Goal: Task Accomplishment & Management: Contribute content

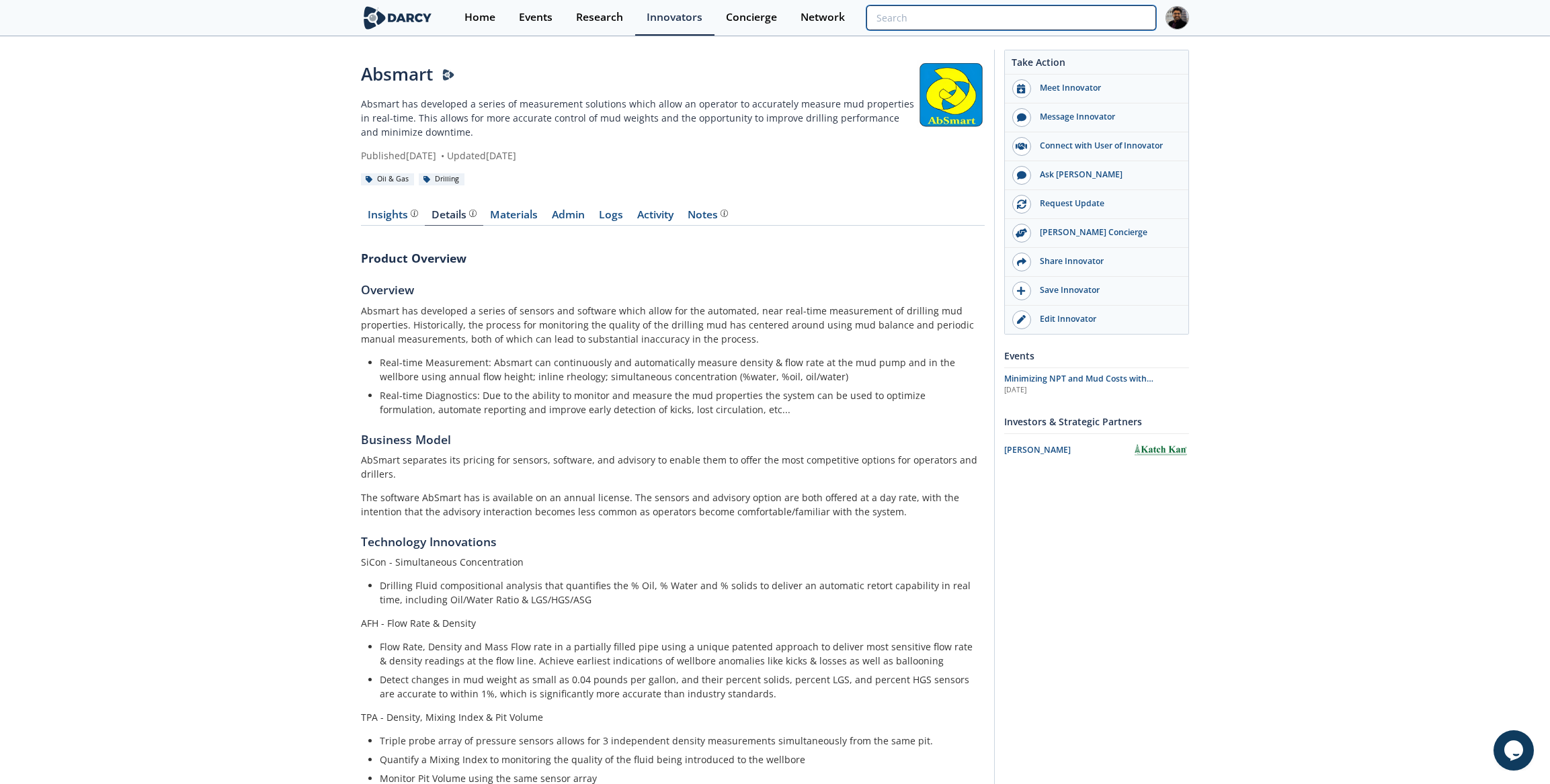
click at [1059, 10] on input "search" at bounding box center [1011, 18] width 290 height 25
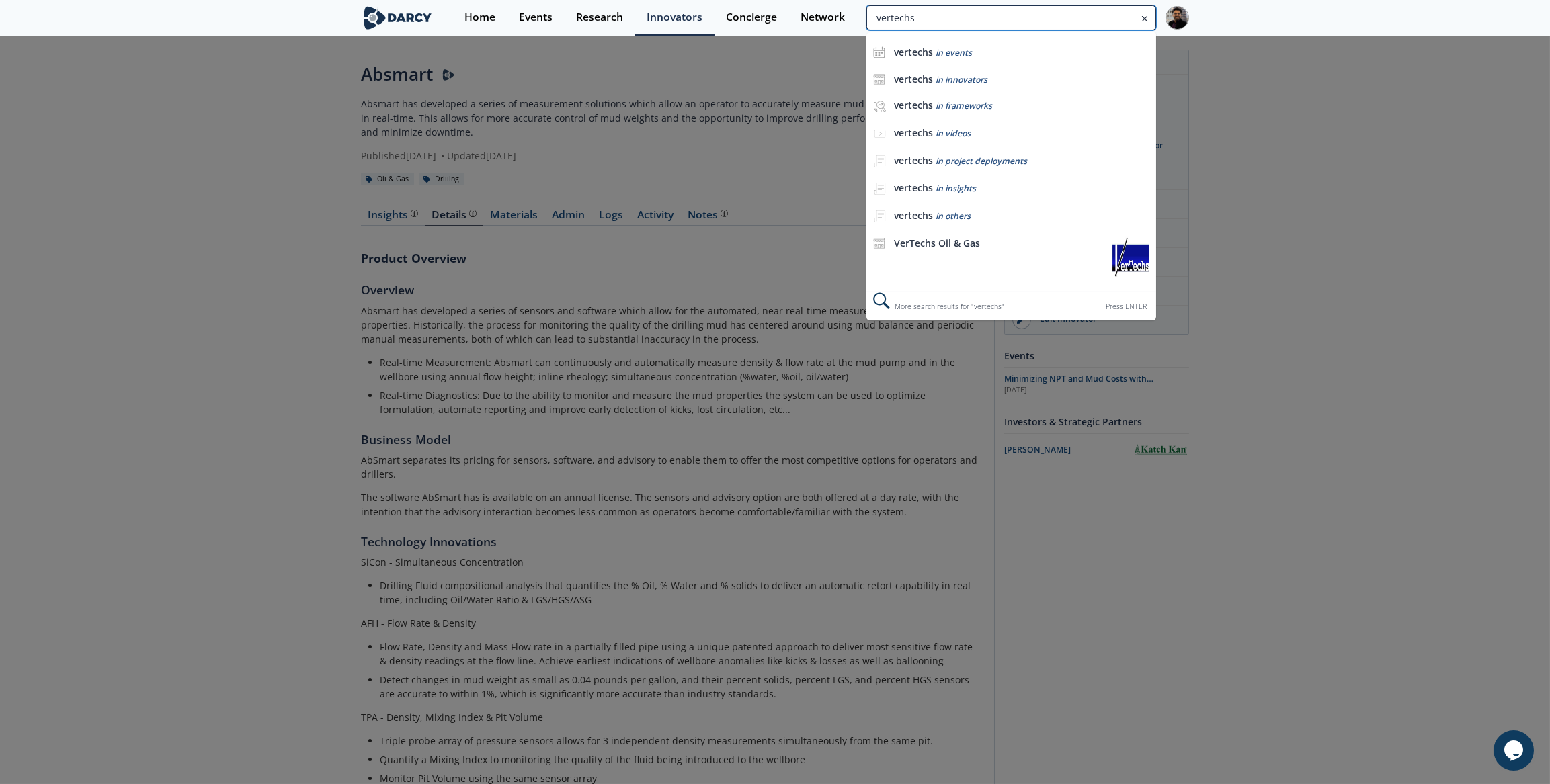
type input "vertechs"
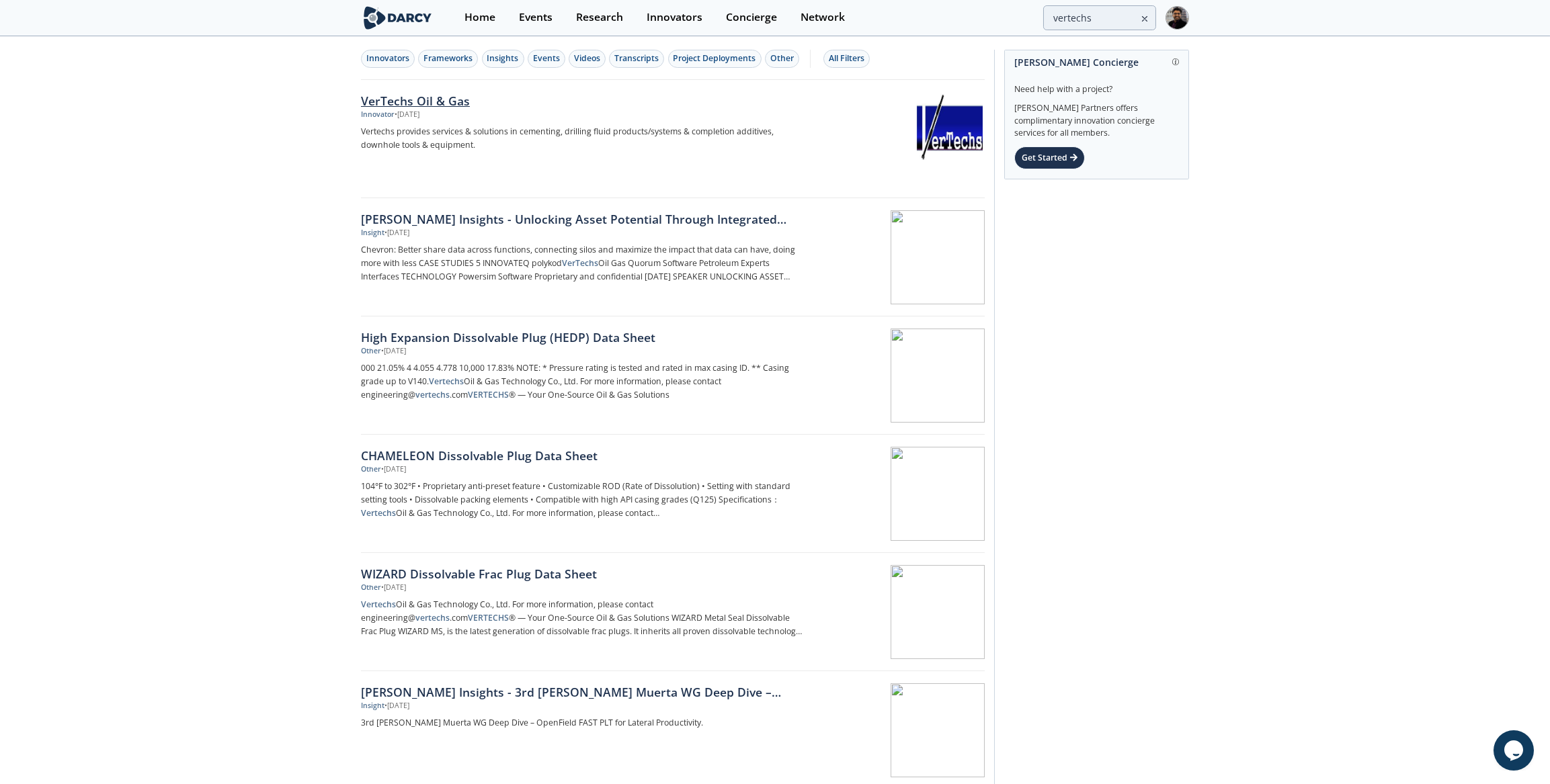
click at [513, 104] on div "VerTechs Oil & Gas" at bounding box center [583, 100] width 445 height 17
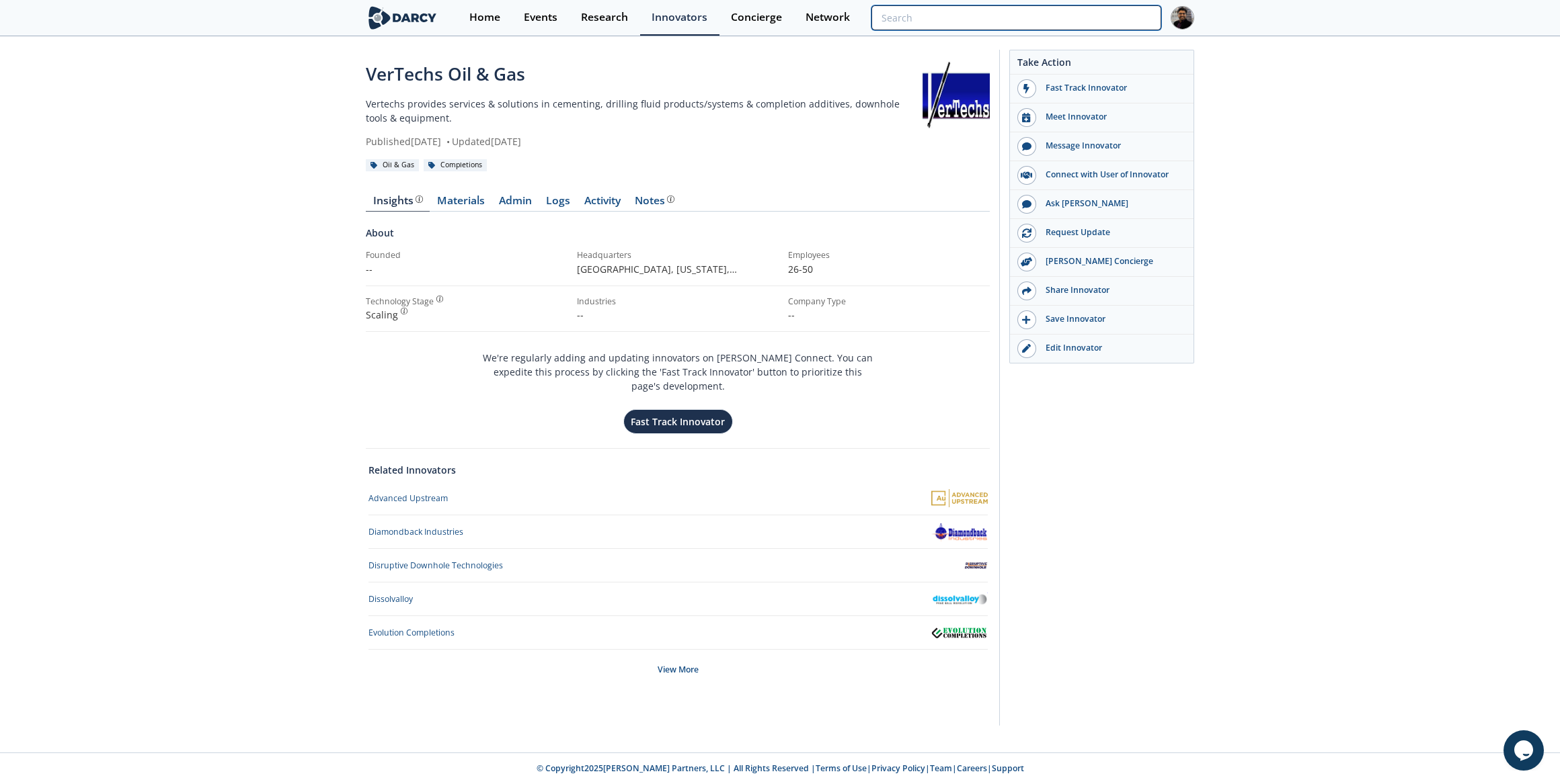
click at [1071, 16] on input "search" at bounding box center [1016, 18] width 290 height 25
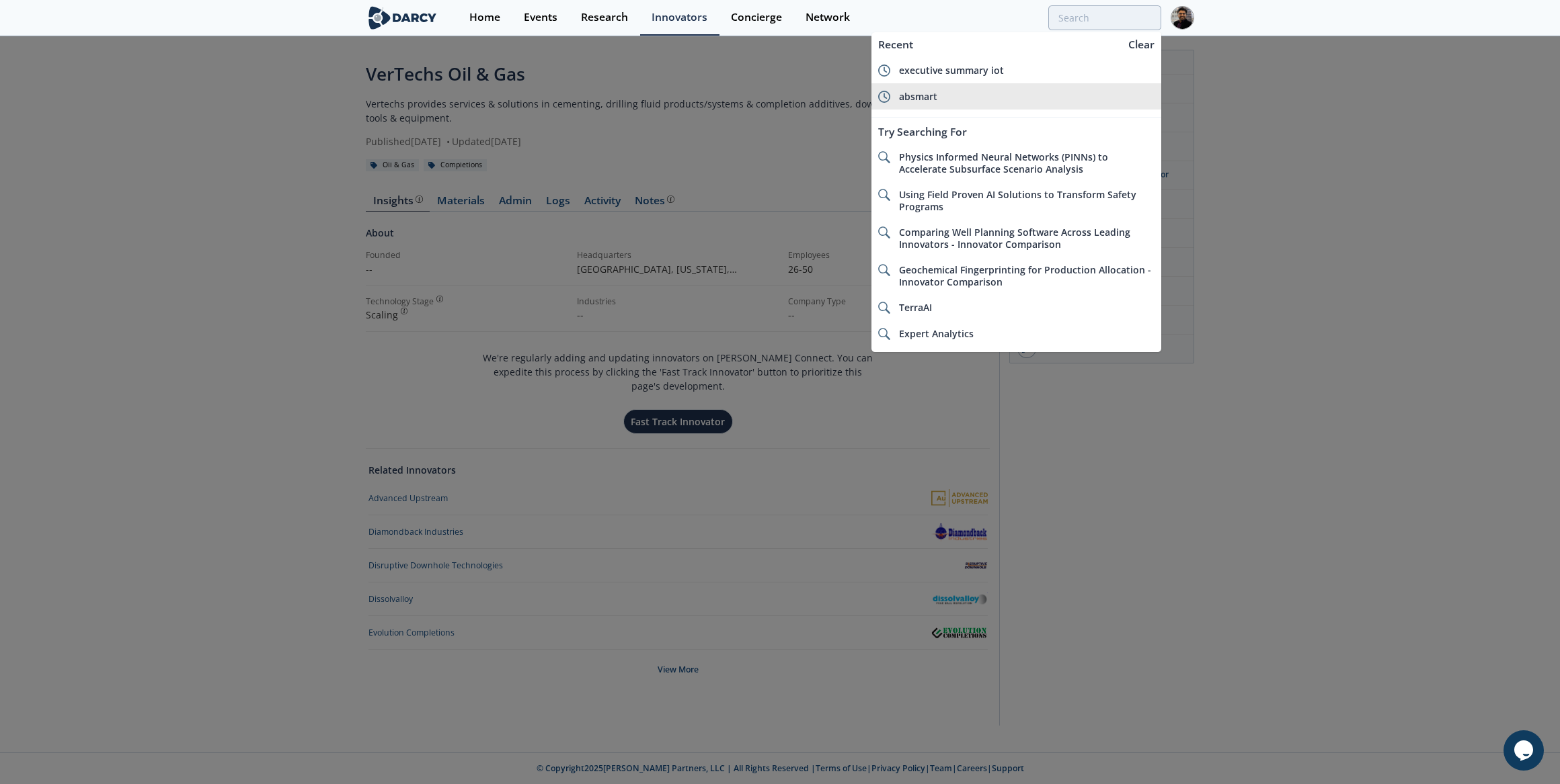
click at [950, 91] on div "absmart" at bounding box center [1026, 97] width 255 height 12
type input "absmart"
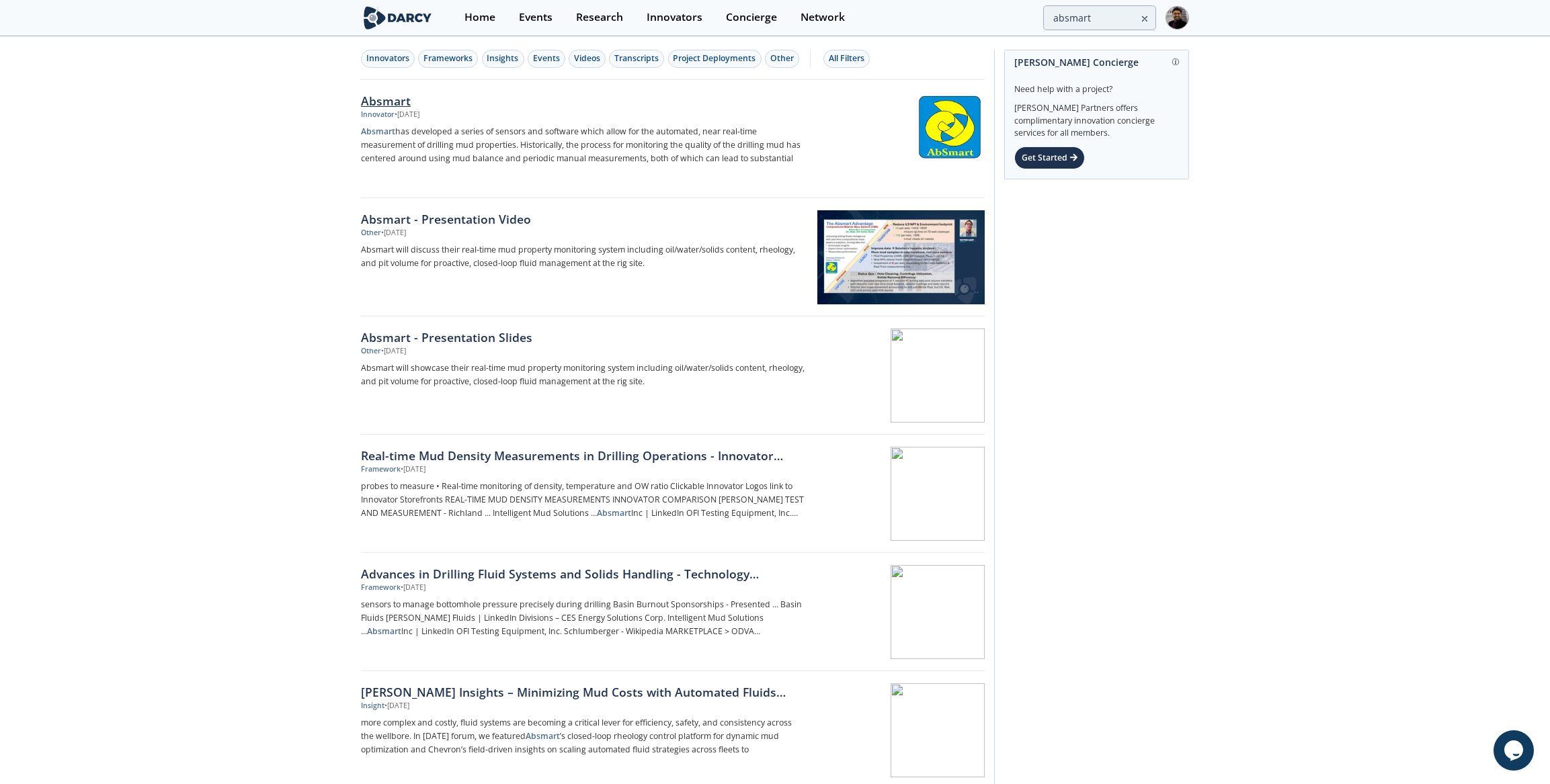
click at [486, 120] on div "Absmart Innovator • Aug 4, 2025 Absmart has developed a series of sensors and s…" at bounding box center [588, 139] width 454 height 94
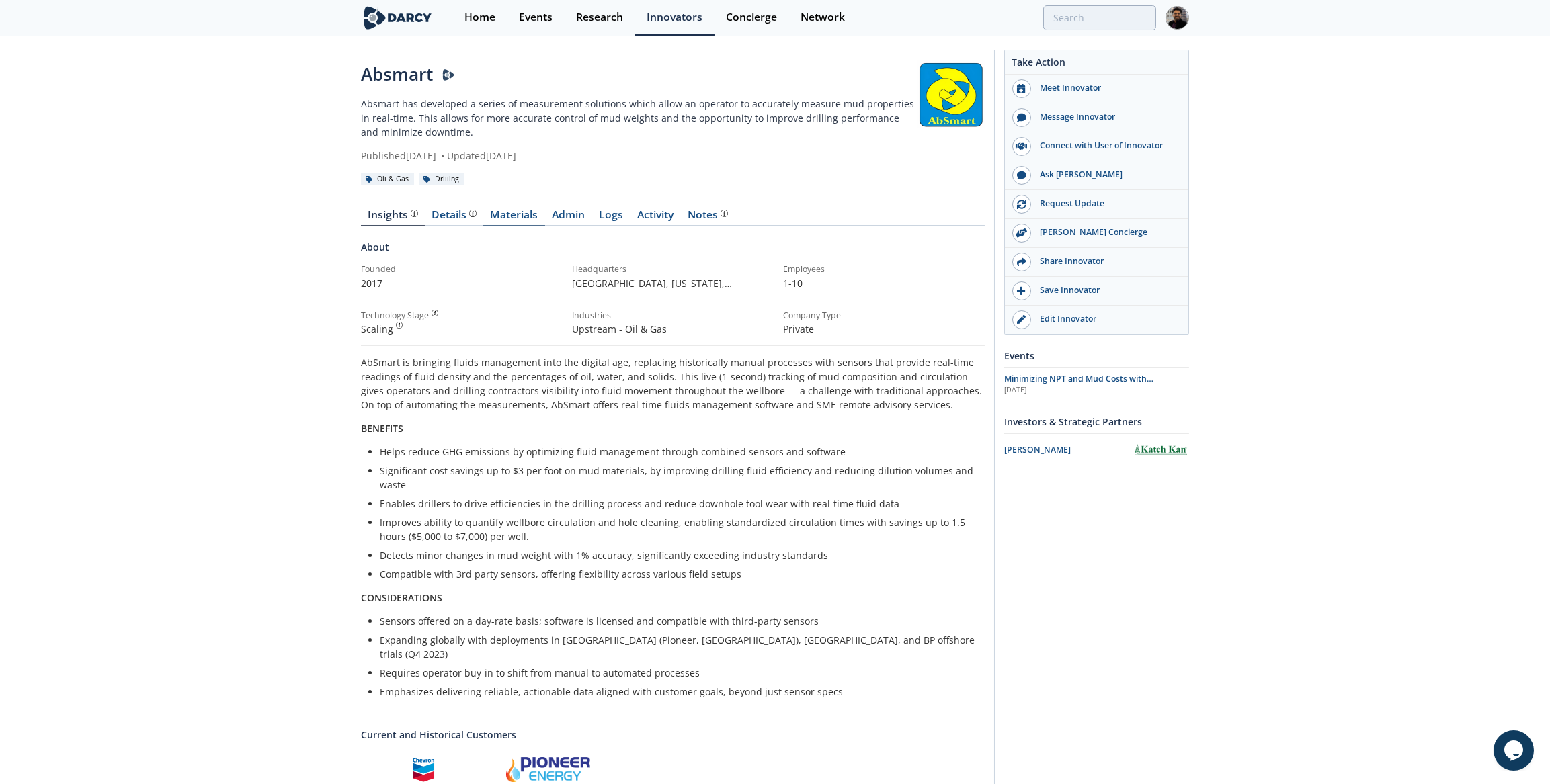
click at [536, 213] on link "Materials" at bounding box center [514, 217] width 62 height 16
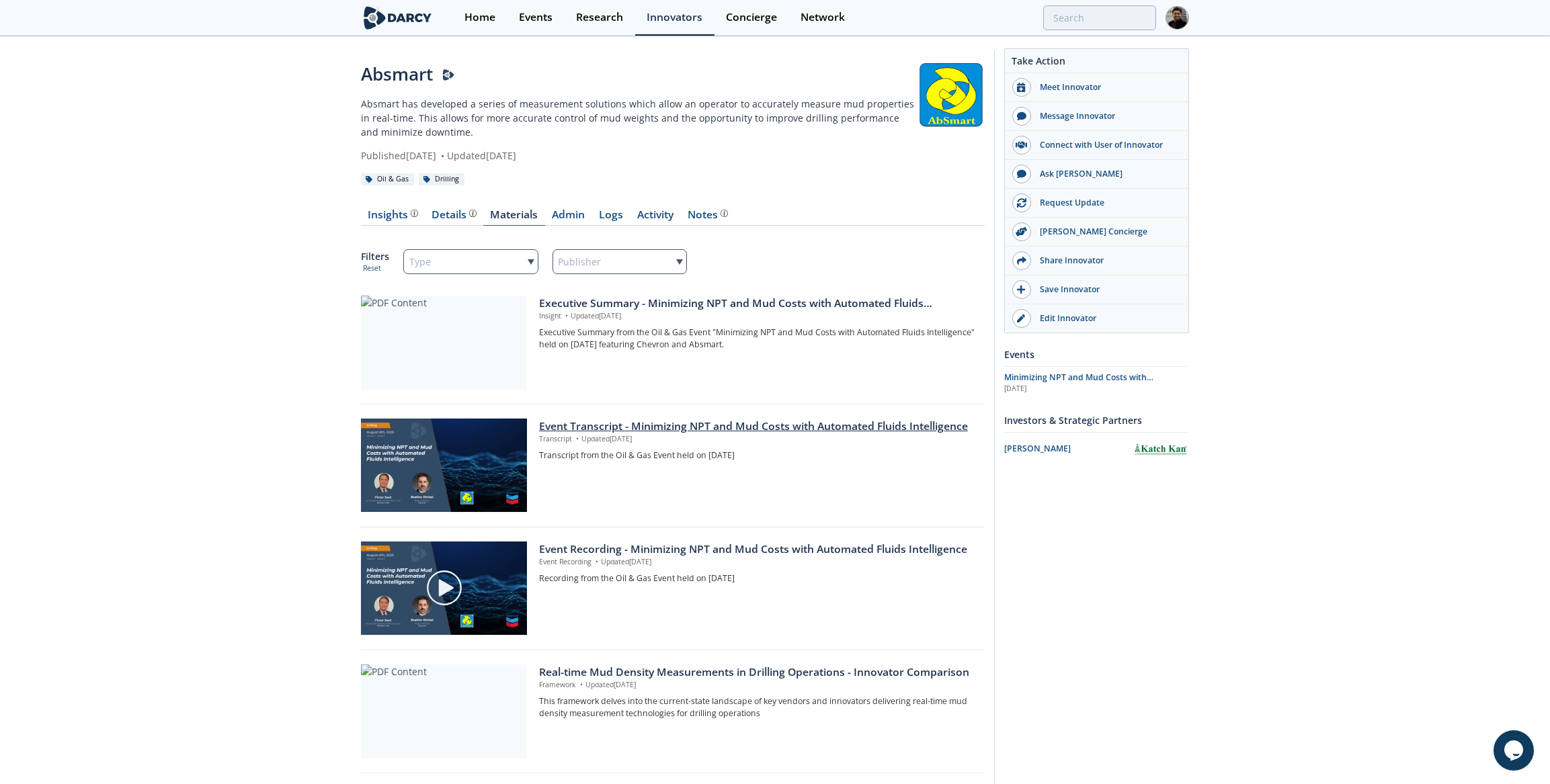
scroll to position [244, 0]
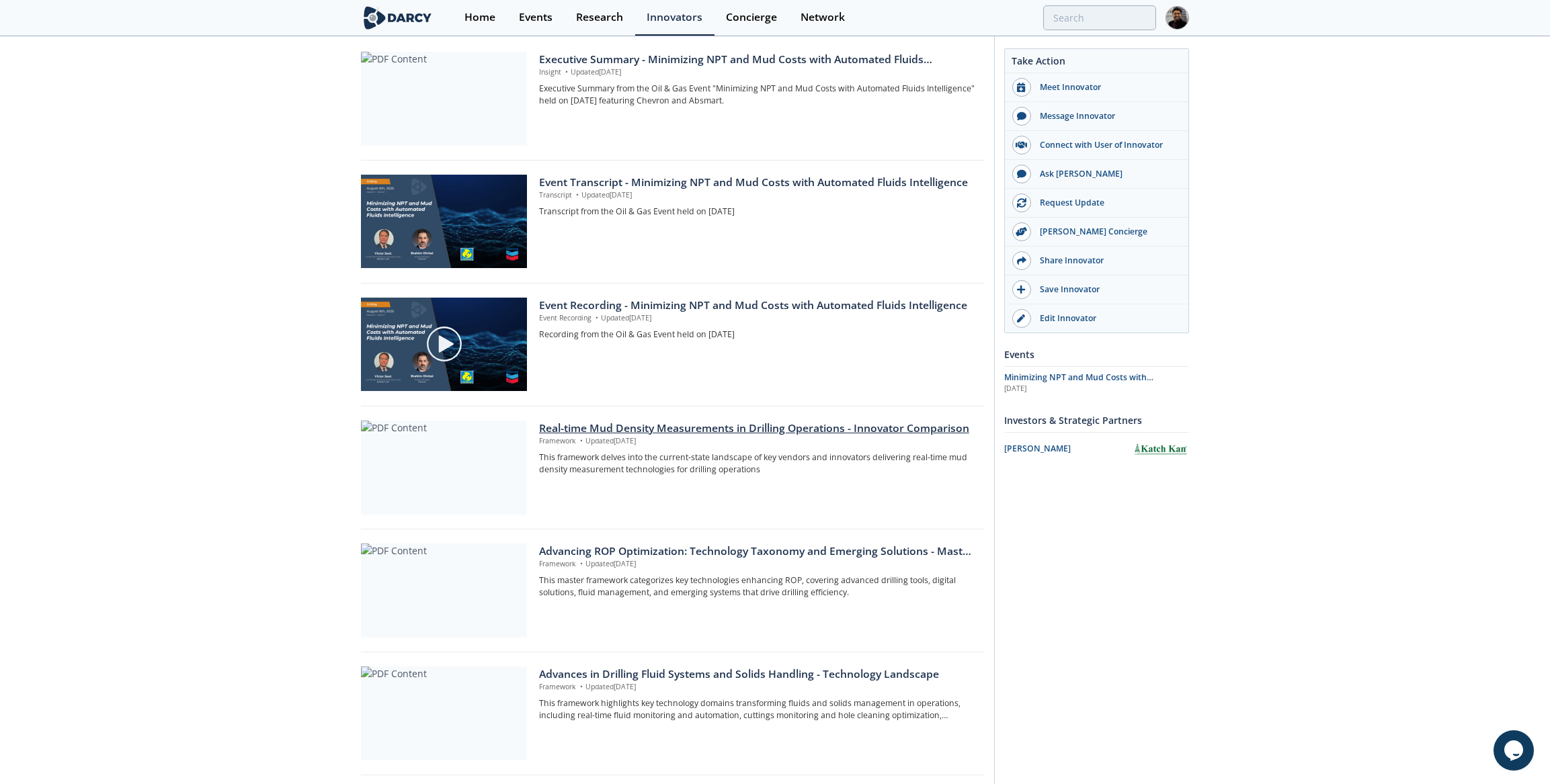
click at [489, 476] on div at bounding box center [443, 468] width 166 height 94
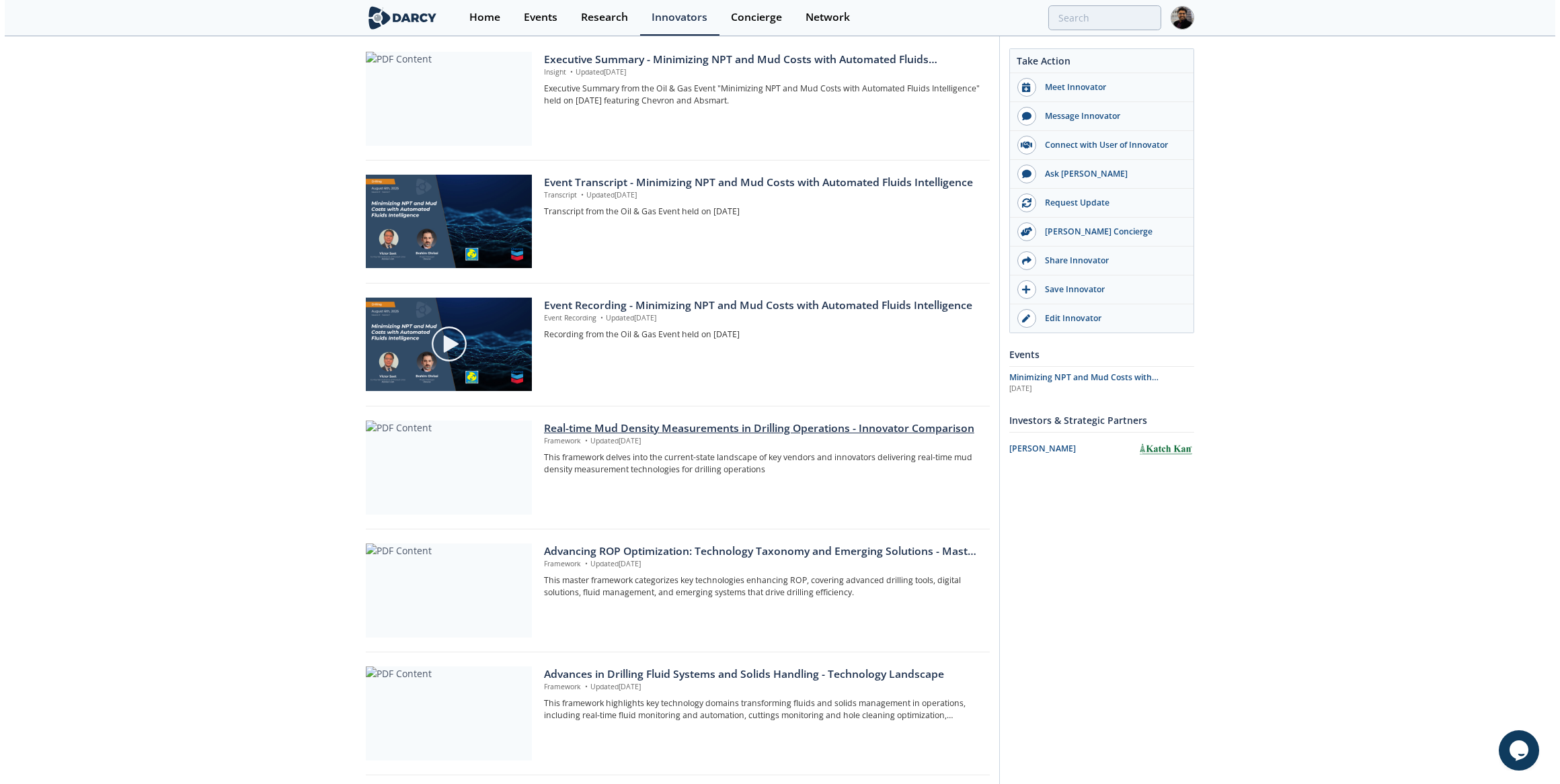
scroll to position [0, 0]
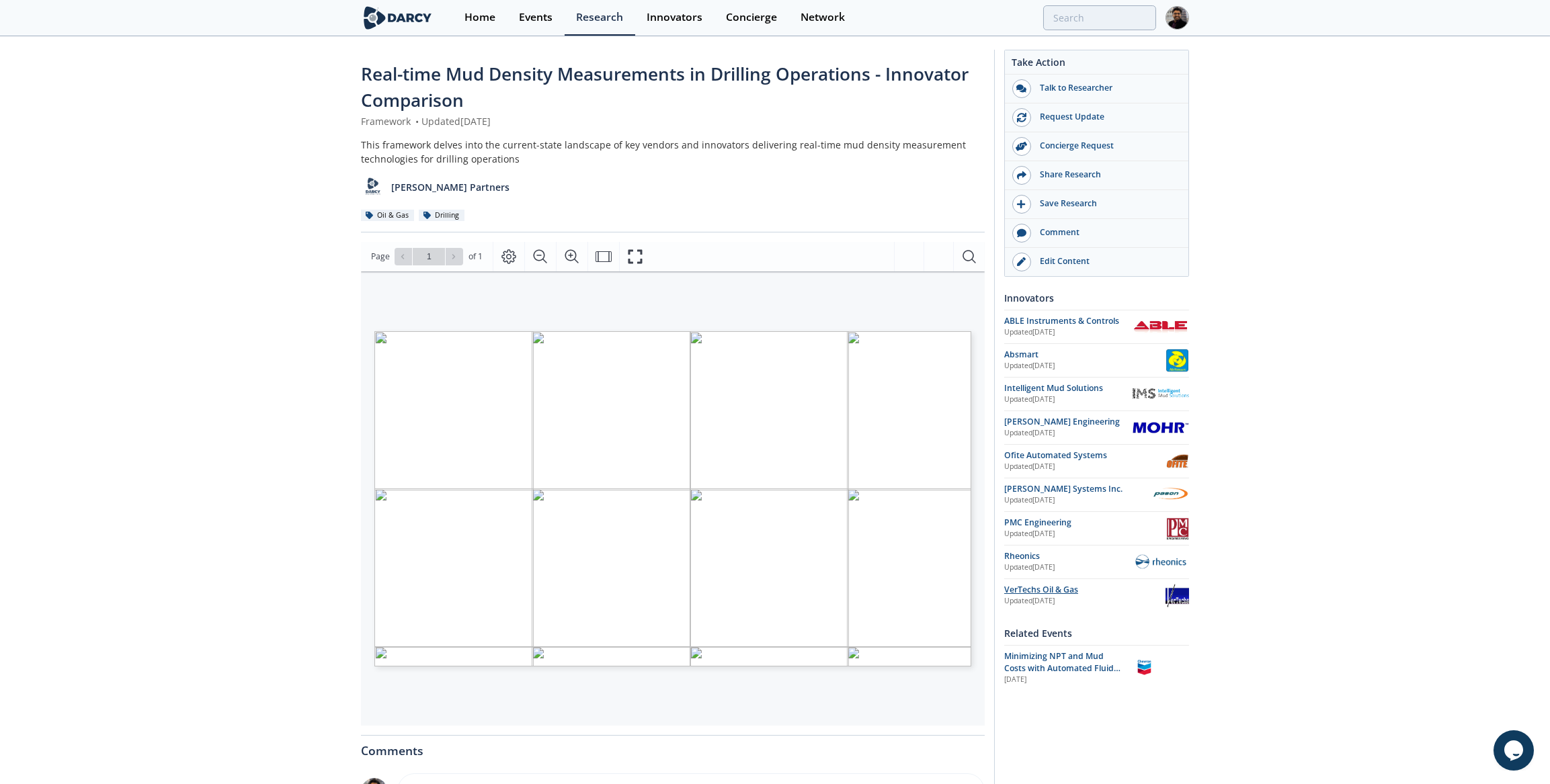
click at [1055, 584] on div "VerTechs Oil & Gas" at bounding box center [1085, 589] width 162 height 12
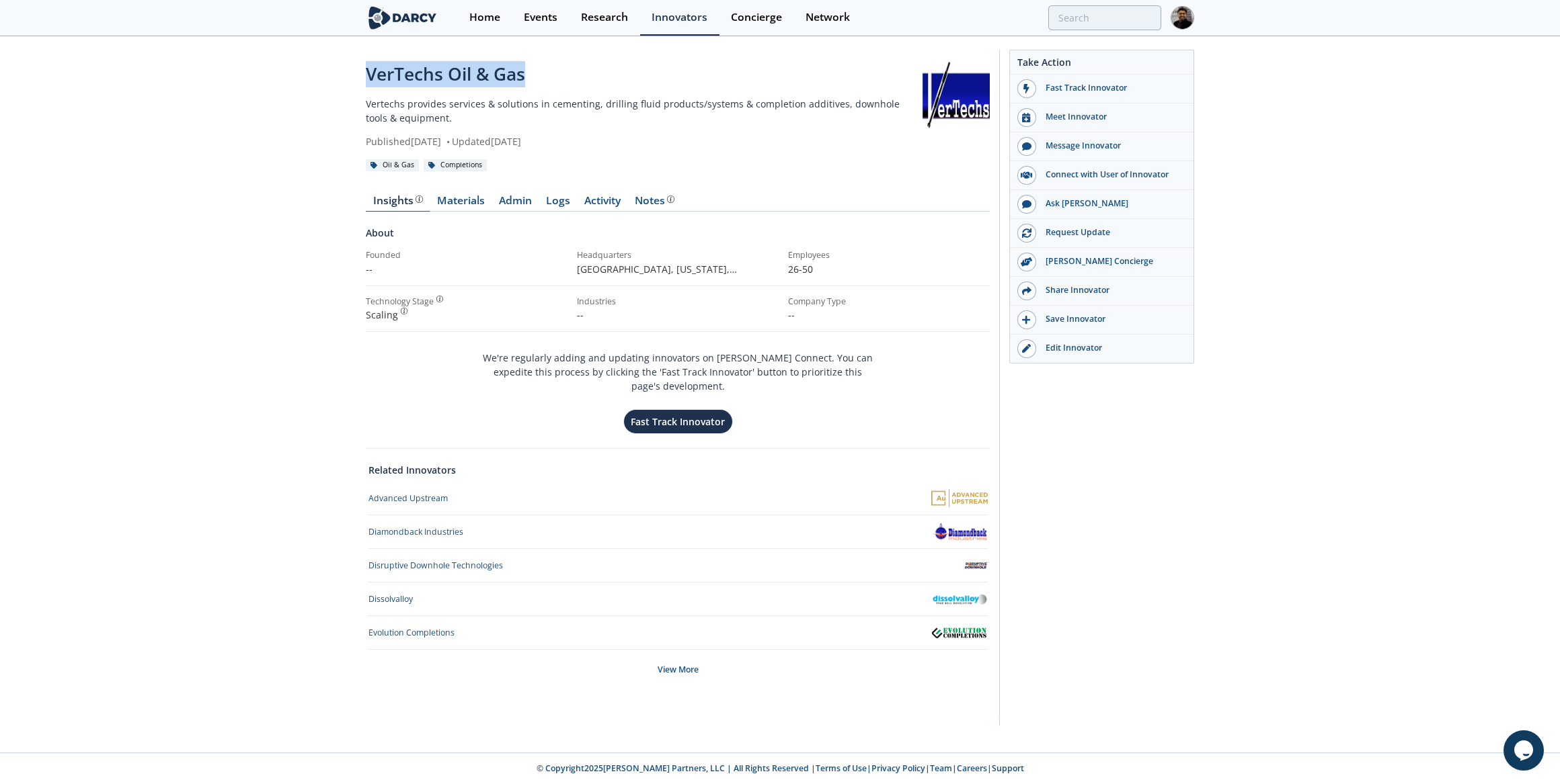
drag, startPoint x: 363, startPoint y: 76, endPoint x: 531, endPoint y: 64, distance: 168.4
click at [531, 64] on div "VerTechs Oil & Gas Vertechs provides services & solutions in cementing, drillin…" at bounding box center [780, 391] width 1560 height 707
copy div "VerTechs Oil & Gas"
click at [1069, 338] on link "Edit Innovator" at bounding box center [1101, 348] width 184 height 28
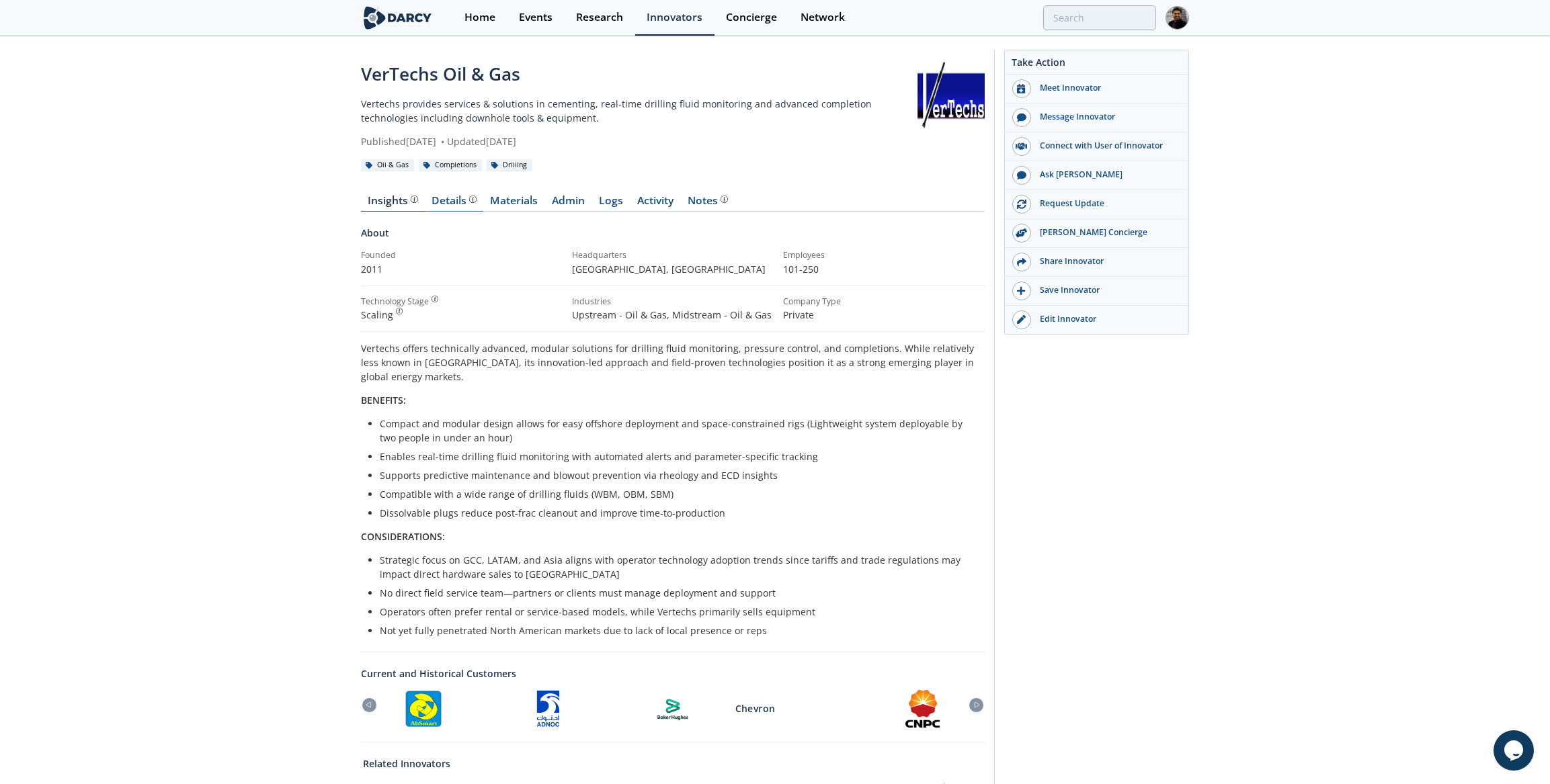
click at [448, 206] on div "Details" at bounding box center [454, 201] width 45 height 11
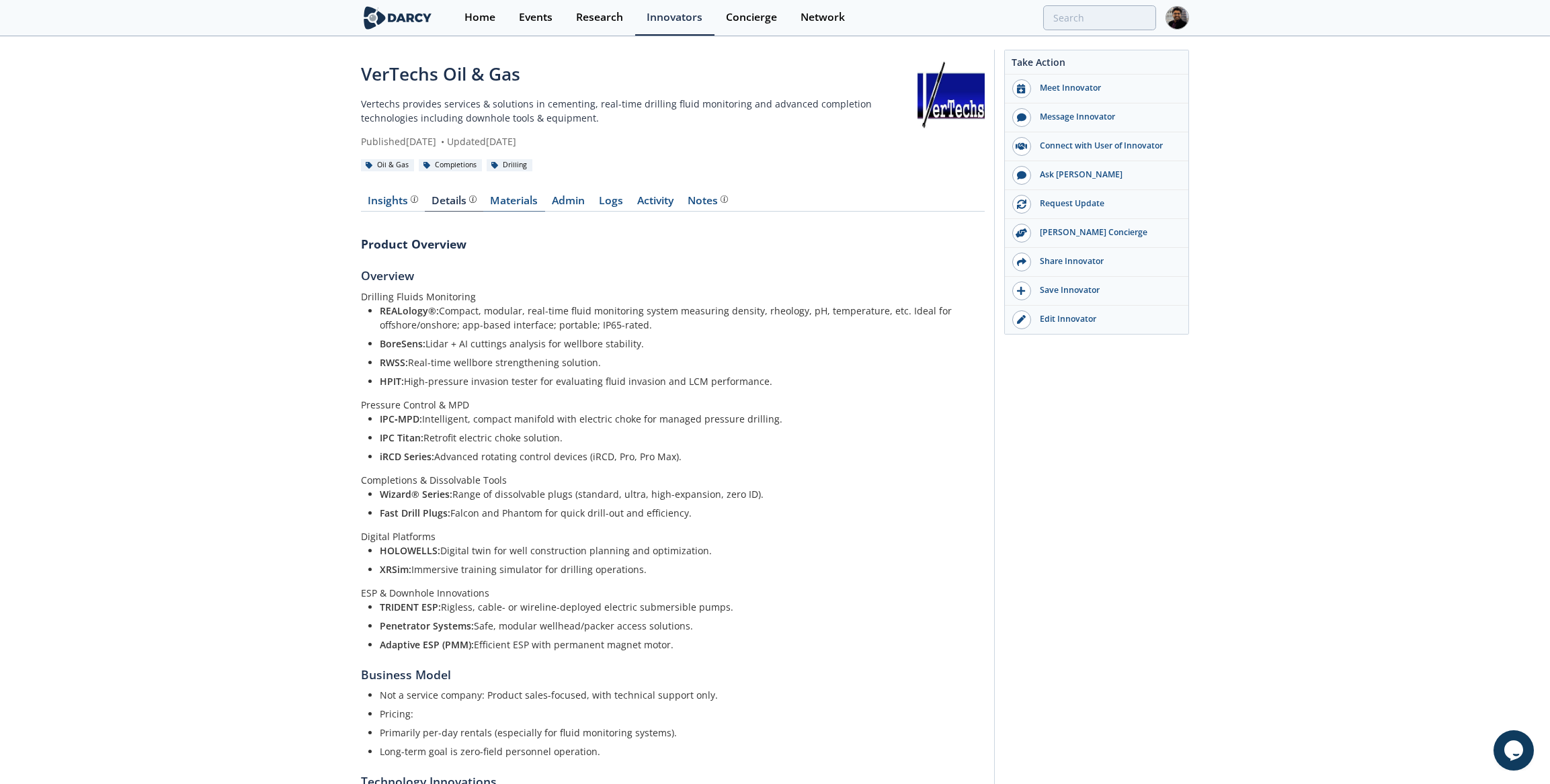
click at [512, 206] on link "Materials" at bounding box center [514, 203] width 62 height 16
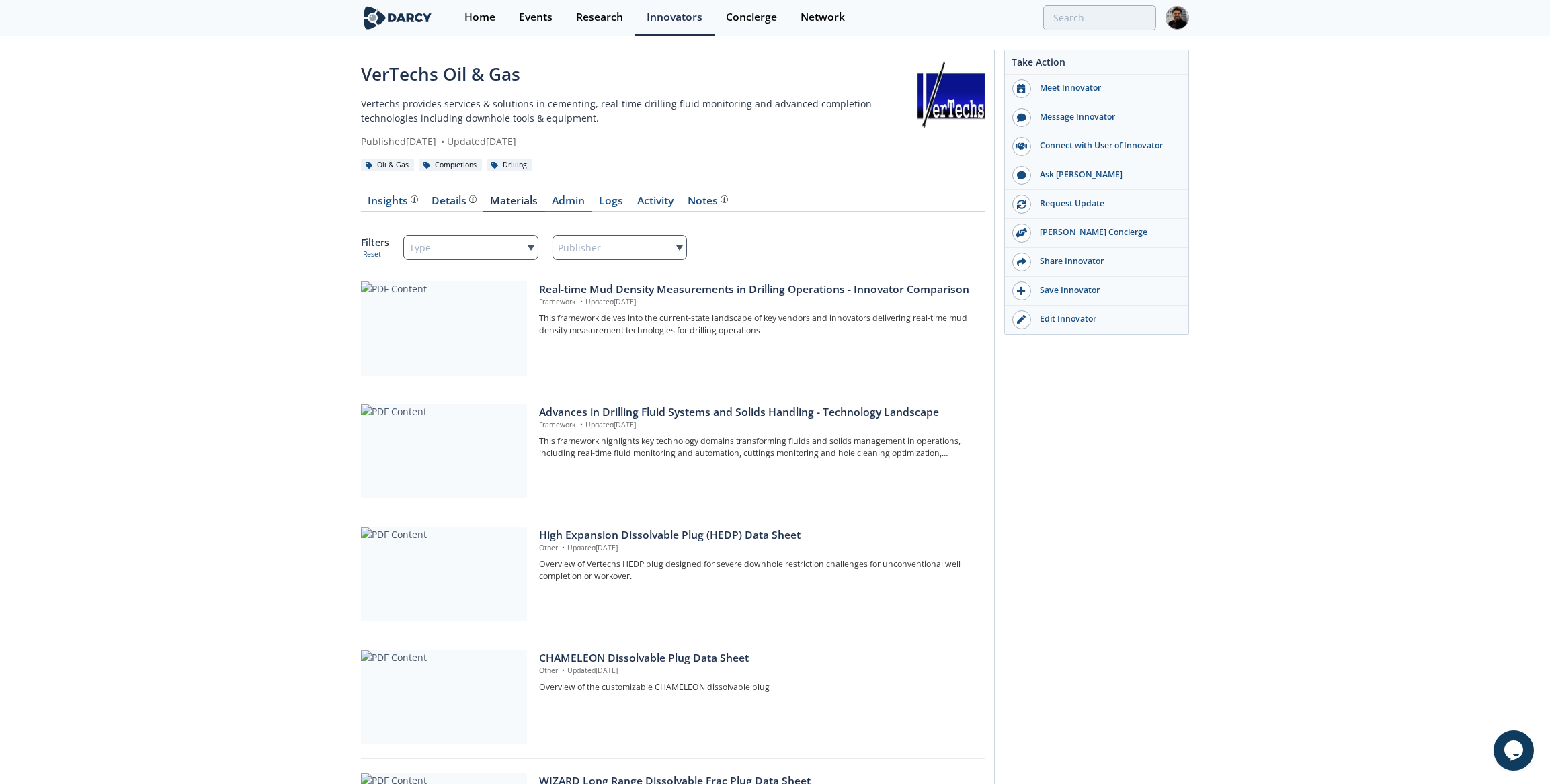
click at [557, 199] on link "Admin" at bounding box center [568, 203] width 47 height 16
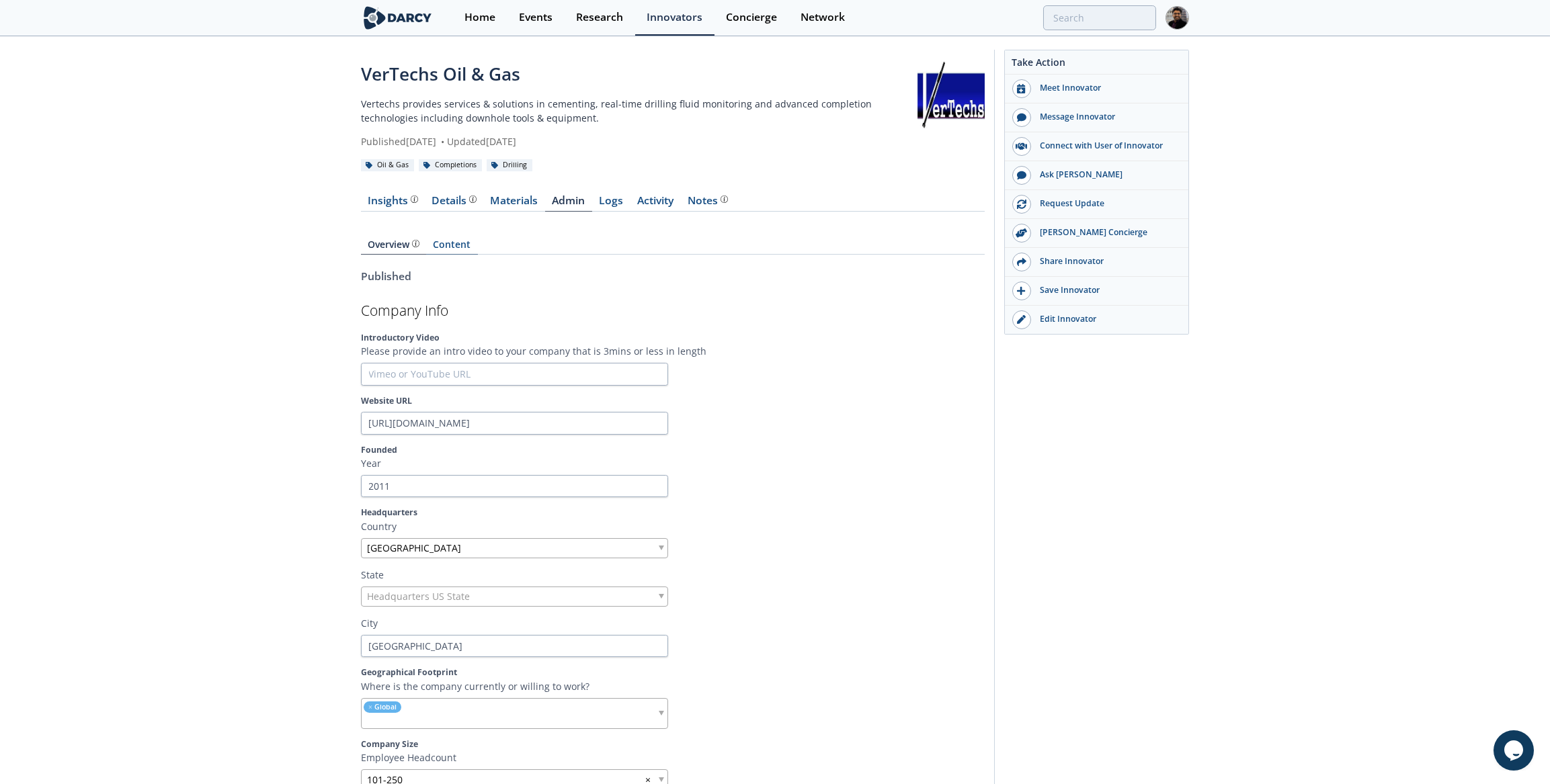
click at [448, 244] on link "Content" at bounding box center [452, 247] width 52 height 15
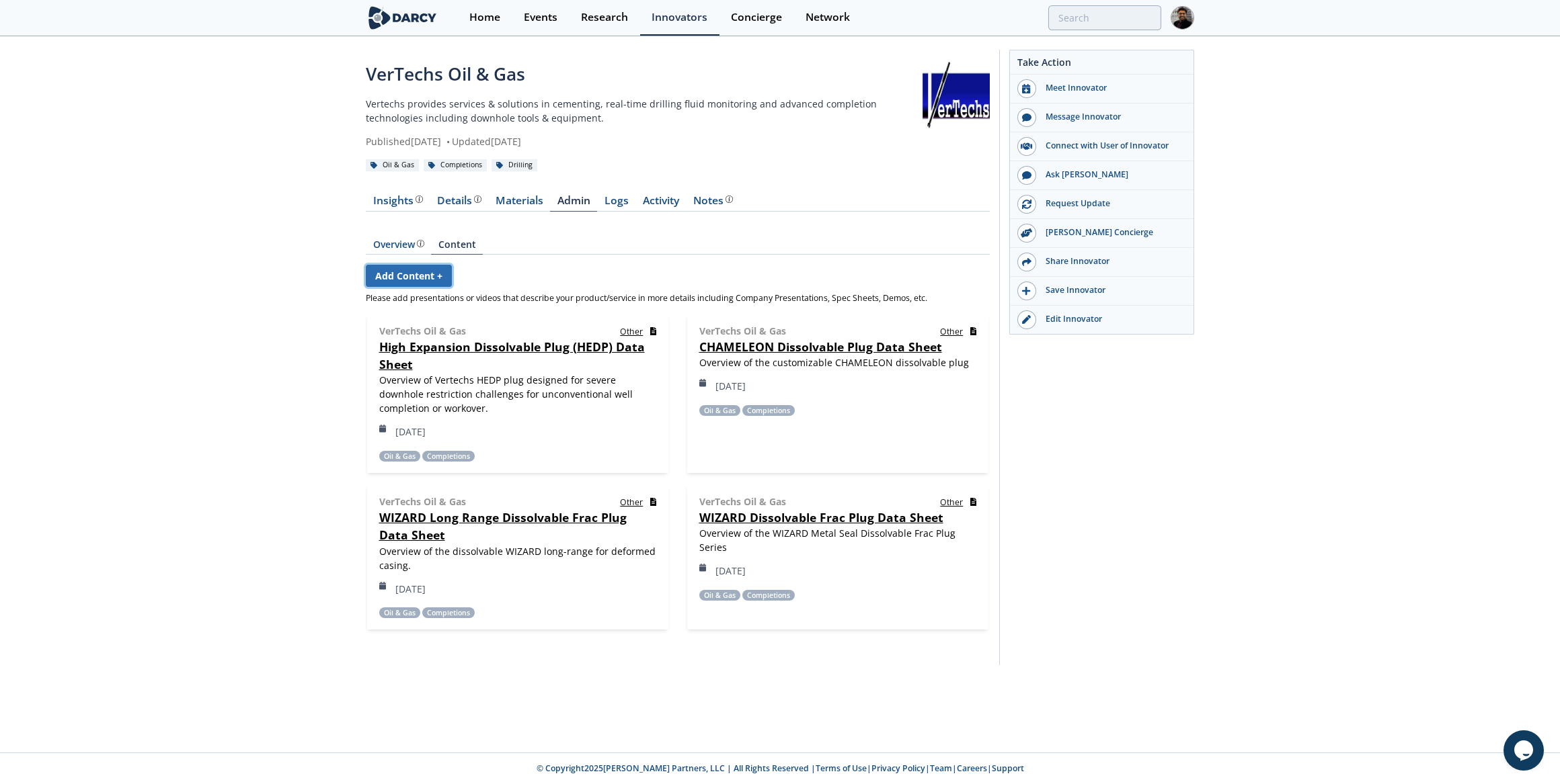
click at [417, 274] on link "Add Content +" at bounding box center [409, 275] width 86 height 22
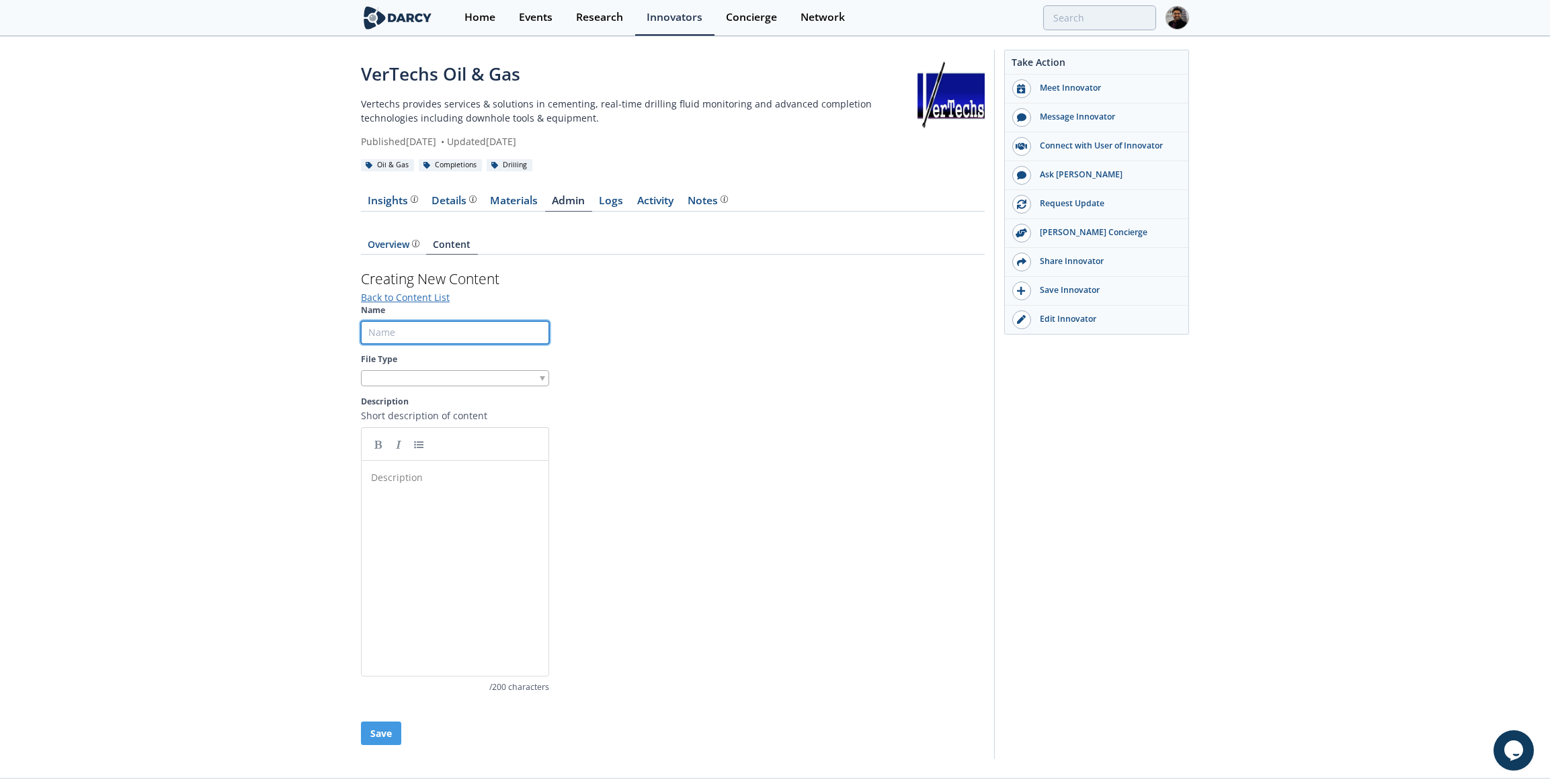
click at [397, 333] on input "Name" at bounding box center [455, 332] width 188 height 23
type input "v"
type input "Vertechs Overview"
click at [447, 385] on section "Name Vertechs Overview File Type Description Short description of content Descr…" at bounding box center [673, 499] width 624 height 390
click at [450, 378] on div at bounding box center [455, 378] width 188 height 16
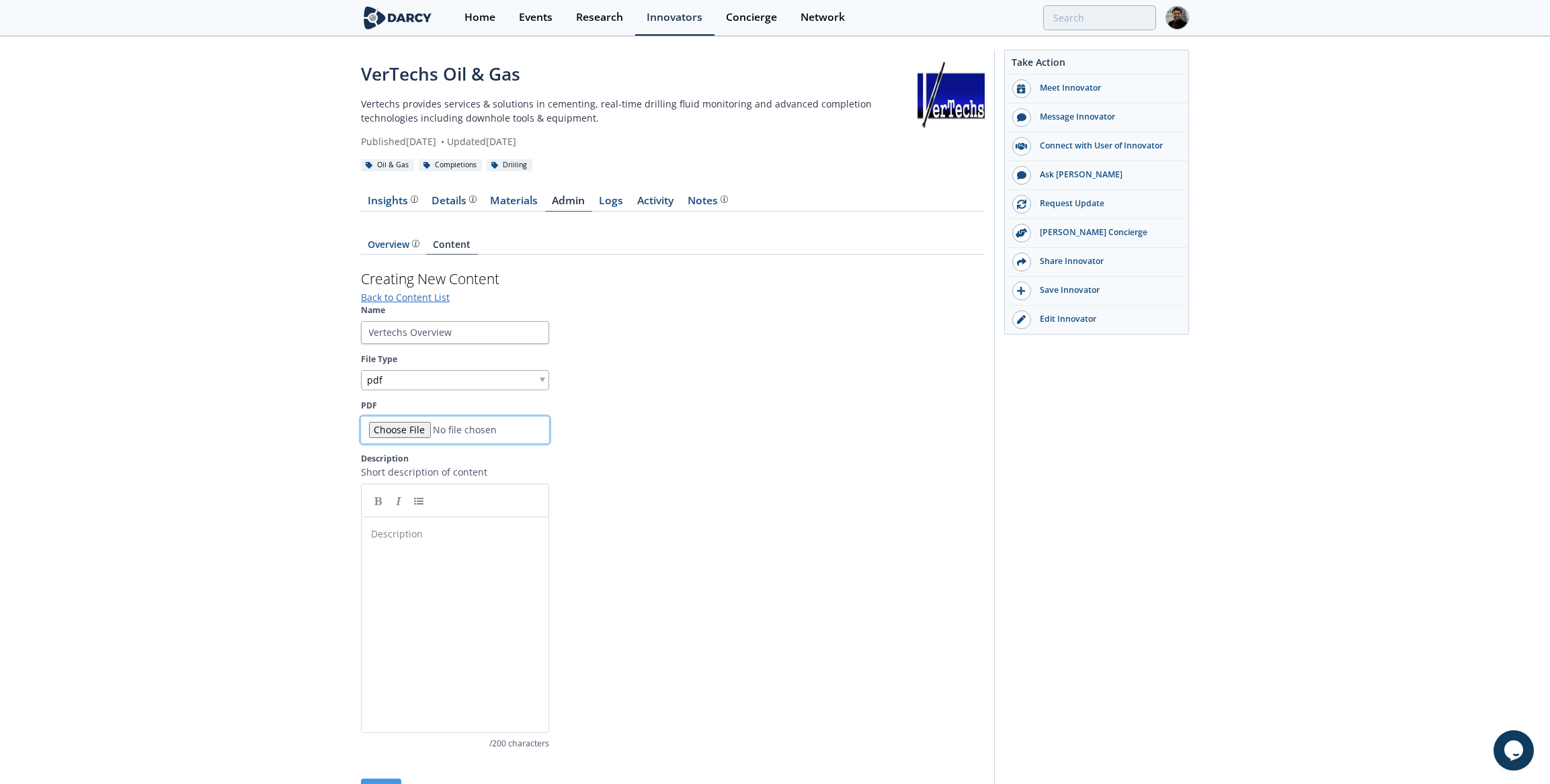
click at [408, 424] on input "PDF" at bounding box center [455, 430] width 188 height 27
type input "C:\fakepath\General Introduction of Vertechs Group-Rev.02 .pdf"
click at [423, 333] on input "Vertechs Overview" at bounding box center [455, 332] width 188 height 23
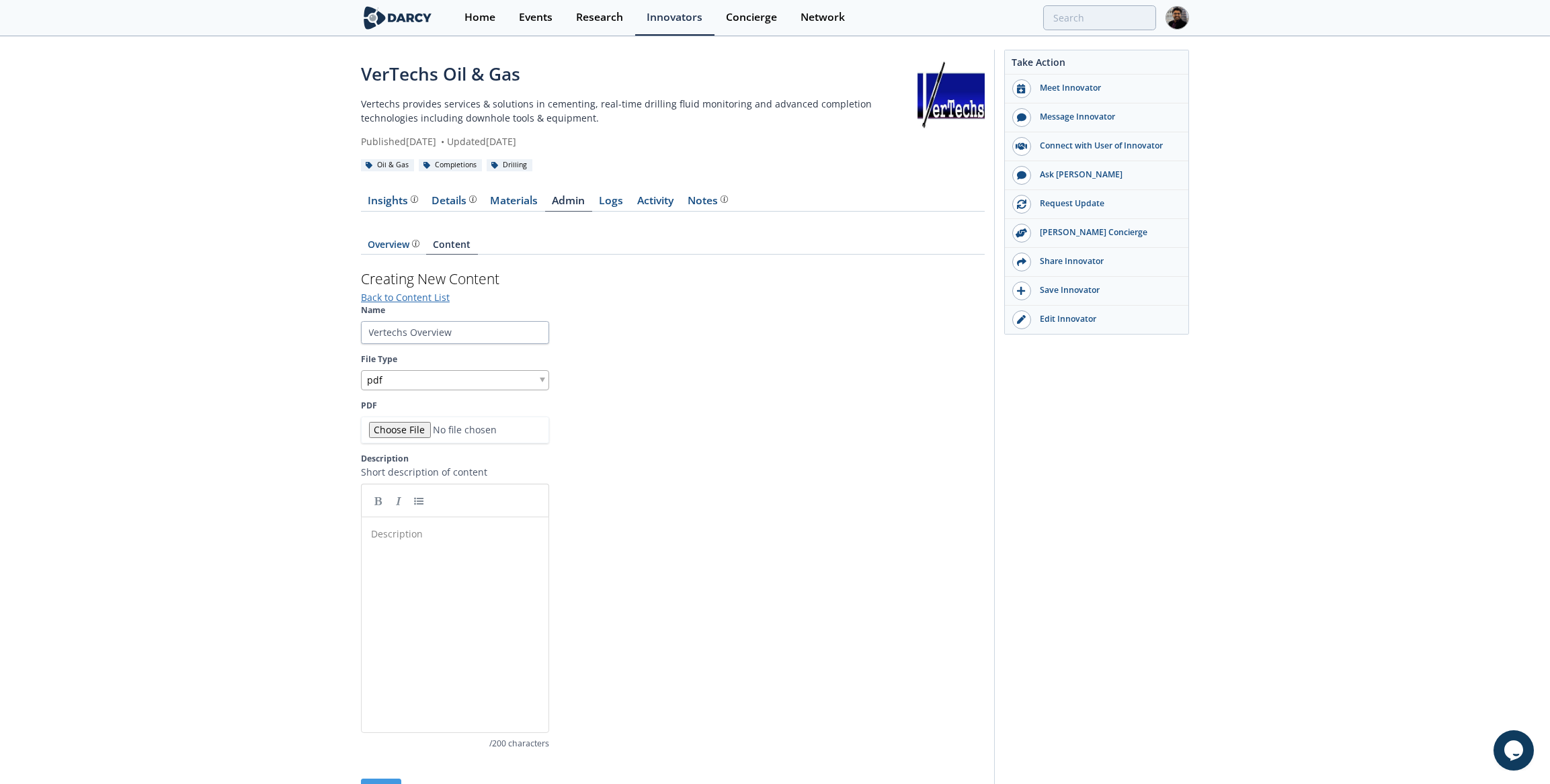
click at [440, 589] on div "Description ​" at bounding box center [465, 635] width 194 height 222
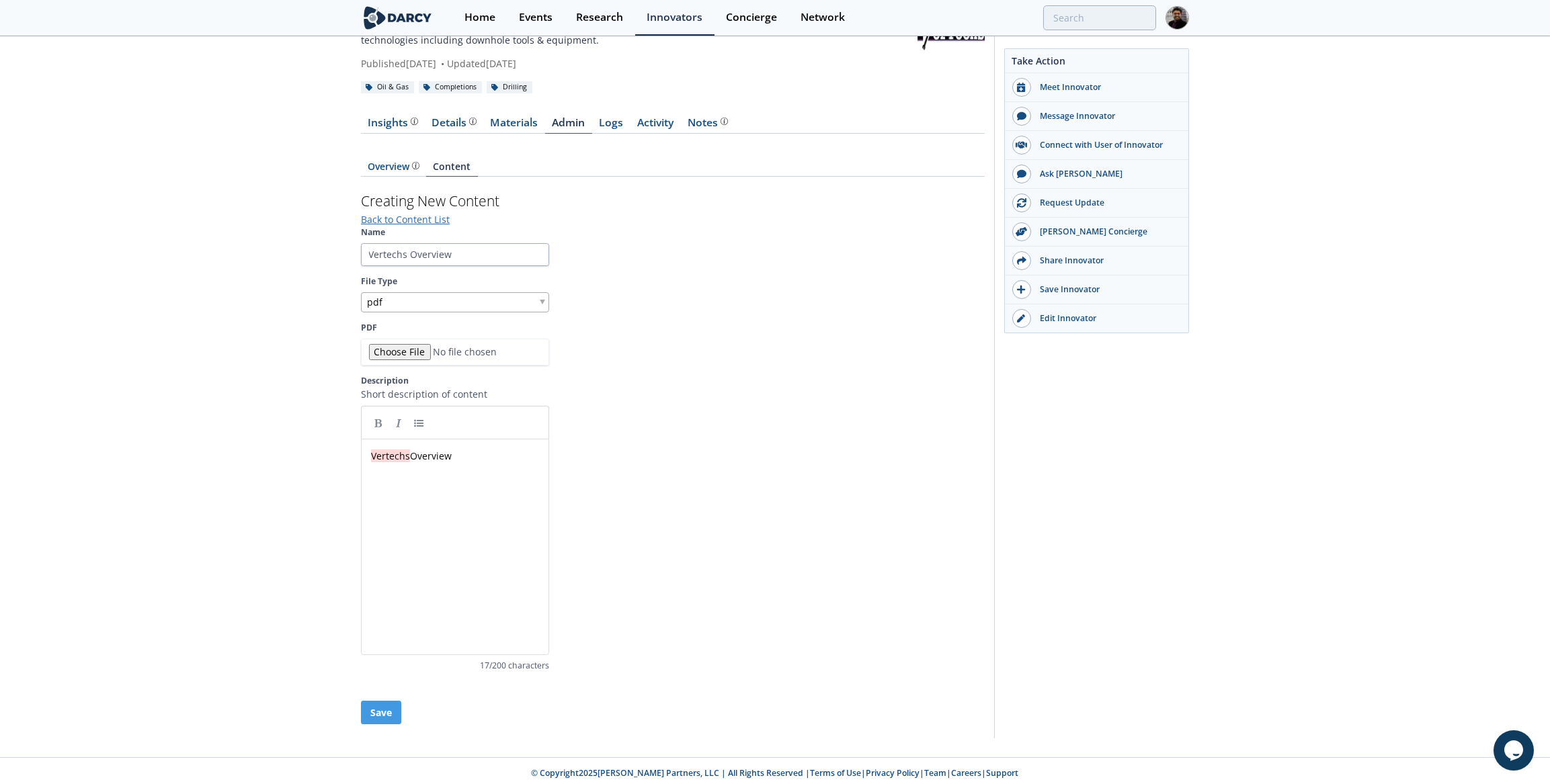
click at [394, 721] on div "Overview Content Creating New Content Back to Content List Name Vertechs Overvi…" at bounding box center [673, 438] width 624 height 590
click at [390, 713] on button "Save" at bounding box center [381, 713] width 40 height 24
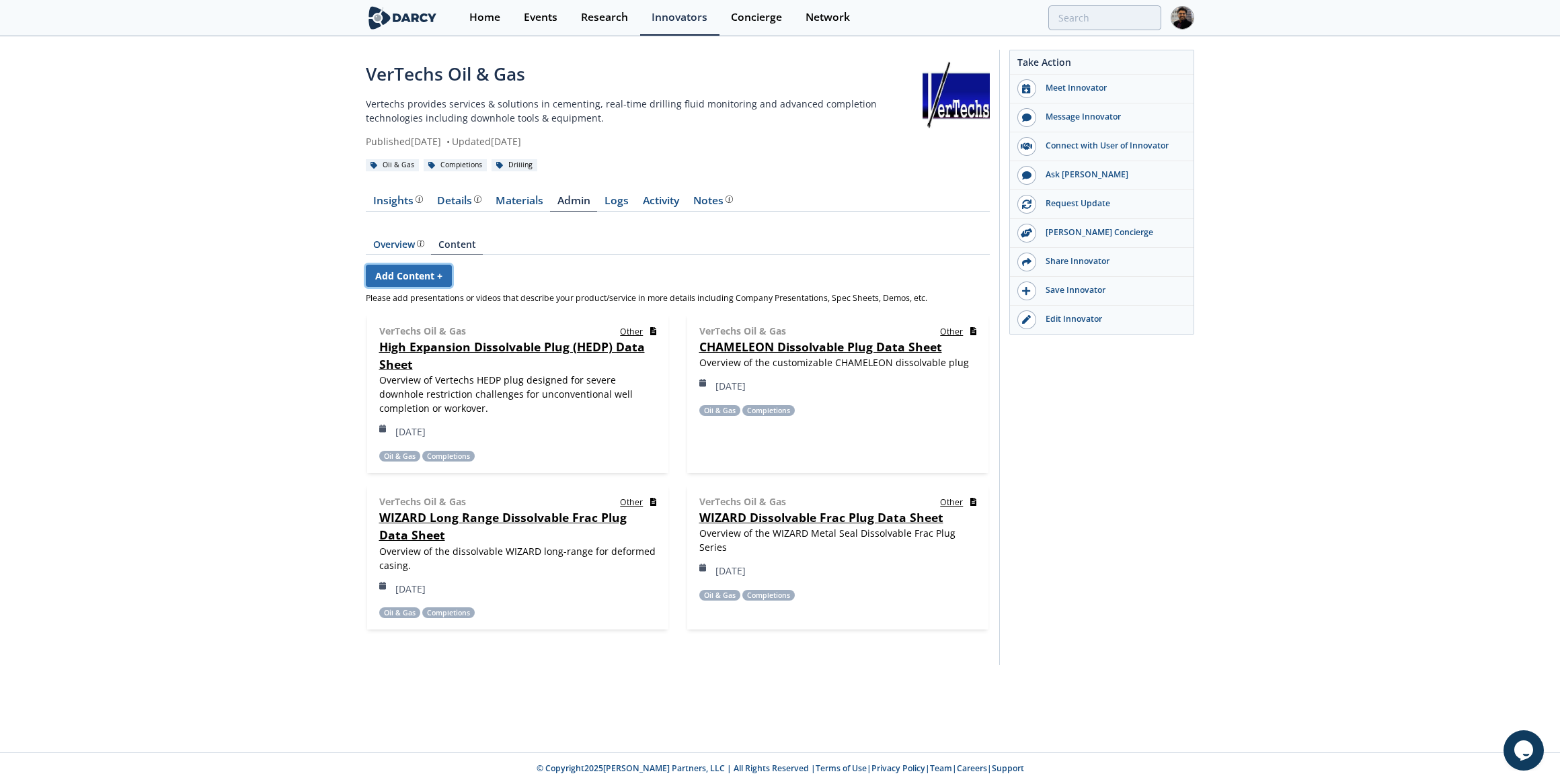
click at [420, 275] on link "Add Content +" at bounding box center [409, 275] width 86 height 22
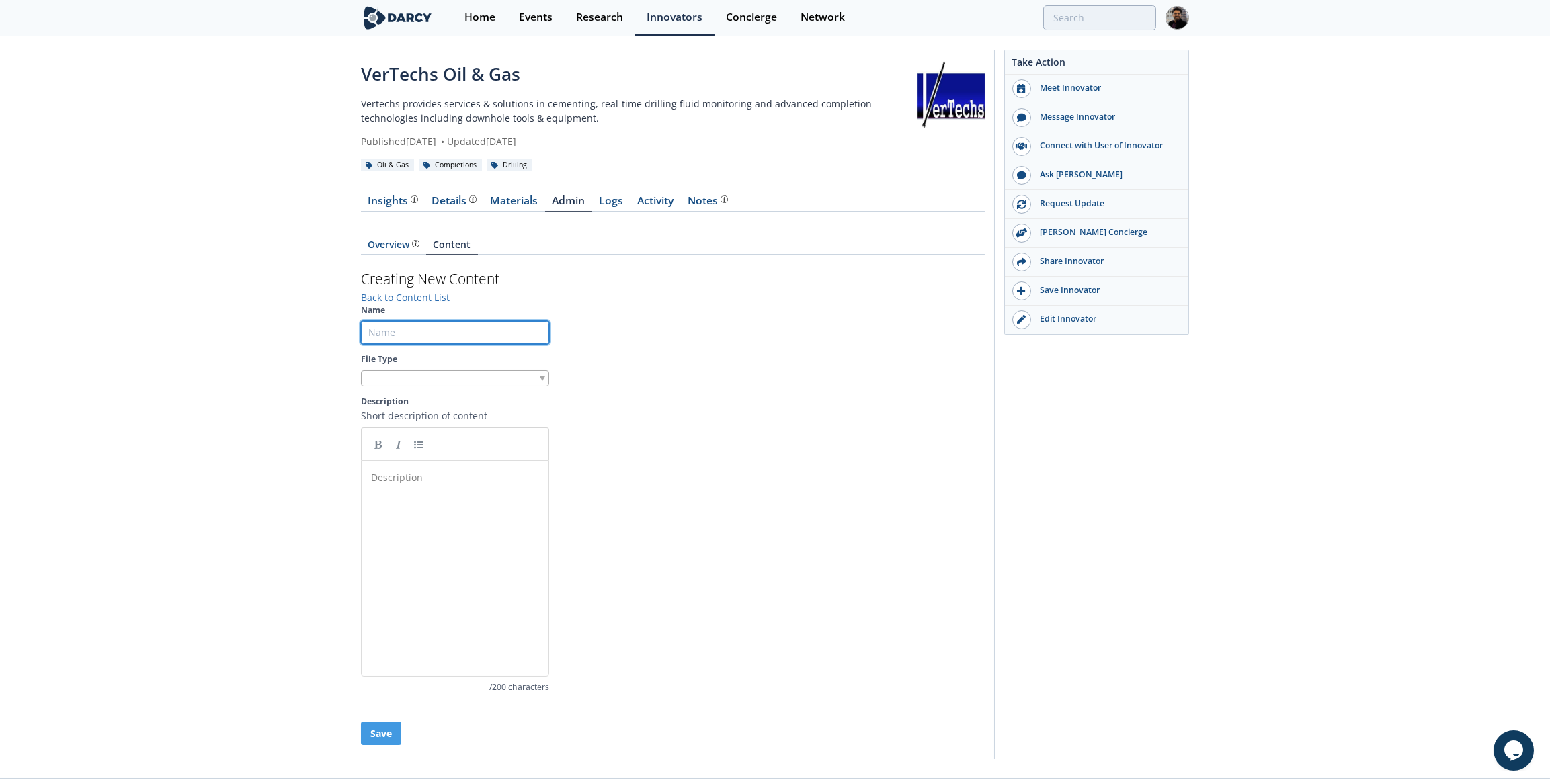
click at [404, 330] on input "Name" at bounding box center [455, 332] width 188 height 23
paste input "REALology"
type input "REALology - Realtime Fluid Monitoring"
click at [472, 514] on div "Description ​" at bounding box center [465, 578] width 194 height 222
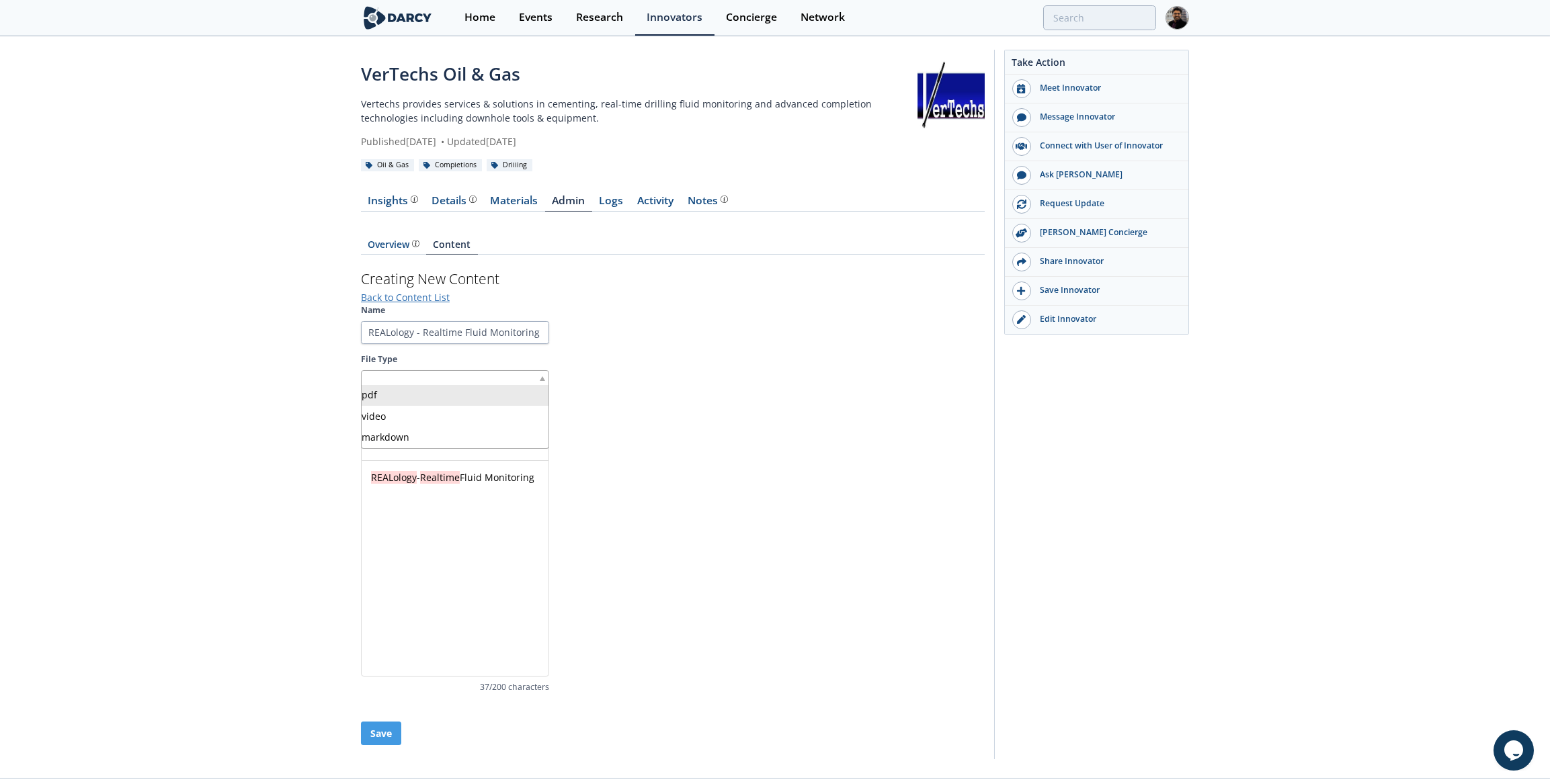
click at [433, 378] on div at bounding box center [455, 378] width 188 height 16
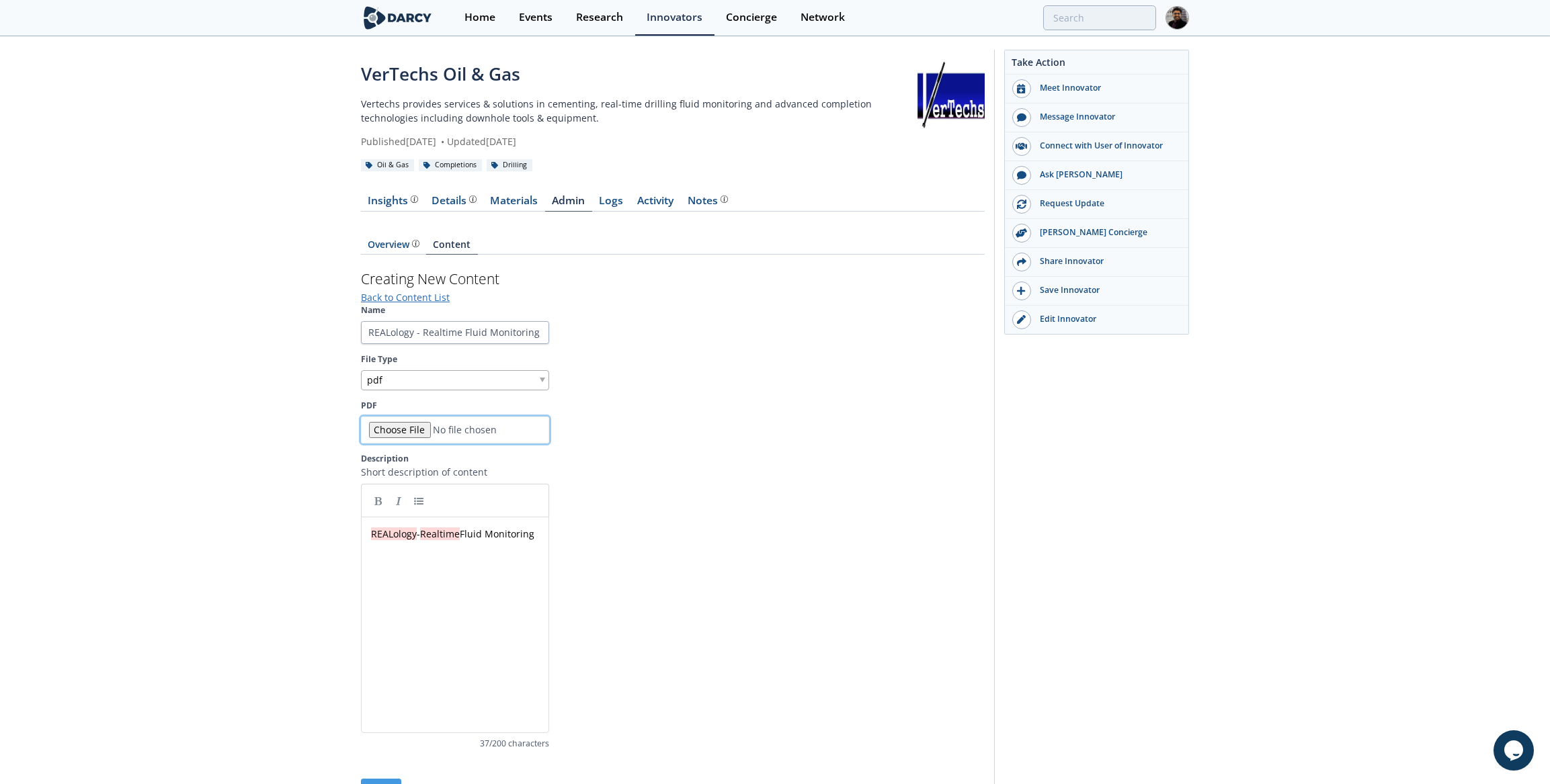
click at [421, 429] on input "PDF" at bounding box center [455, 430] width 188 height 27
type input "C:\fakepath\REALology_English.pdf"
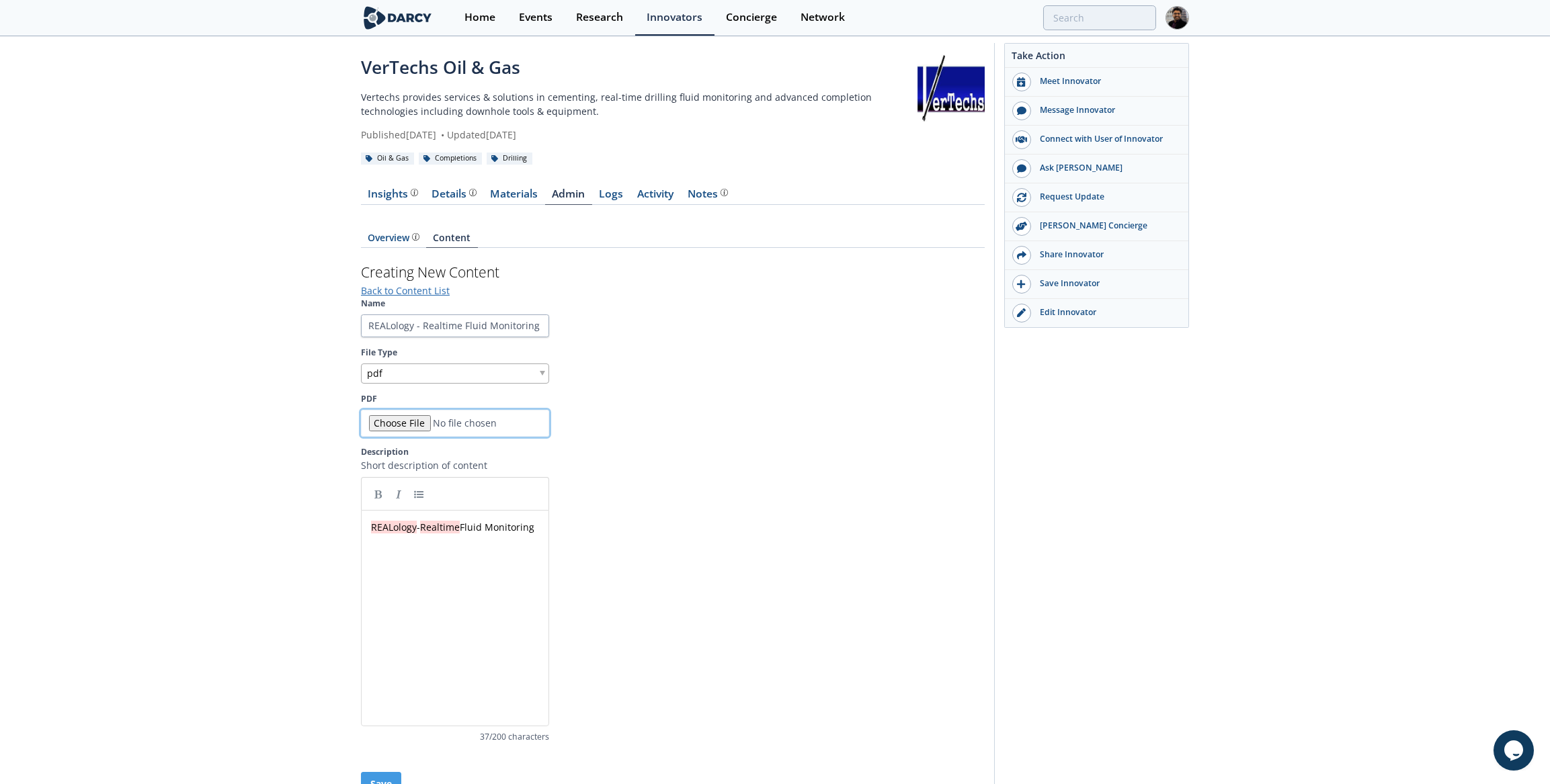
scroll to position [78, 0]
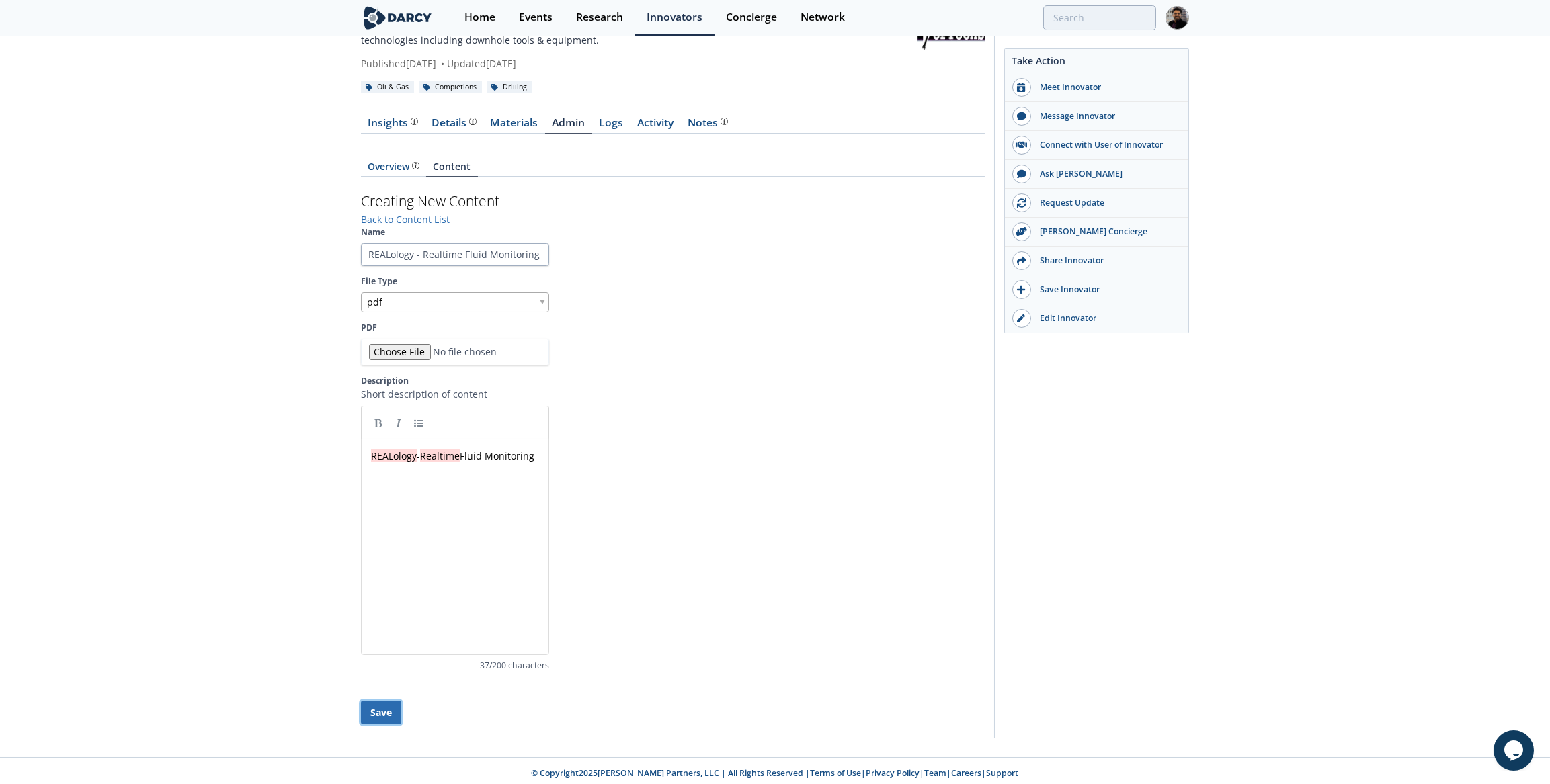
click at [390, 709] on button "Save" at bounding box center [381, 713] width 40 height 24
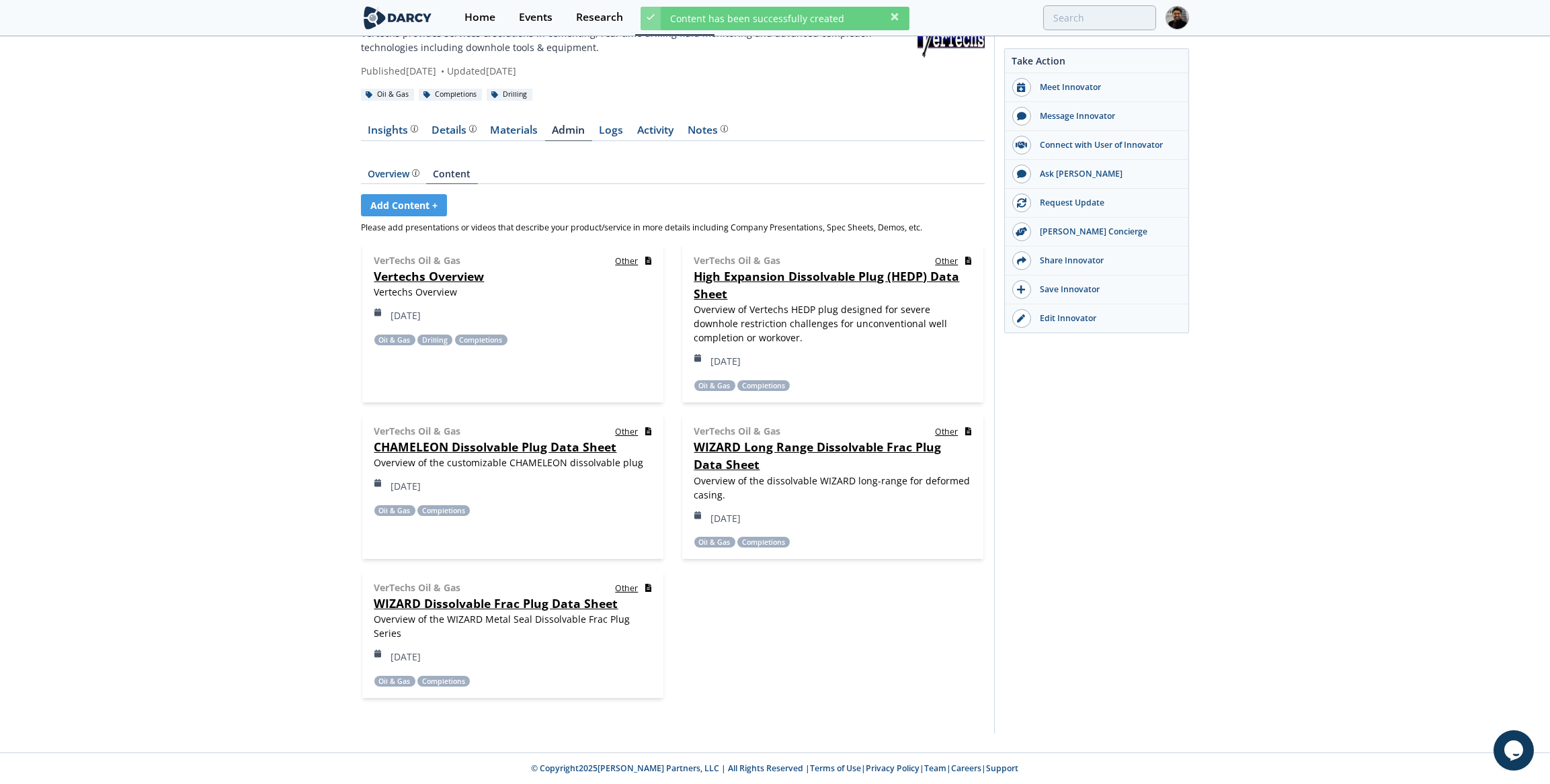
scroll to position [53, 0]
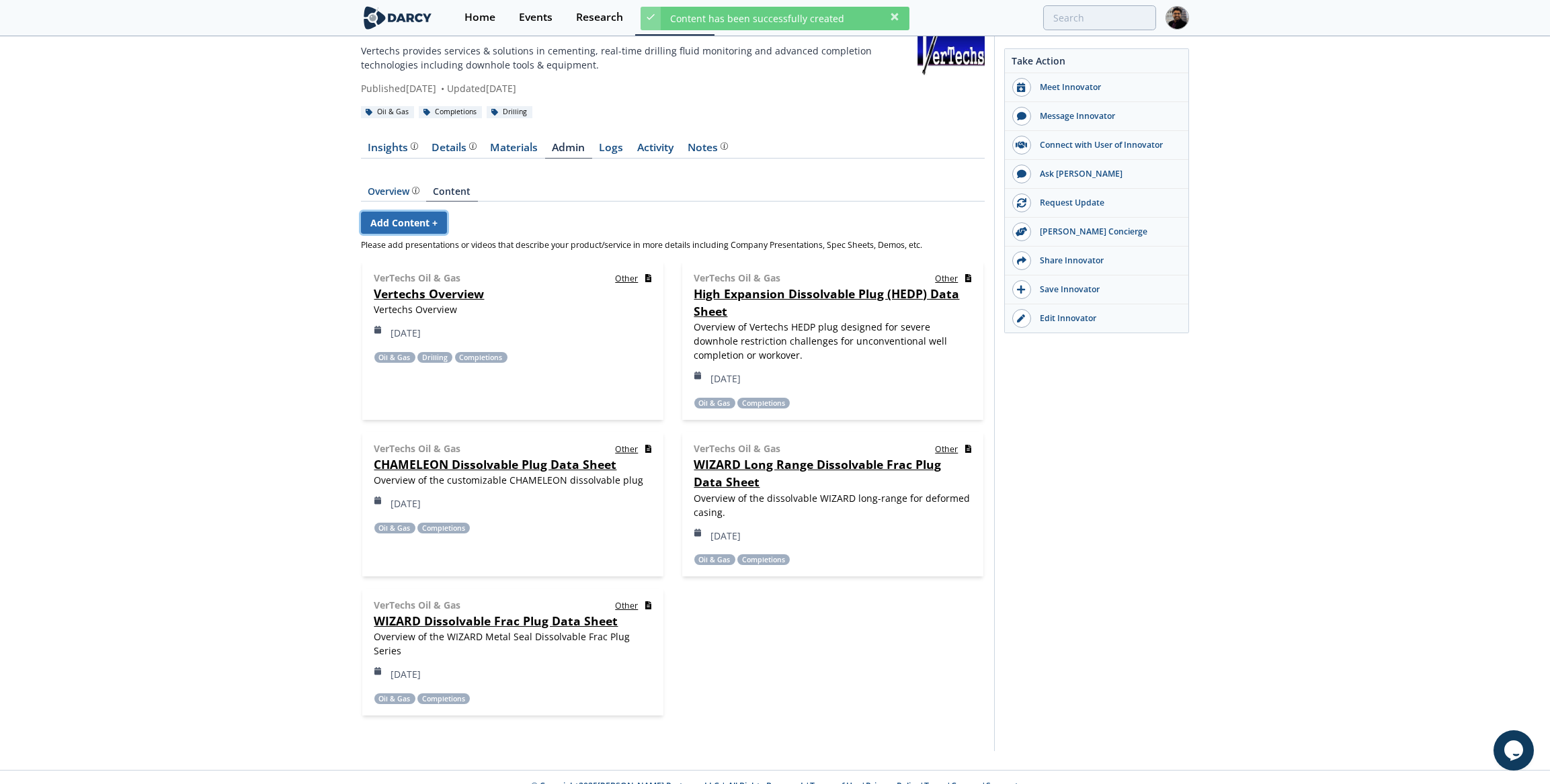
click at [423, 221] on link "Add Content +" at bounding box center [404, 223] width 86 height 22
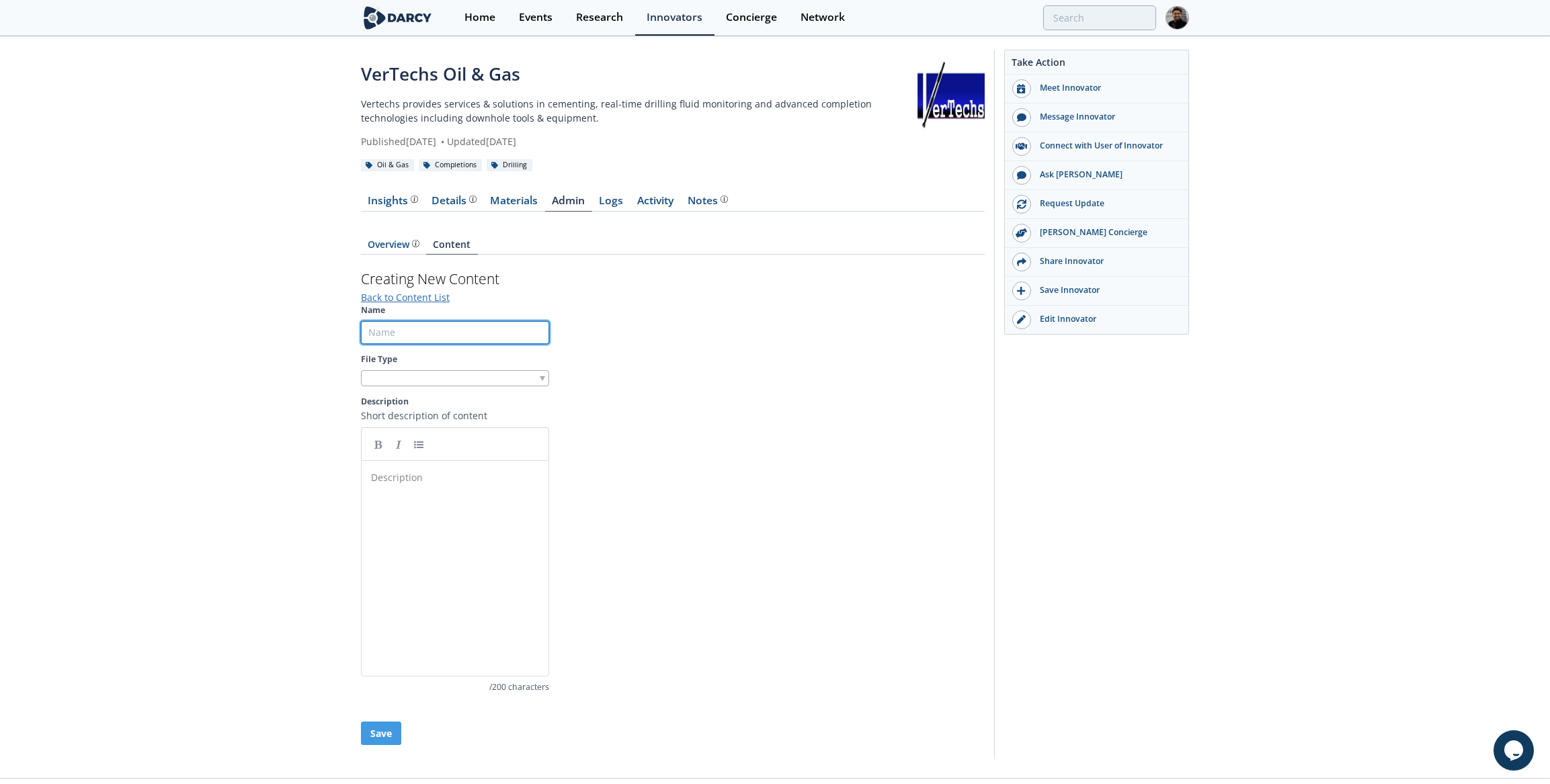
click at [427, 339] on input "Name" at bounding box center [455, 332] width 188 height 23
paste input "Flyer - REALology Intelligent Drilling Fluids Monitoring System"
drag, startPoint x: 389, startPoint y: 335, endPoint x: 344, endPoint y: 326, distance: 45.9
click at [344, 326] on div "VerTechs Oil & Gas Vertechs provides services & solutions in cementing, real-ti…" at bounding box center [775, 408] width 1550 height 741
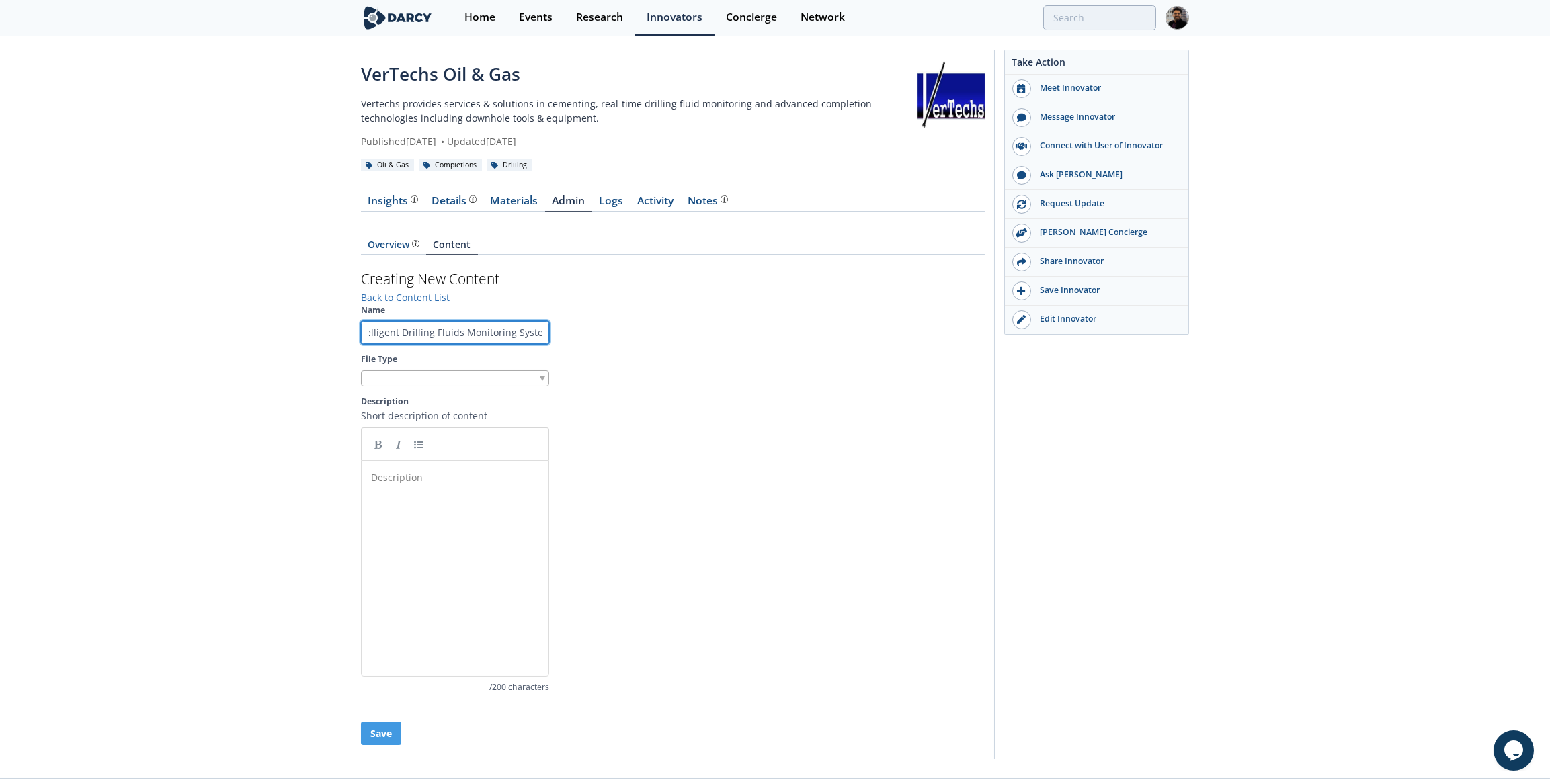
drag, startPoint x: 444, startPoint y: 333, endPoint x: 903, endPoint y: 330, distance: 459.0
click at [903, 330] on section "Name Flyer - REALology Intelligent Drilling Fluids Monitoring System File Type …" at bounding box center [673, 499] width 624 height 390
drag, startPoint x: 399, startPoint y: 326, endPoint x: 193, endPoint y: 326, distance: 206.0
click at [193, 326] on div "VerTechs Oil & Gas Vertechs provides services & solutions in cementing, real-ti…" at bounding box center [775, 408] width 1550 height 741
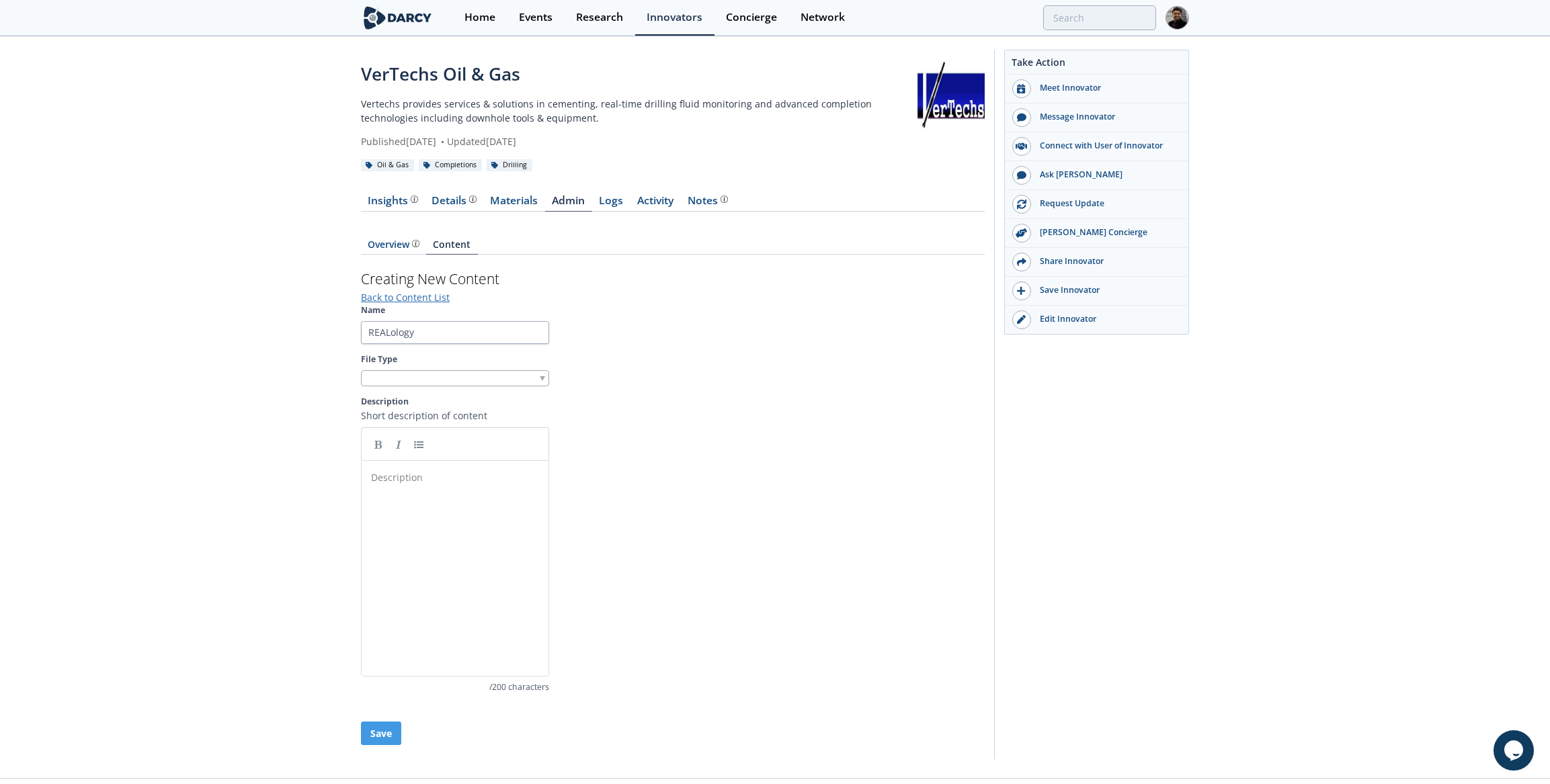
click at [458, 343] on section "Name REALology File Type Description Short description of content Description ​…" at bounding box center [673, 499] width 624 height 390
click at [461, 335] on input "REALology" at bounding box center [455, 332] width 188 height 23
type input "REALology Flyer Spec Sheet"
click at [432, 377] on div at bounding box center [455, 378] width 188 height 16
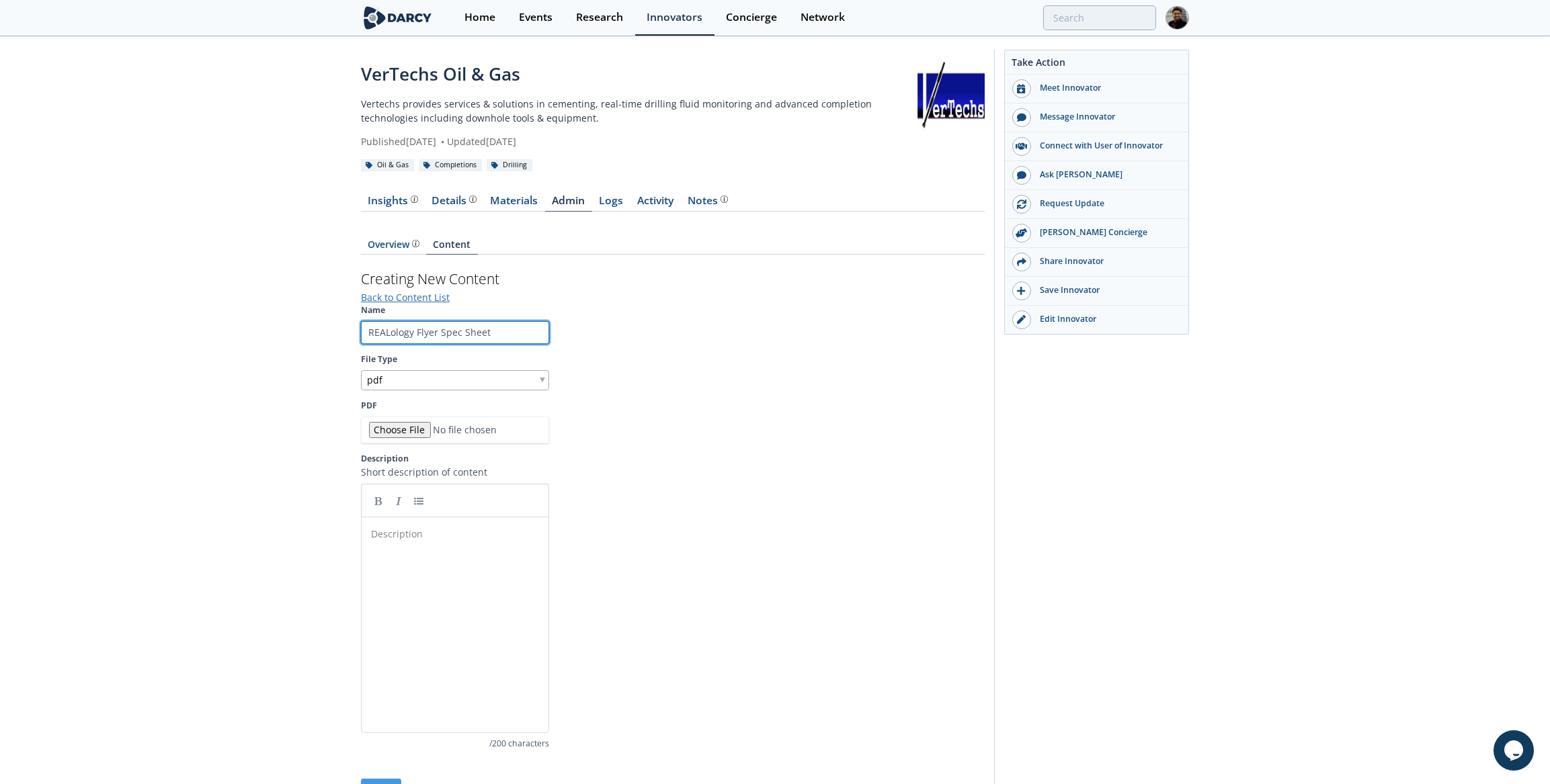
click at [425, 338] on input "REALology Flyer Spec Sheet" at bounding box center [455, 332] width 188 height 23
click at [429, 527] on pre "​" at bounding box center [459, 534] width 183 height 14
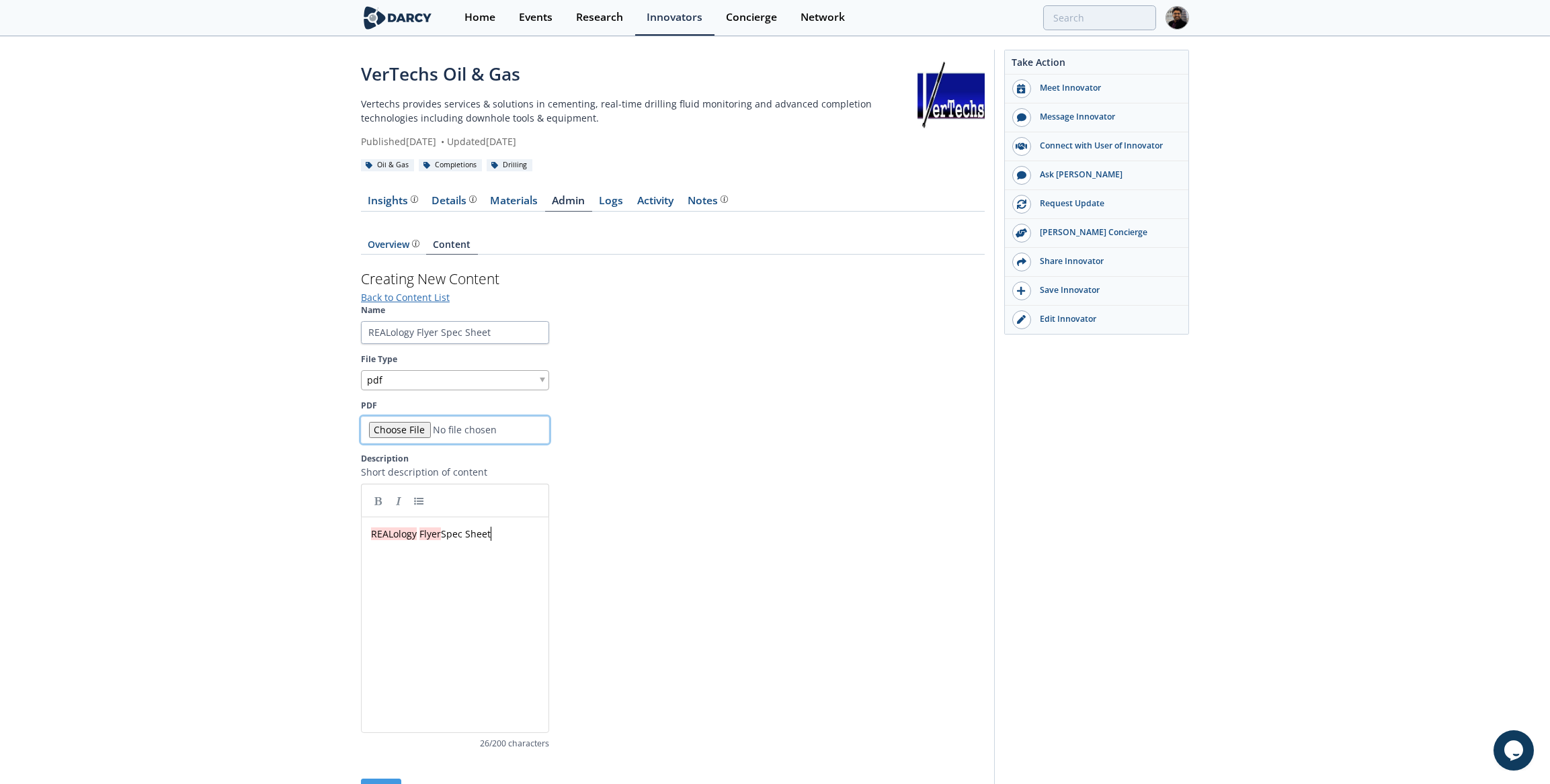
click at [399, 431] on input "PDF" at bounding box center [455, 430] width 188 height 27
type input "C:\fakepath\Flyer - REALology Intelligent Drilling Fluids Monitoring System.pdf"
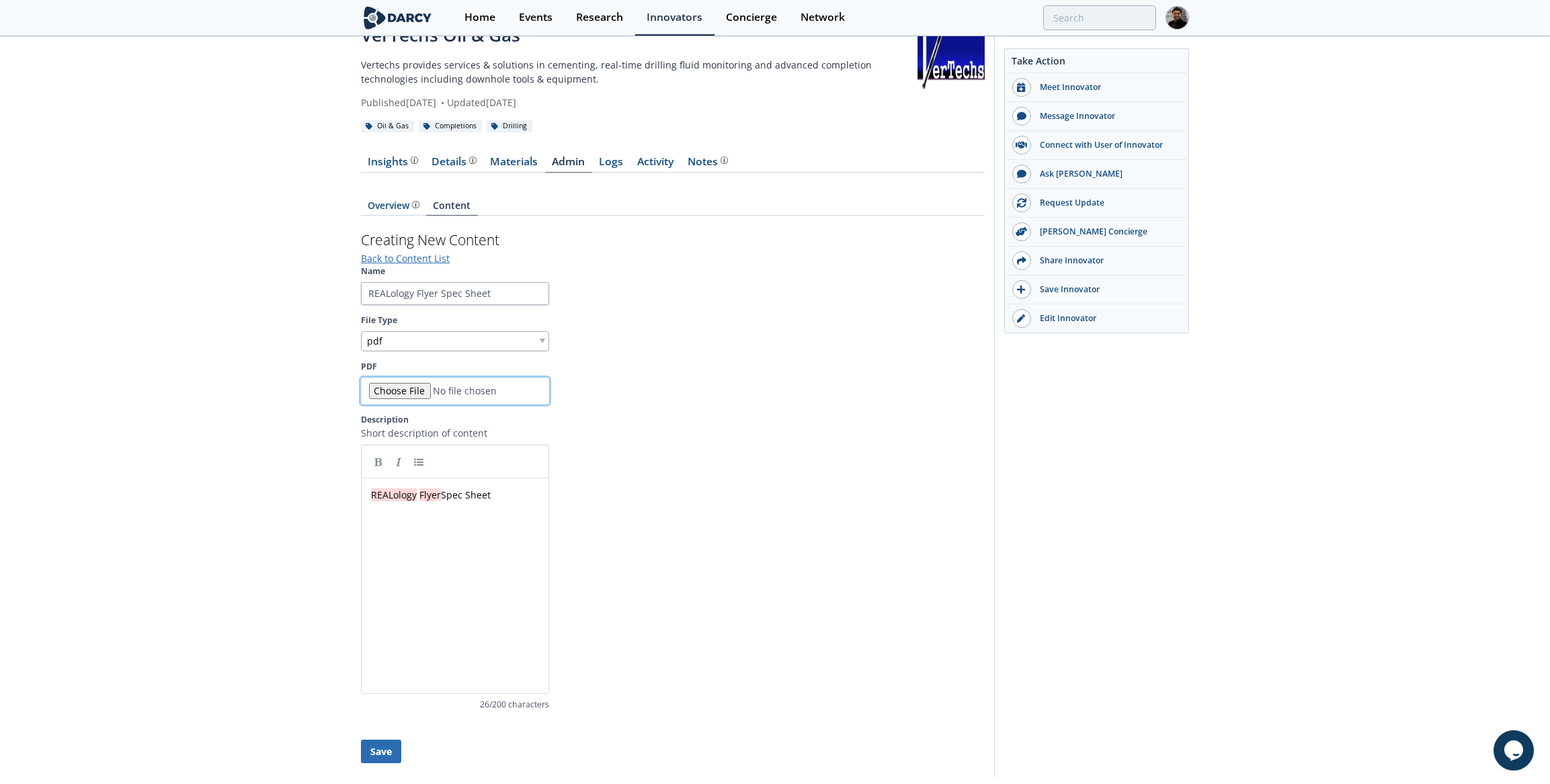
scroll to position [78, 0]
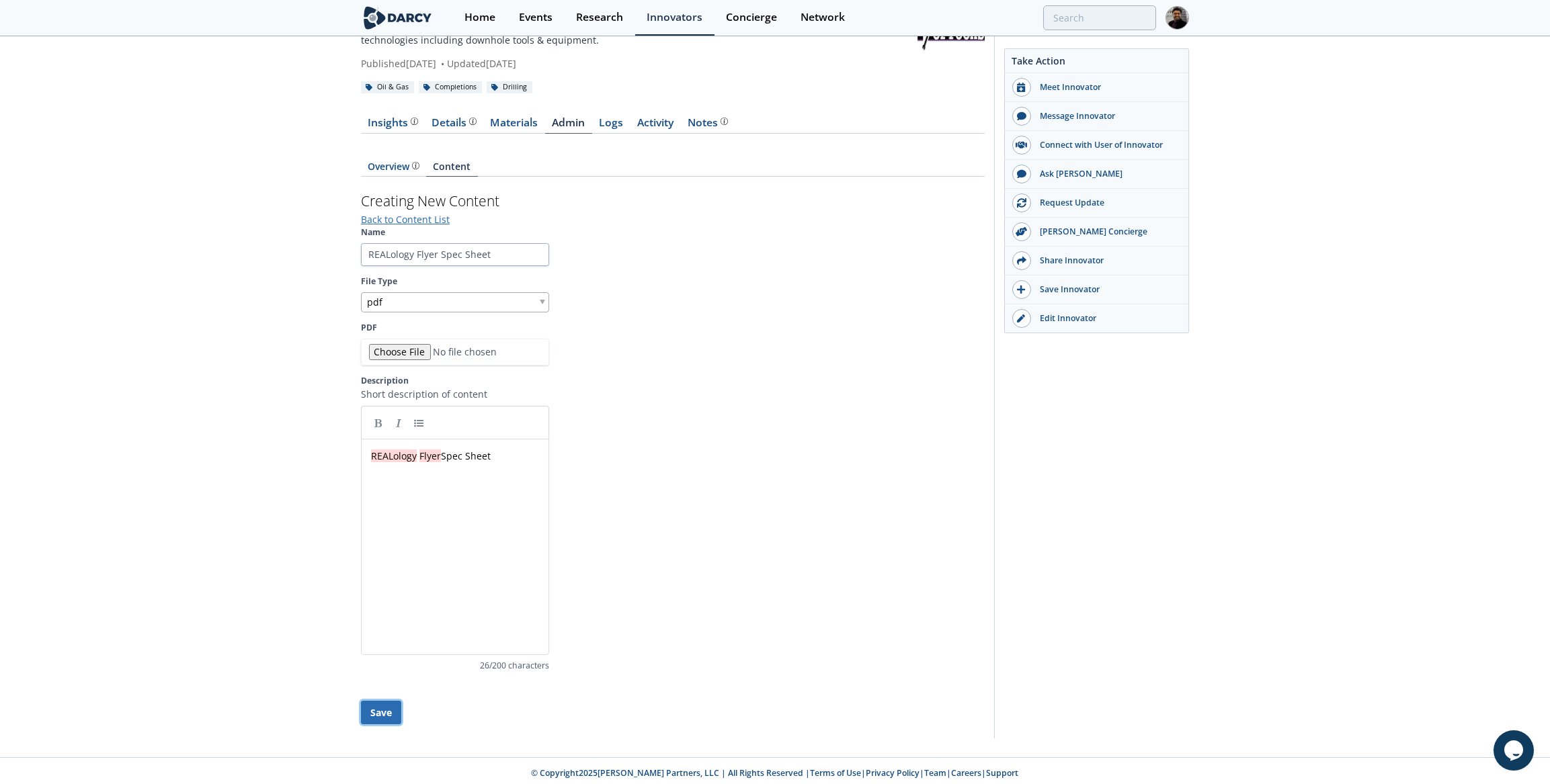
click at [379, 701] on button "Save" at bounding box center [381, 713] width 40 height 24
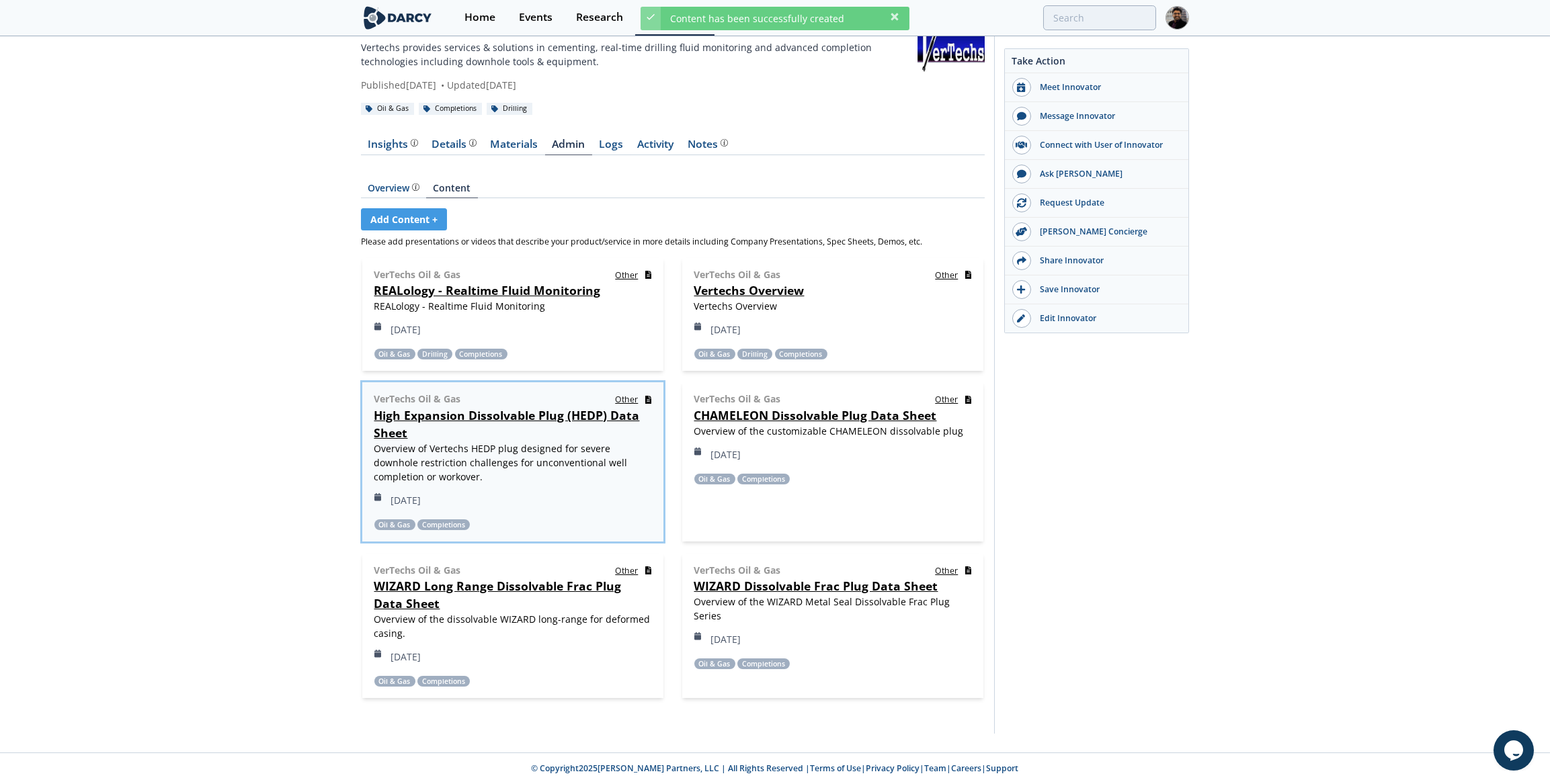
scroll to position [53, 0]
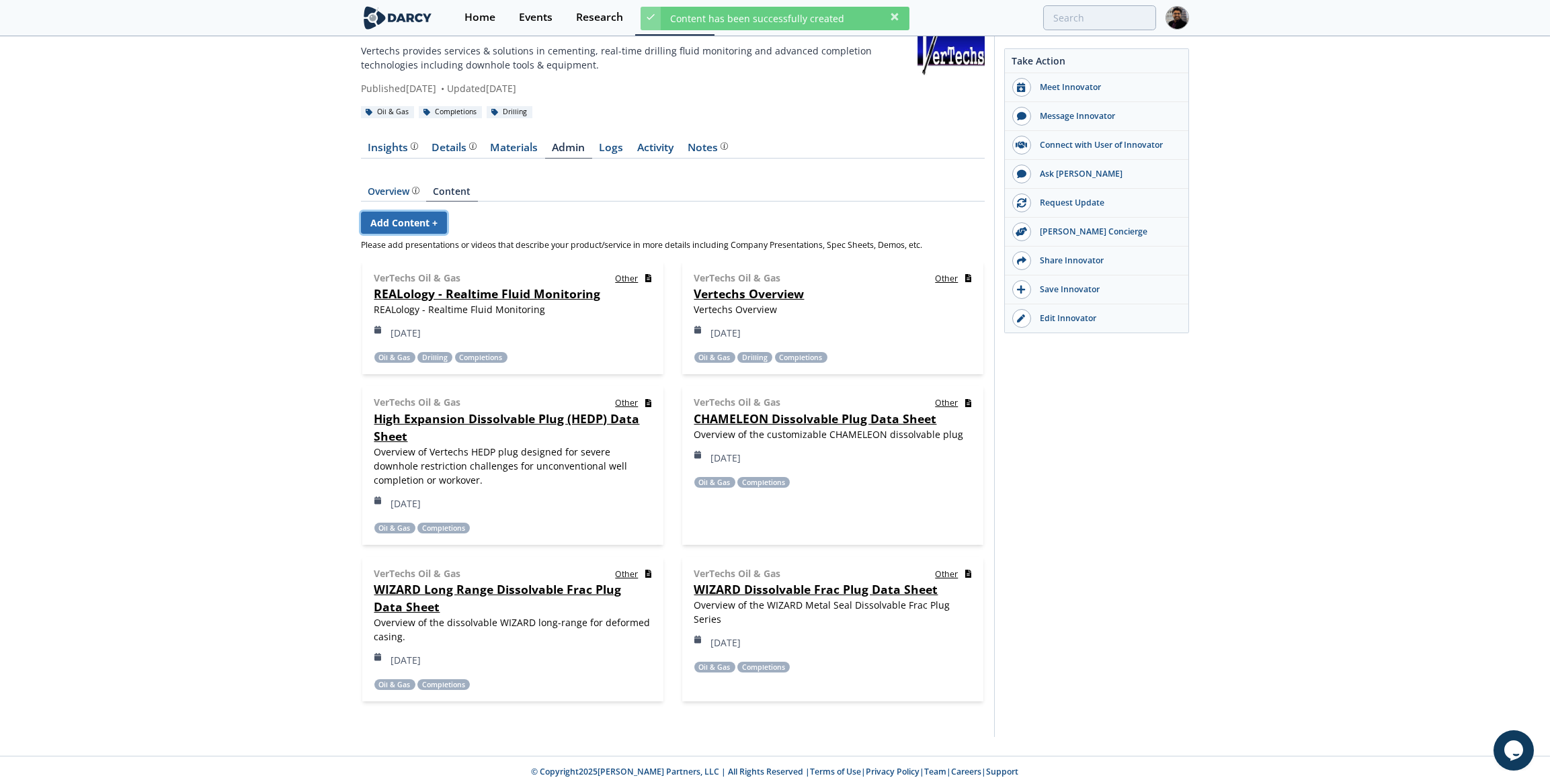
click at [411, 222] on link "Add Content +" at bounding box center [404, 223] width 86 height 22
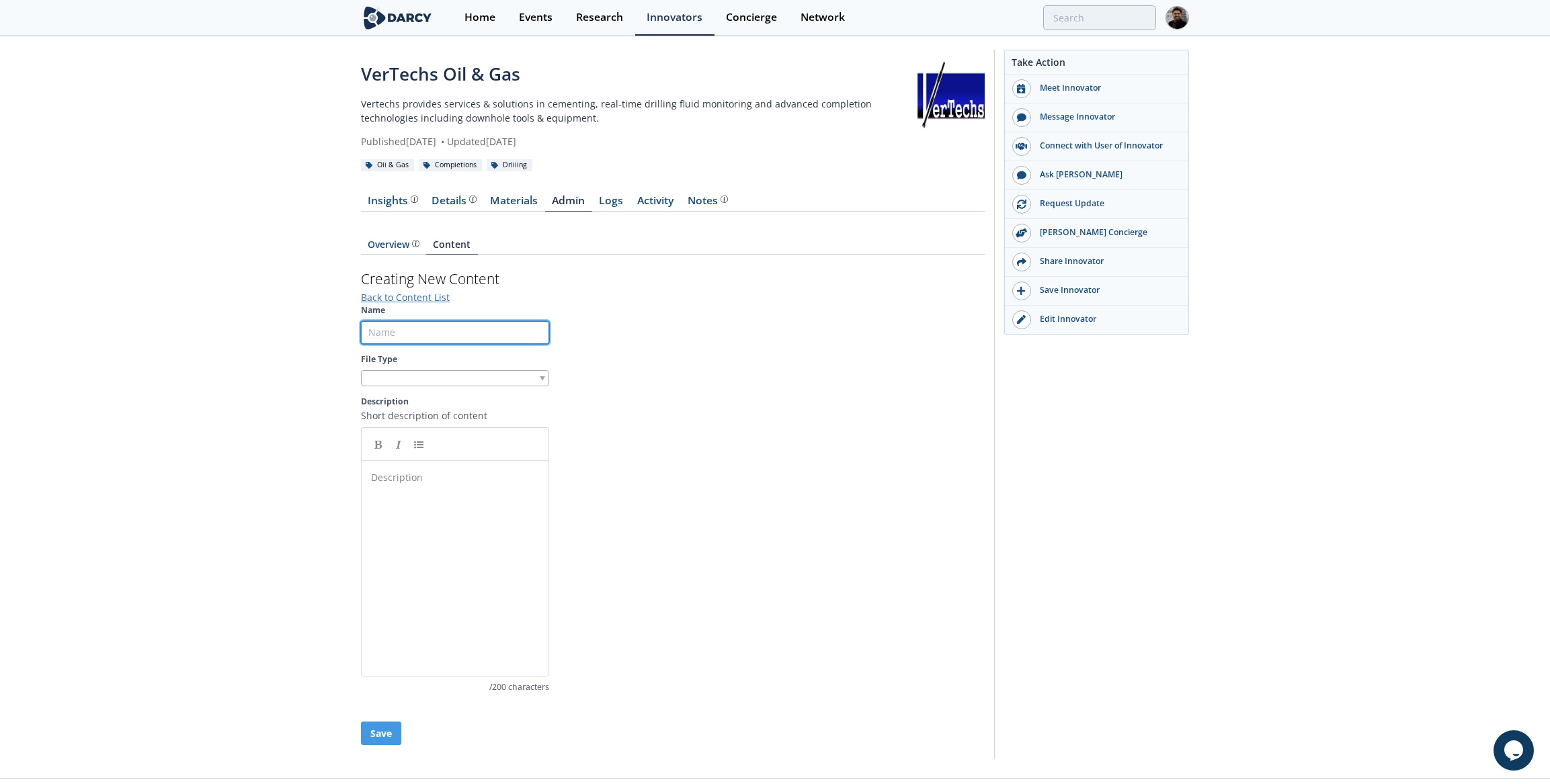
click at [414, 333] on input "Name" at bounding box center [455, 332] width 188 height 23
type input "R"
type input "r"
click at [403, 322] on input "REALogy" at bounding box center [455, 332] width 188 height 23
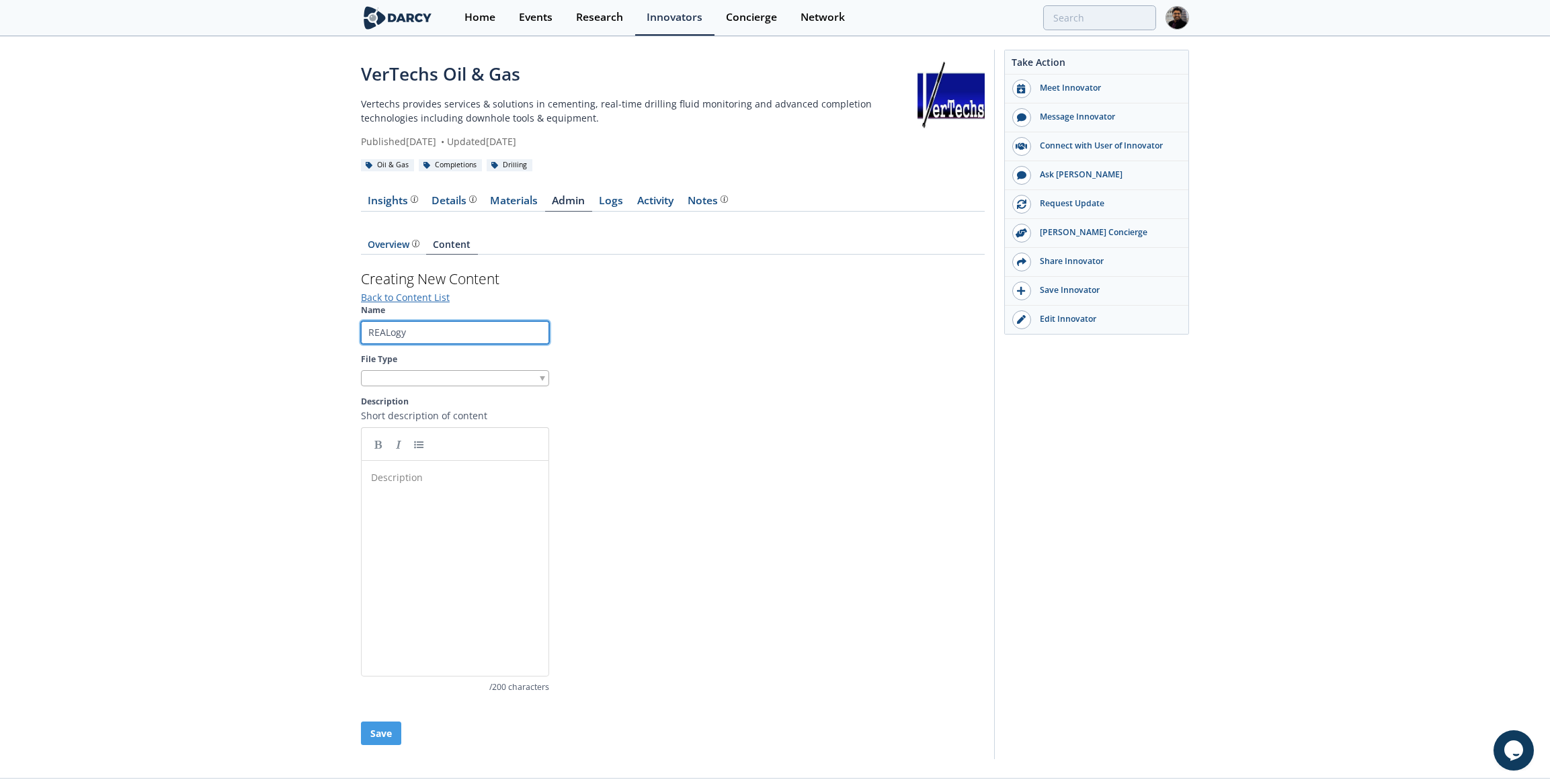
paste input "logy"
type input "REALology Deepwater Case study"
click at [407, 383] on div at bounding box center [455, 378] width 188 height 16
click at [439, 330] on input "REALology Deepwater Case study" at bounding box center [455, 332] width 188 height 23
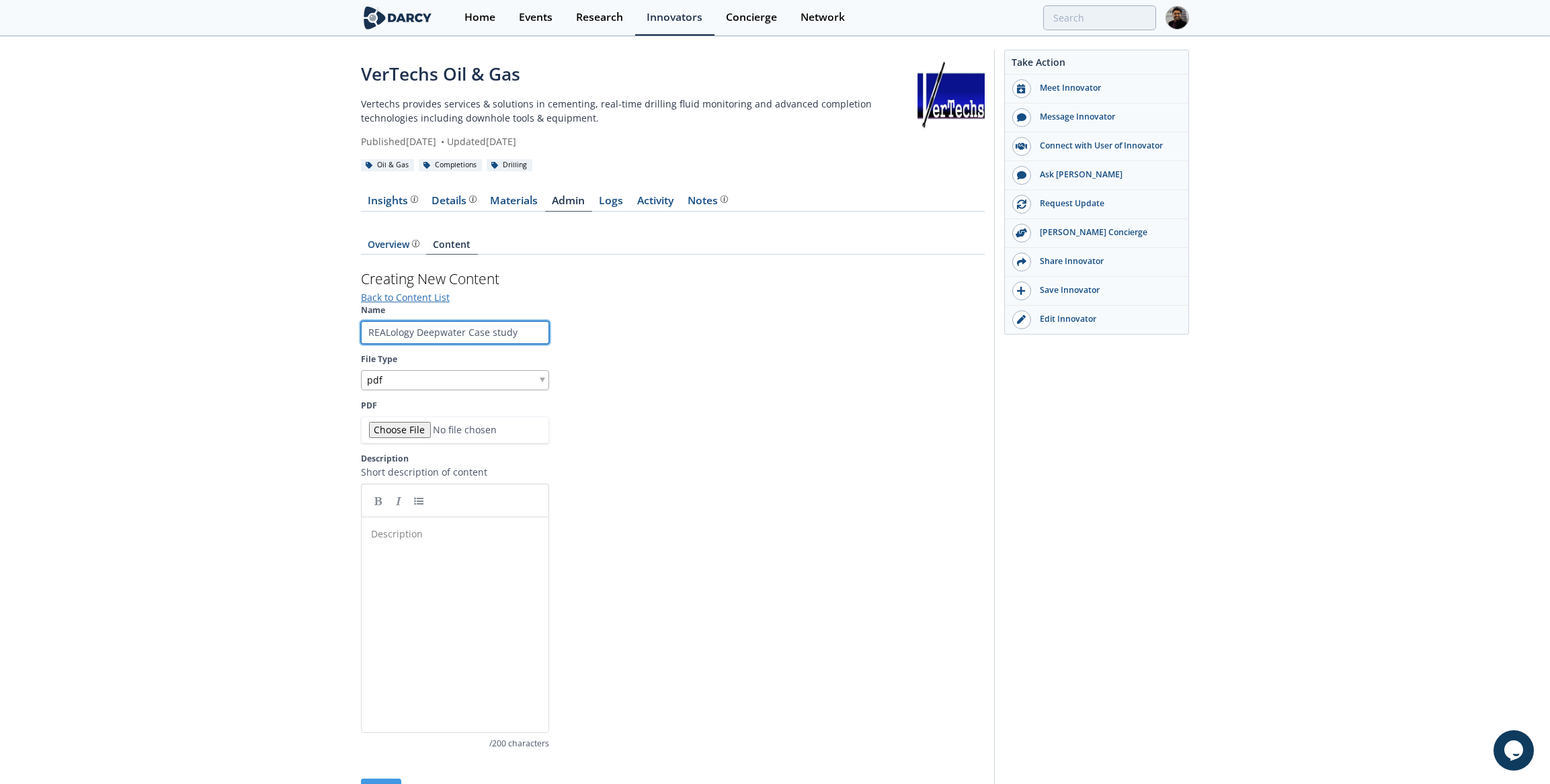
click at [439, 330] on input "REALology Deepwater Case study" at bounding box center [455, 332] width 188 height 23
click at [420, 562] on div "Description ​" at bounding box center [465, 635] width 194 height 222
click at [396, 439] on input "PDF" at bounding box center [455, 430] width 188 height 27
type input "C:\fakepath\dd3115a82d0abe6f53e27c77ada997d6.pdf"
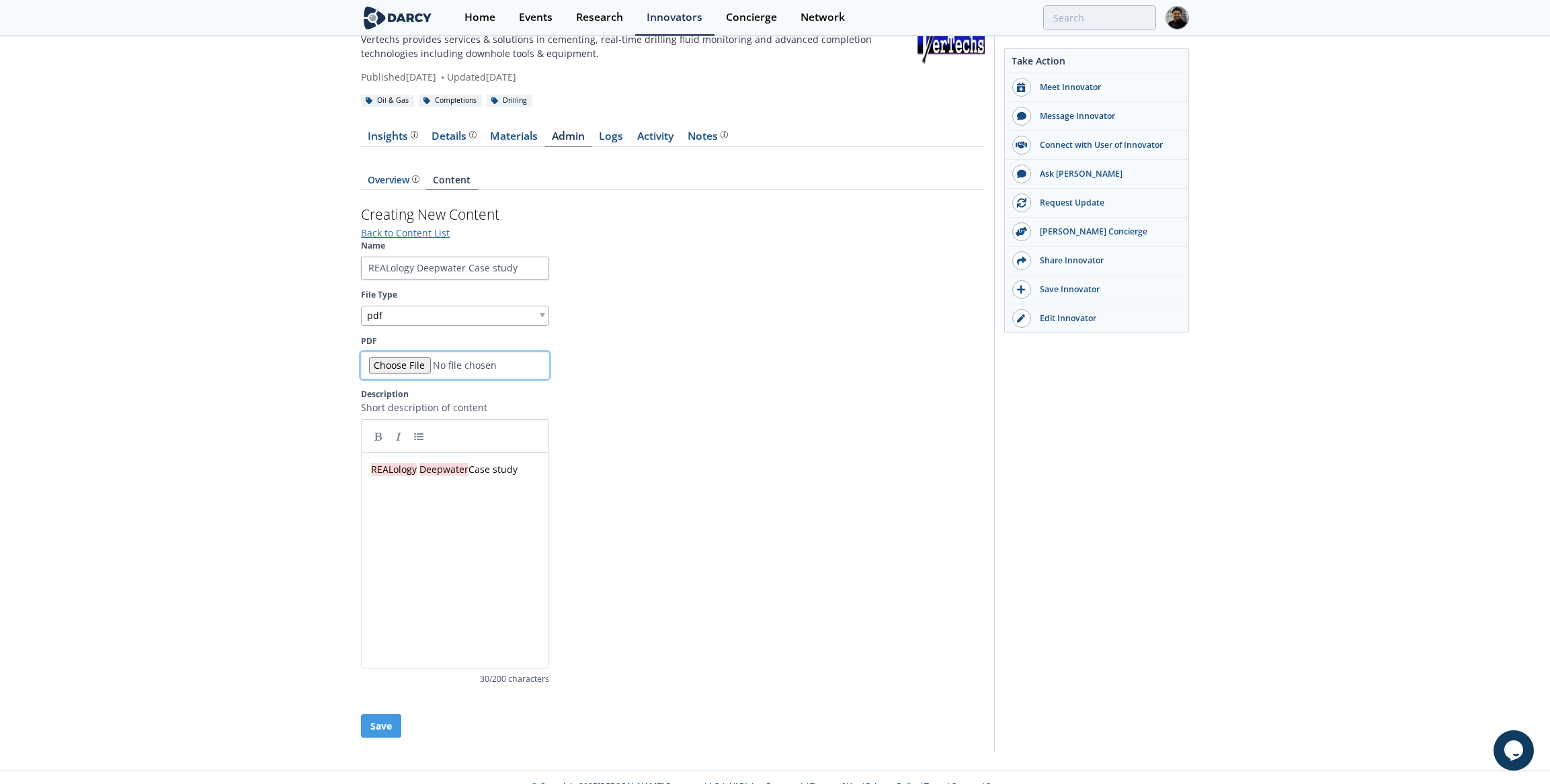
scroll to position [78, 0]
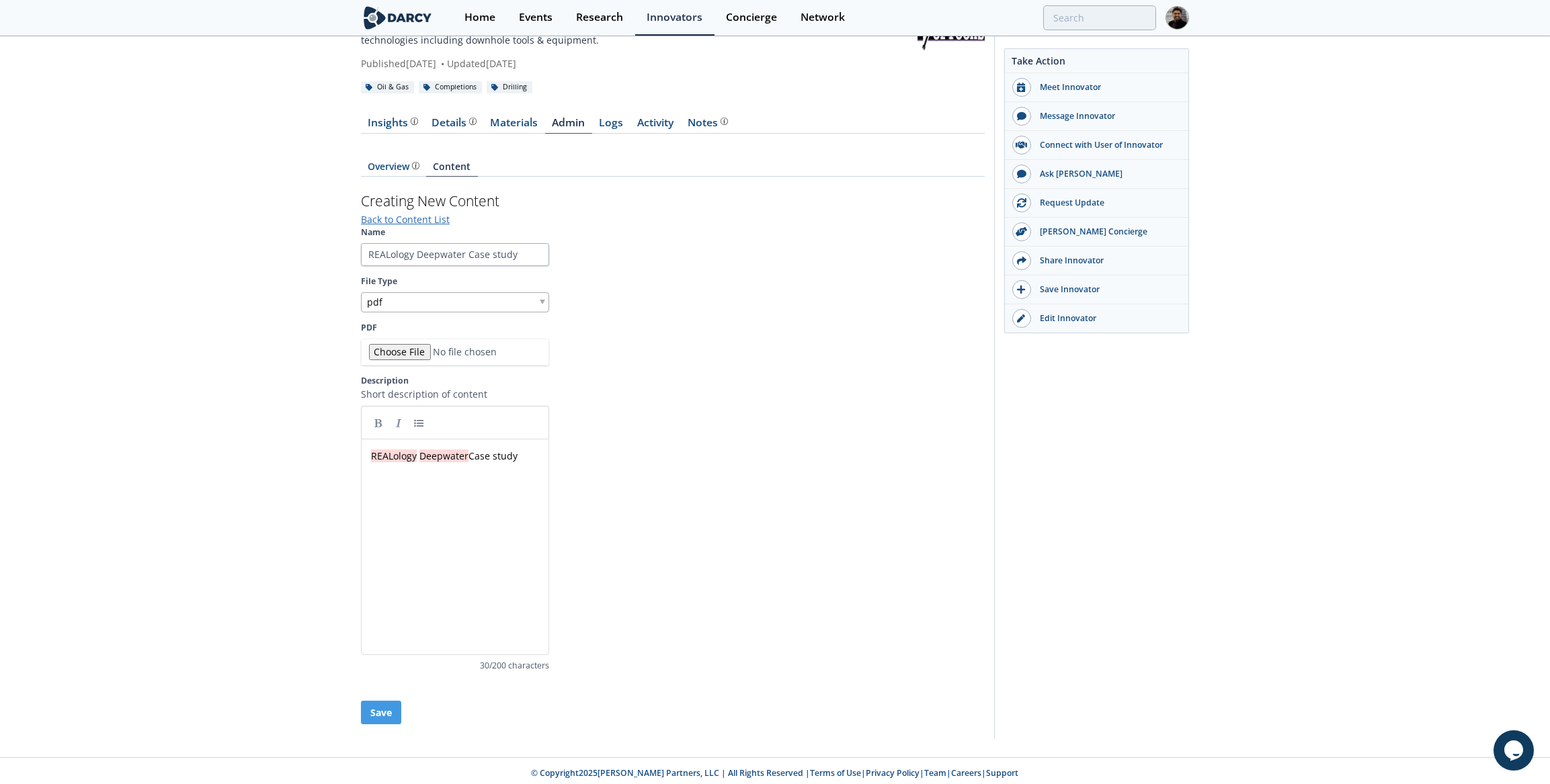
click at [385, 695] on form "Name REALology Deepwater Case study File Type pdf PDF Description Short descrip…" at bounding box center [673, 476] width 624 height 498
click at [386, 701] on button "Save" at bounding box center [381, 713] width 40 height 24
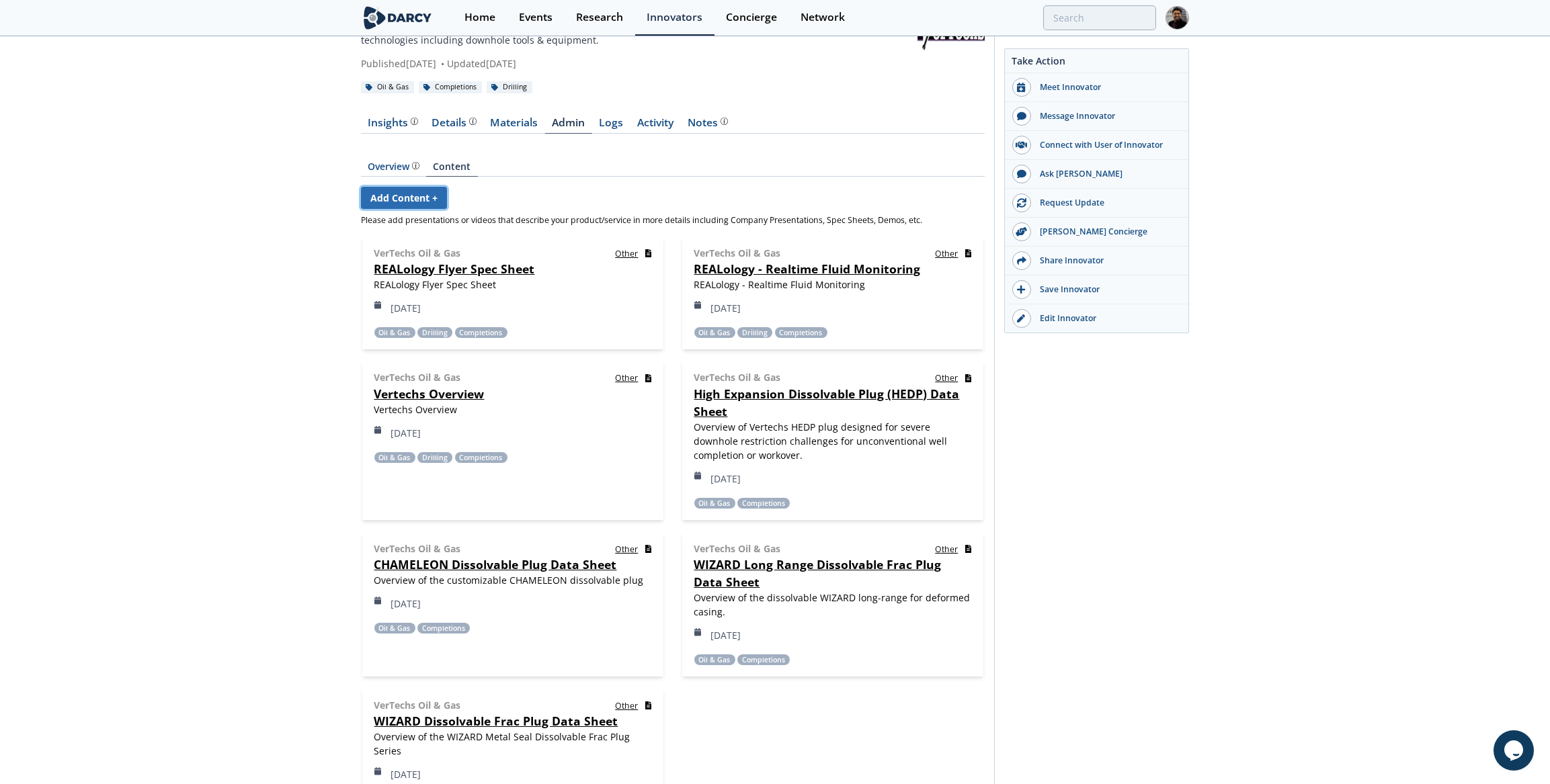
click at [414, 191] on link "Add Content +" at bounding box center [404, 198] width 86 height 22
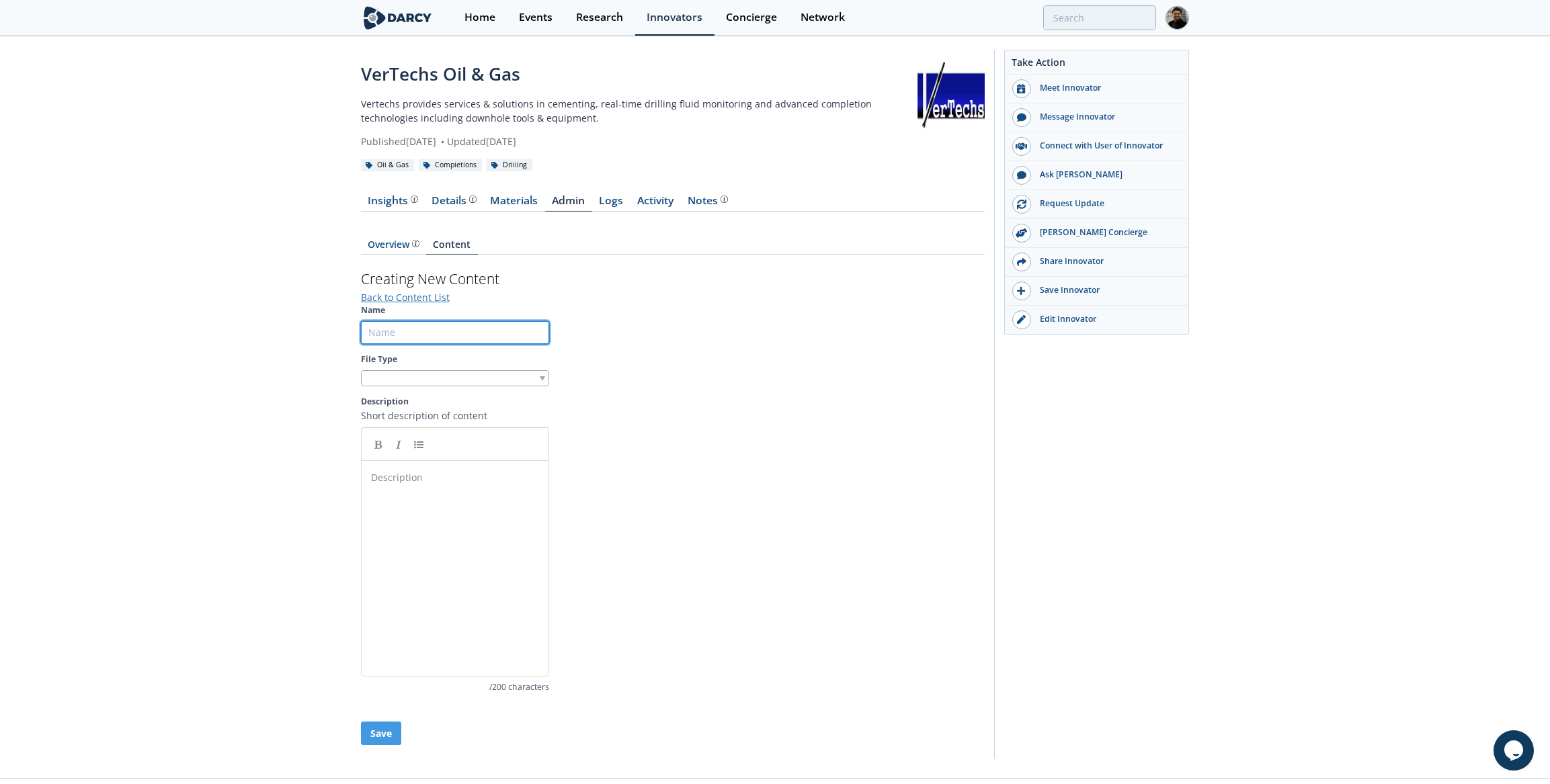
click at [404, 330] on input "Name" at bounding box center [455, 332] width 188 height 23
paste input "SPE-224859-MS"
type input "SPE-224859-MS - Oman"
click at [426, 370] on div at bounding box center [455, 378] width 188 height 16
click at [436, 334] on input "SPE-224859-MS - Oman" at bounding box center [455, 332] width 188 height 23
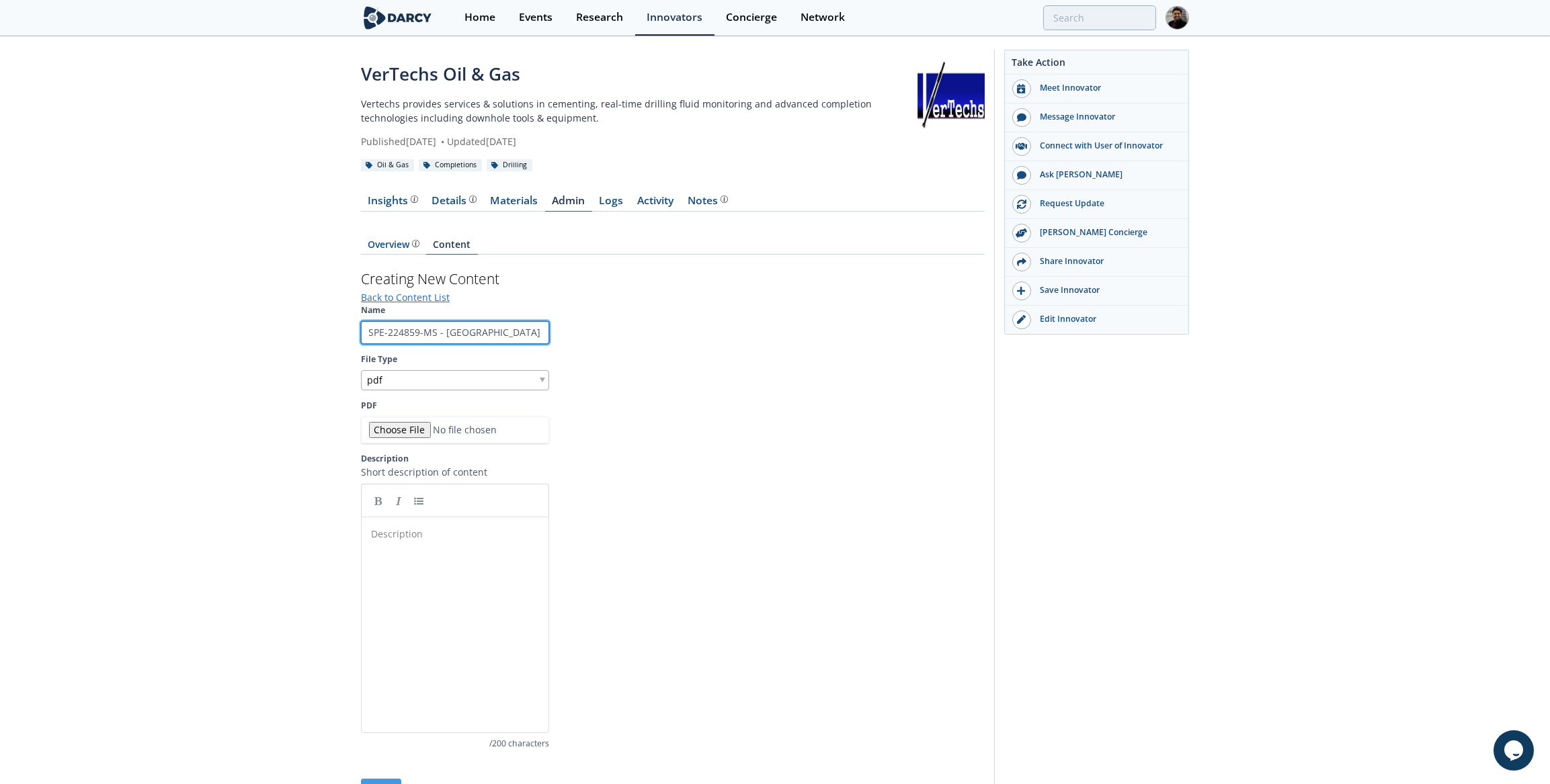
click at [436, 334] on input "SPE-224859-MS - Oman" at bounding box center [455, 332] width 188 height 23
click at [419, 550] on div "Description ​" at bounding box center [465, 635] width 194 height 222
click at [397, 422] on input "PDF" at bounding box center [455, 430] width 188 height 27
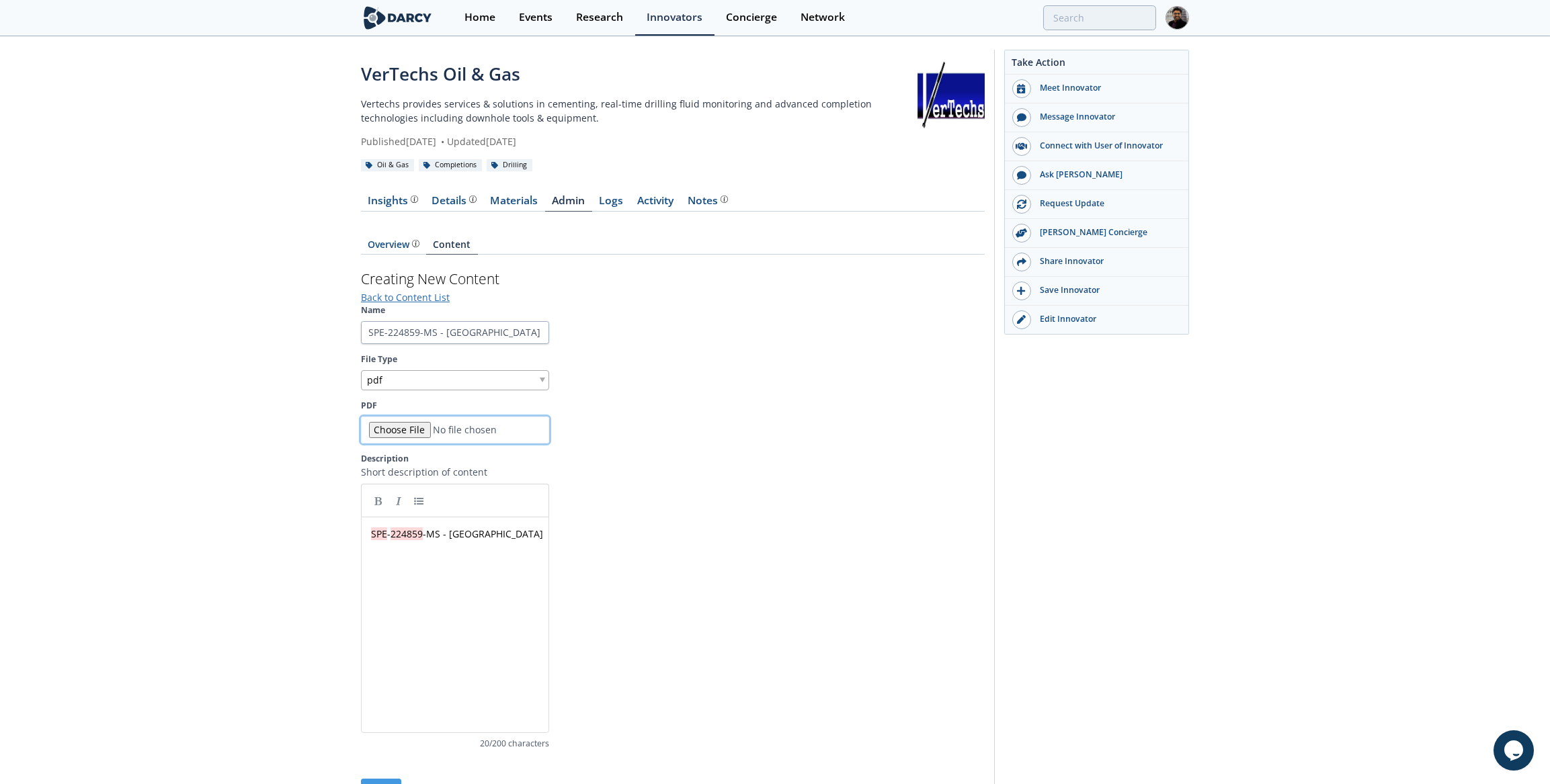
type input "C:\fakepath\202505 - OPES - SPE-224859-MS - The Application of Automated Measur…"
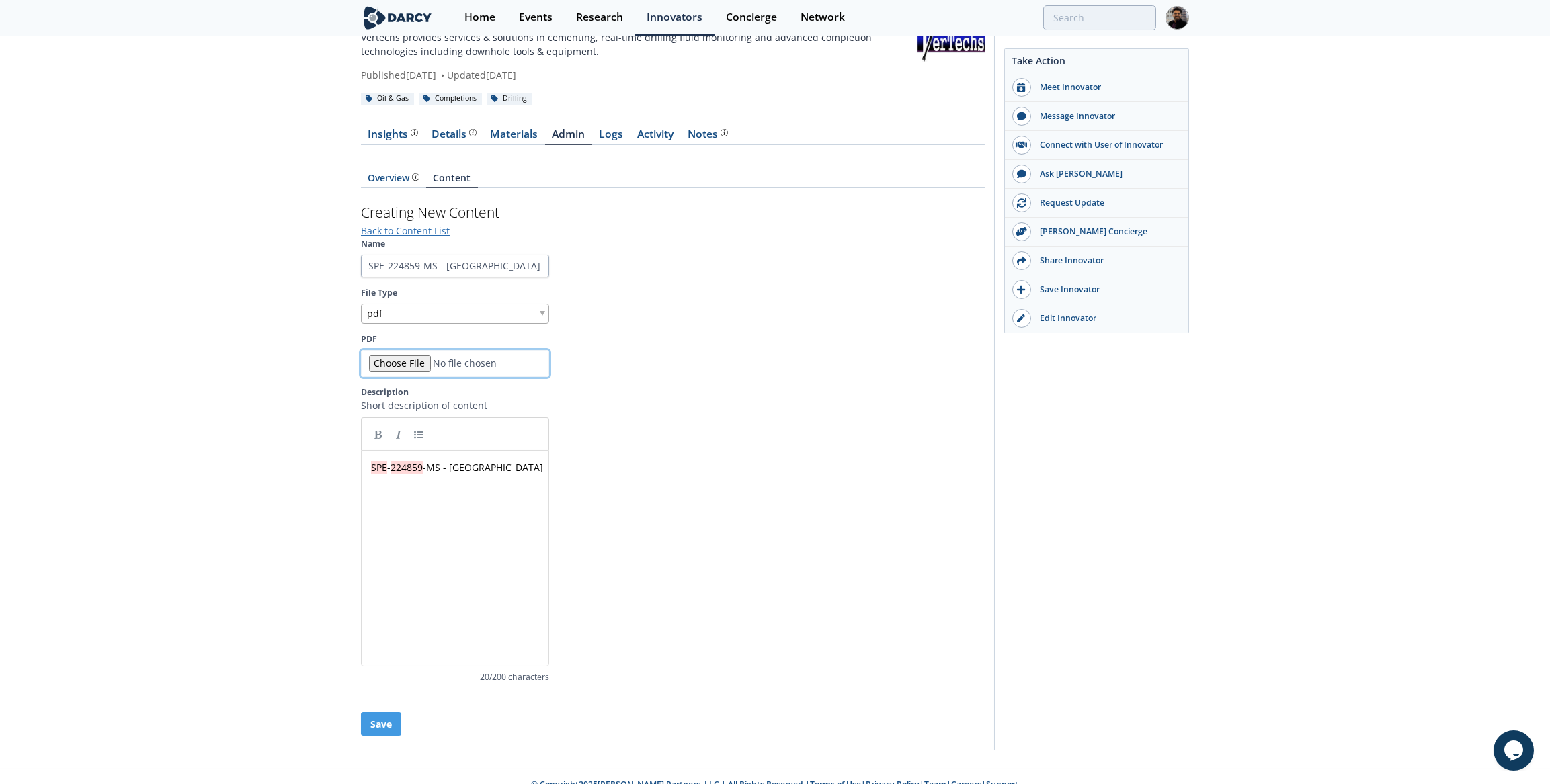
scroll to position [78, 0]
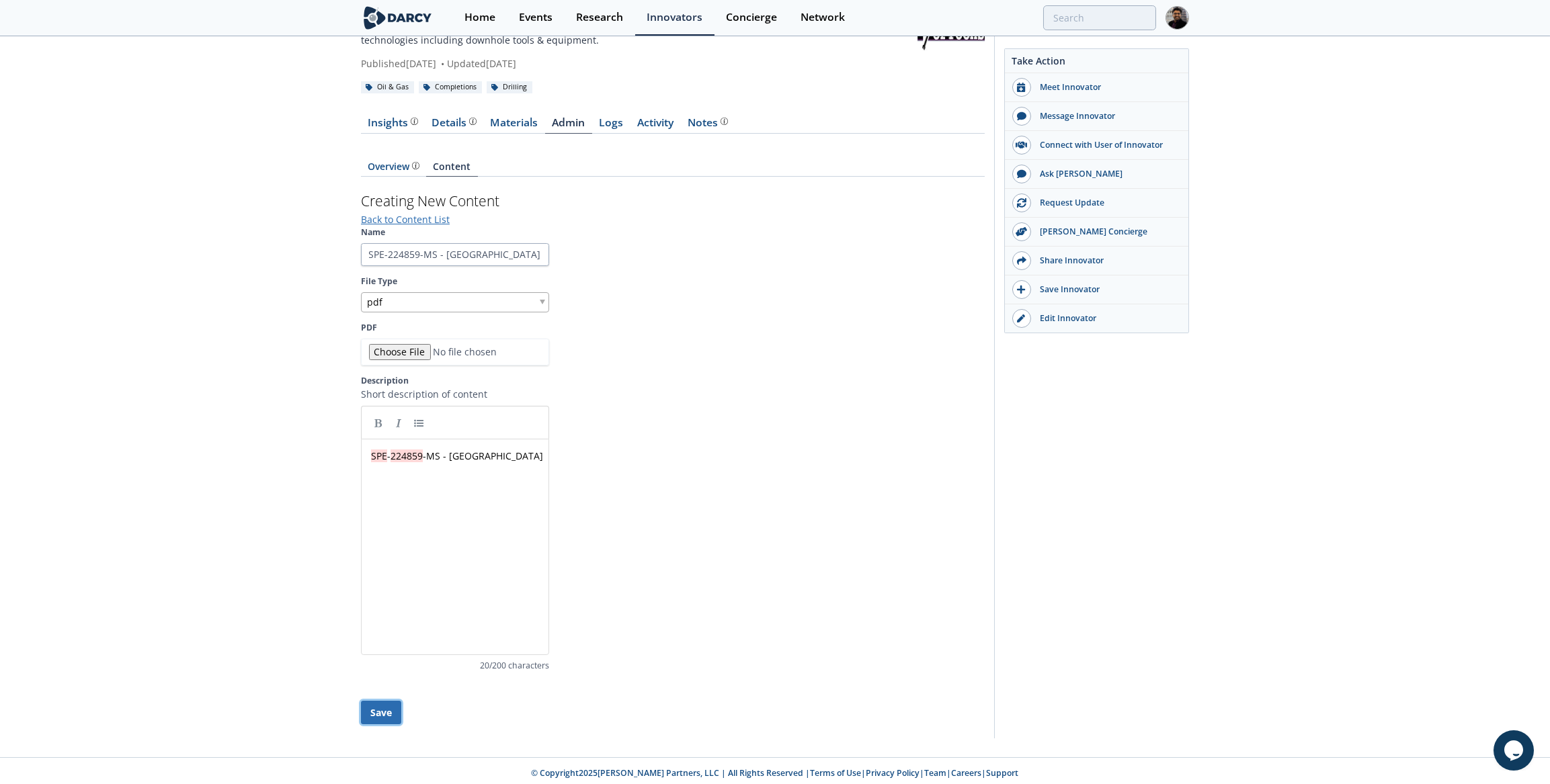
click at [381, 709] on button "Save" at bounding box center [381, 713] width 40 height 24
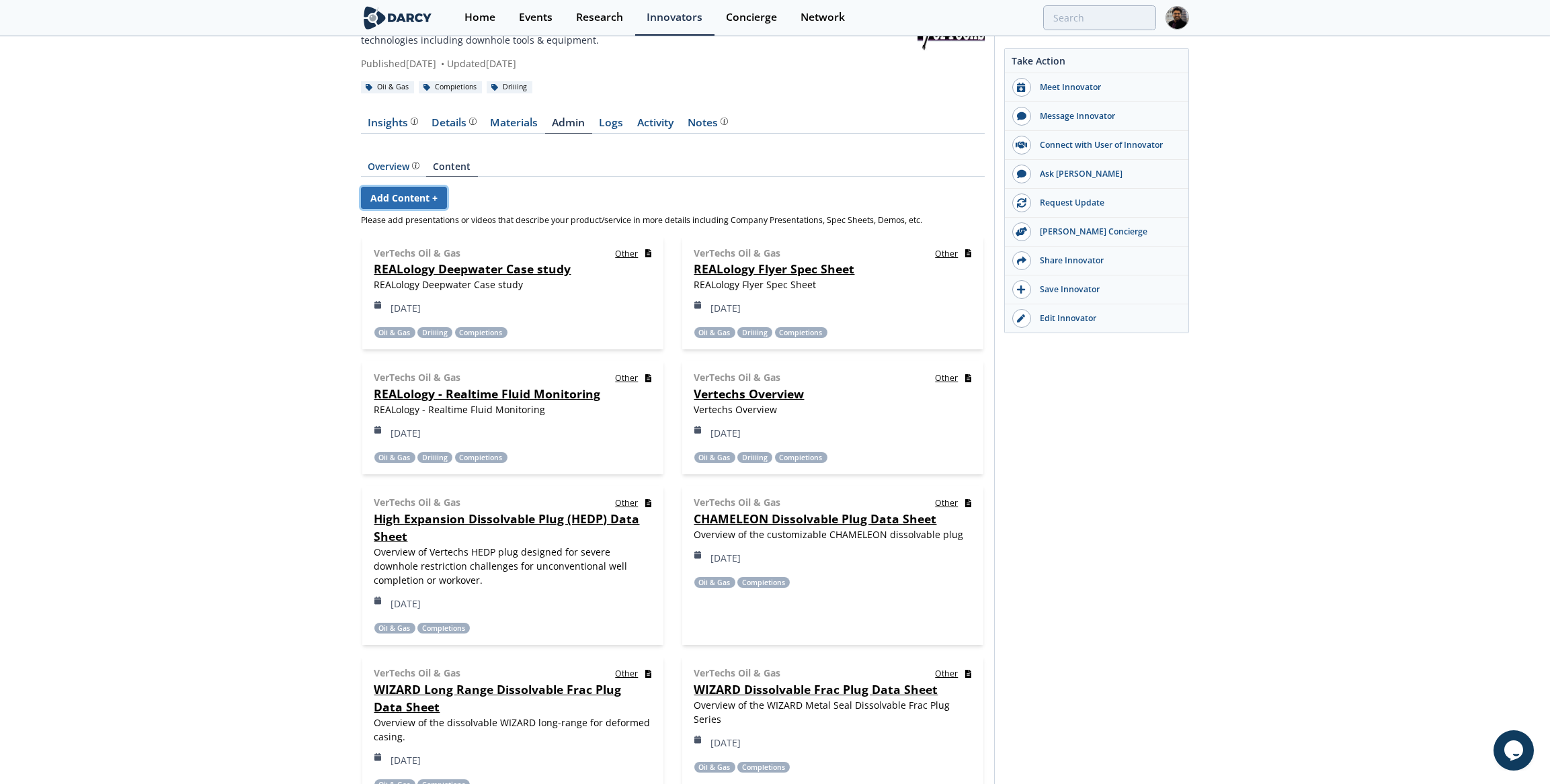
click at [425, 194] on link "Add Content +" at bounding box center [404, 198] width 86 height 22
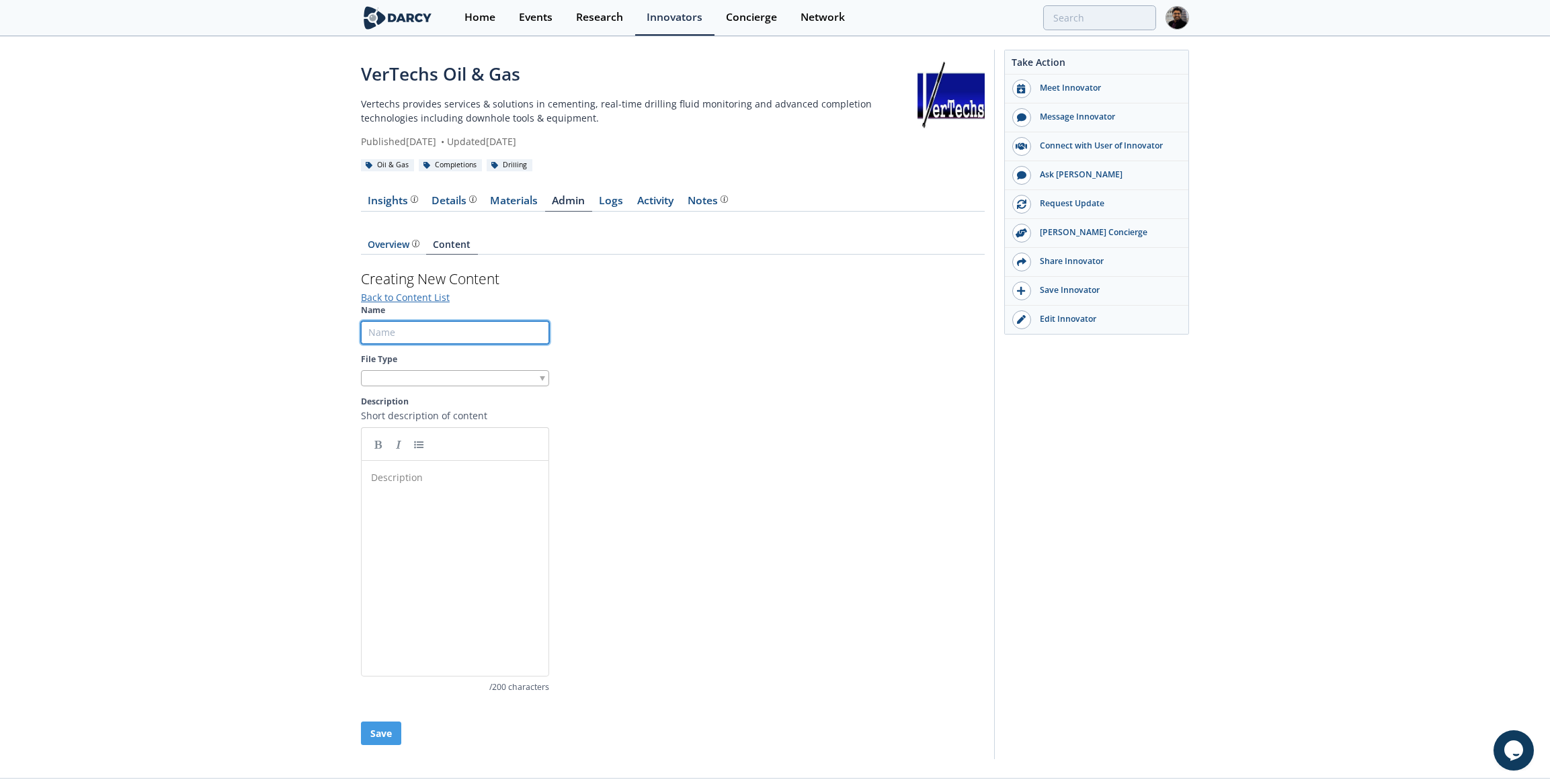
click at [408, 338] on input "Name" at bounding box center [455, 332] width 188 height 23
paste input "SPE-216977-MS"
click at [403, 338] on input "SPE-216977-MS - ADIPEC" at bounding box center [455, 332] width 188 height 23
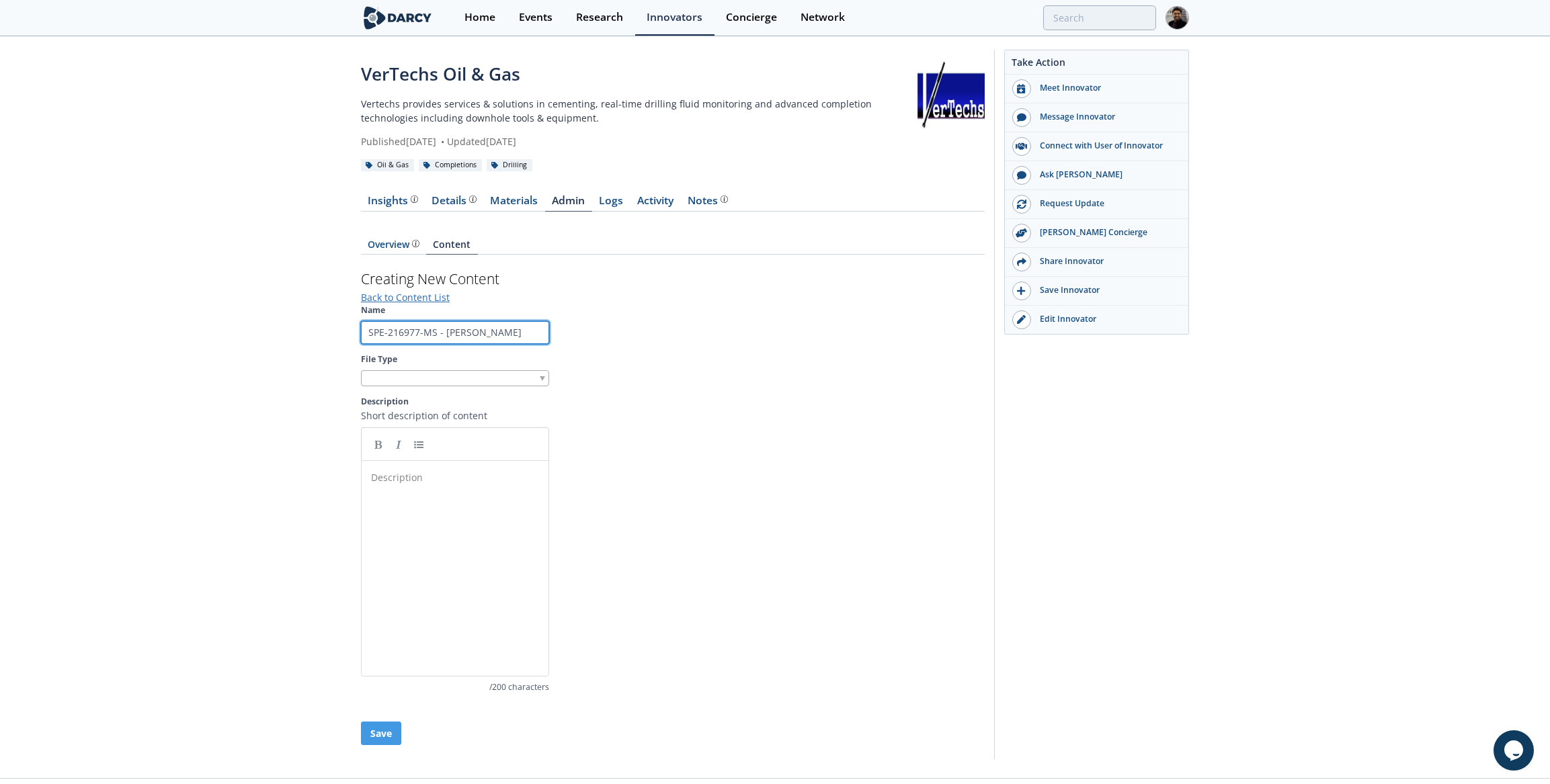
type input "SPE-216977-MS - ADIPEC"
click at [421, 519] on div "Description ​" at bounding box center [465, 578] width 194 height 222
click at [409, 374] on div at bounding box center [455, 378] width 188 height 16
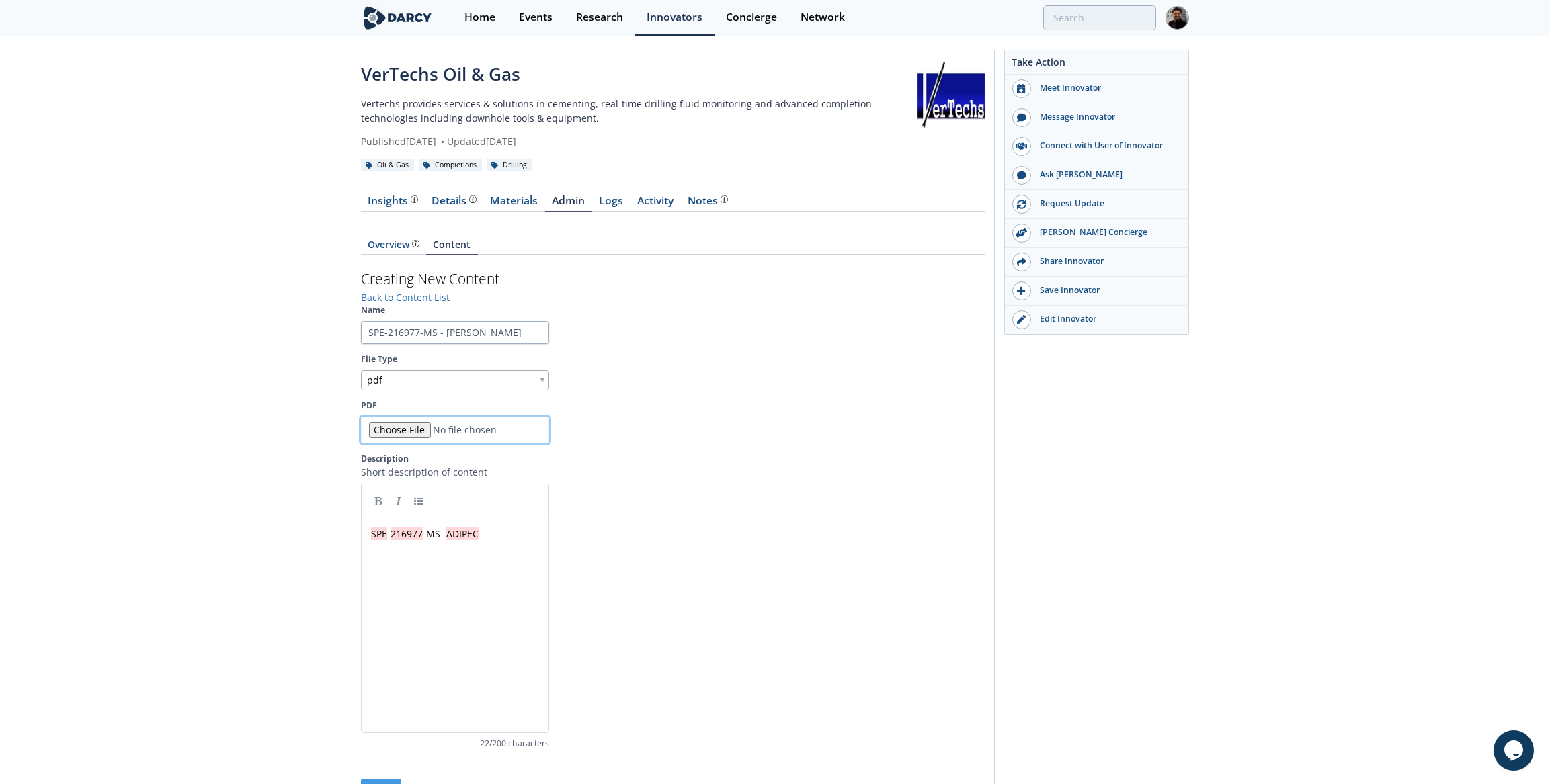
click at [402, 418] on input "PDF" at bounding box center [455, 430] width 188 height 27
type input "C:\fakepath\202310 - ADIPEC - SPE-216977-MS - Enhancing Drilling Operations and…"
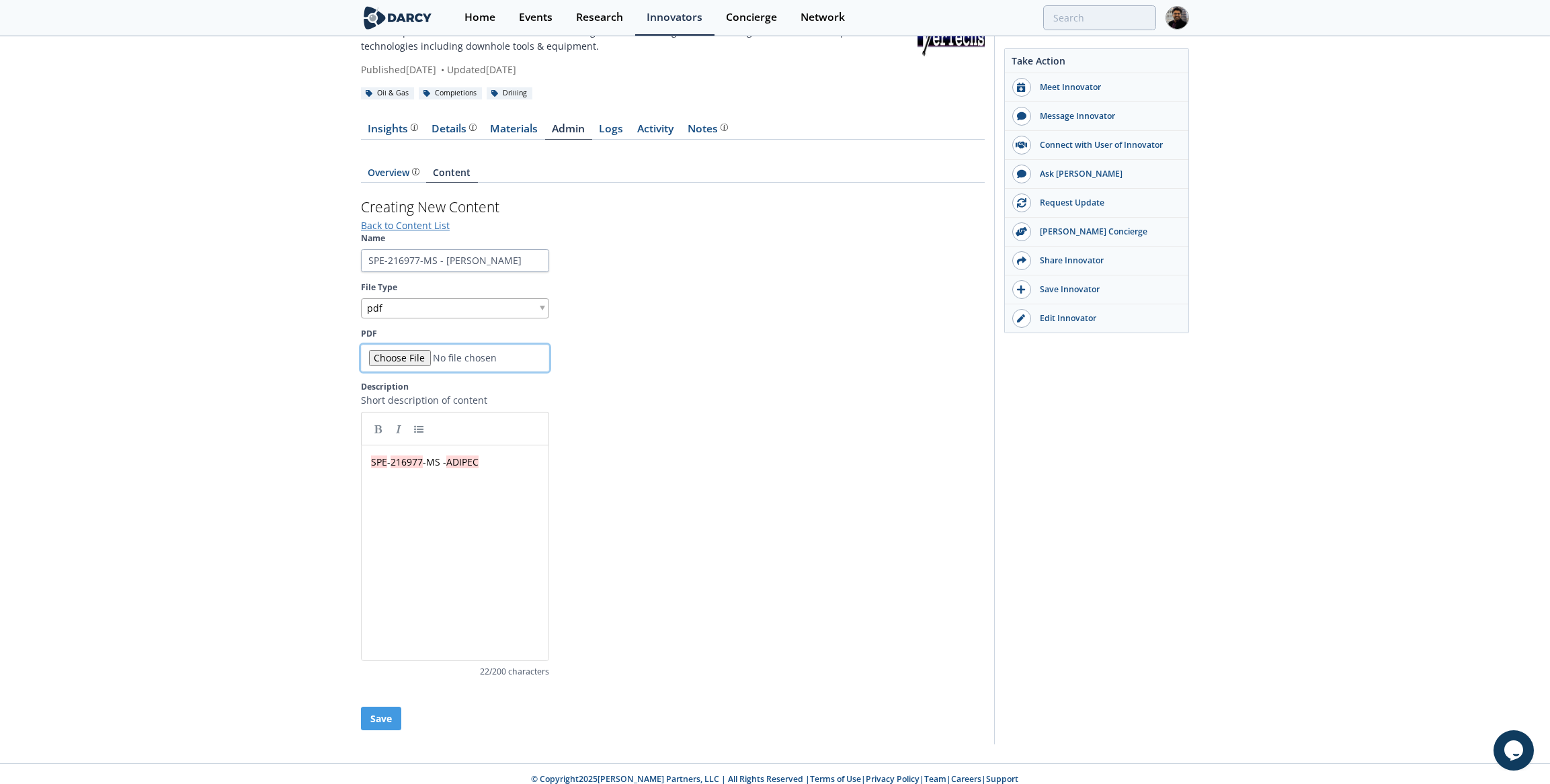
scroll to position [78, 0]
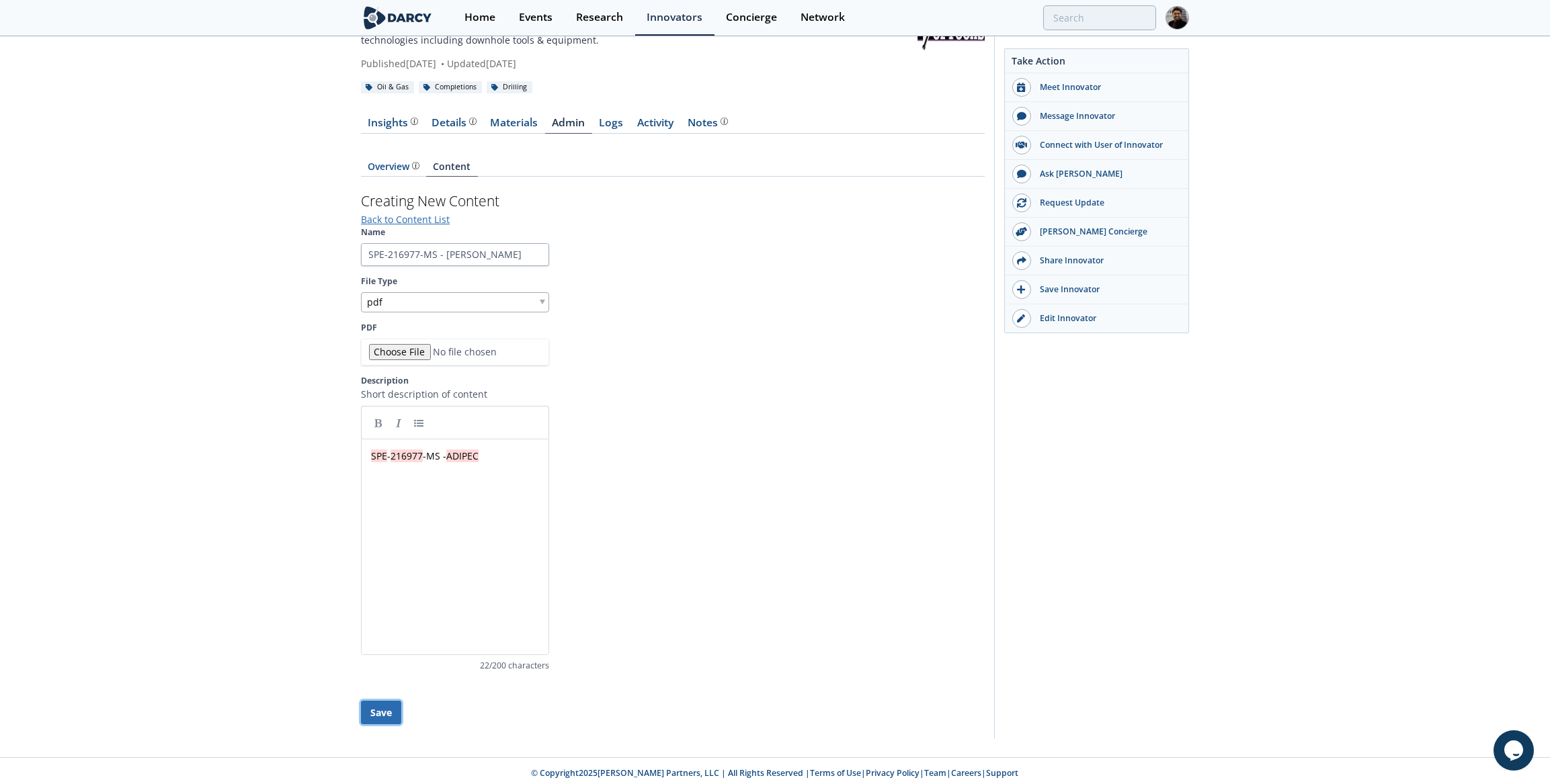
click at [382, 713] on button "Save" at bounding box center [381, 713] width 40 height 24
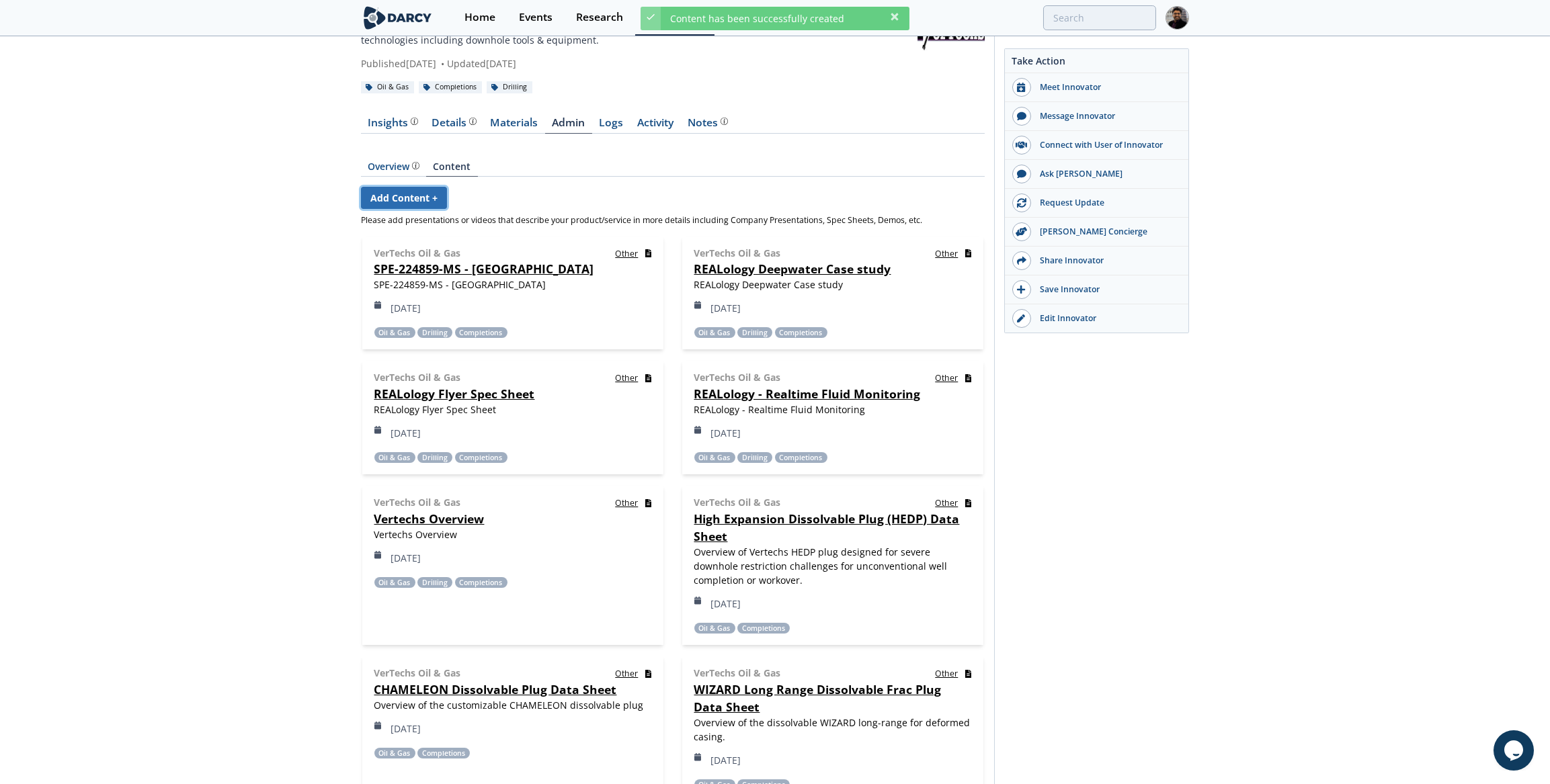
click at [407, 197] on link "Add Content +" at bounding box center [404, 198] width 86 height 22
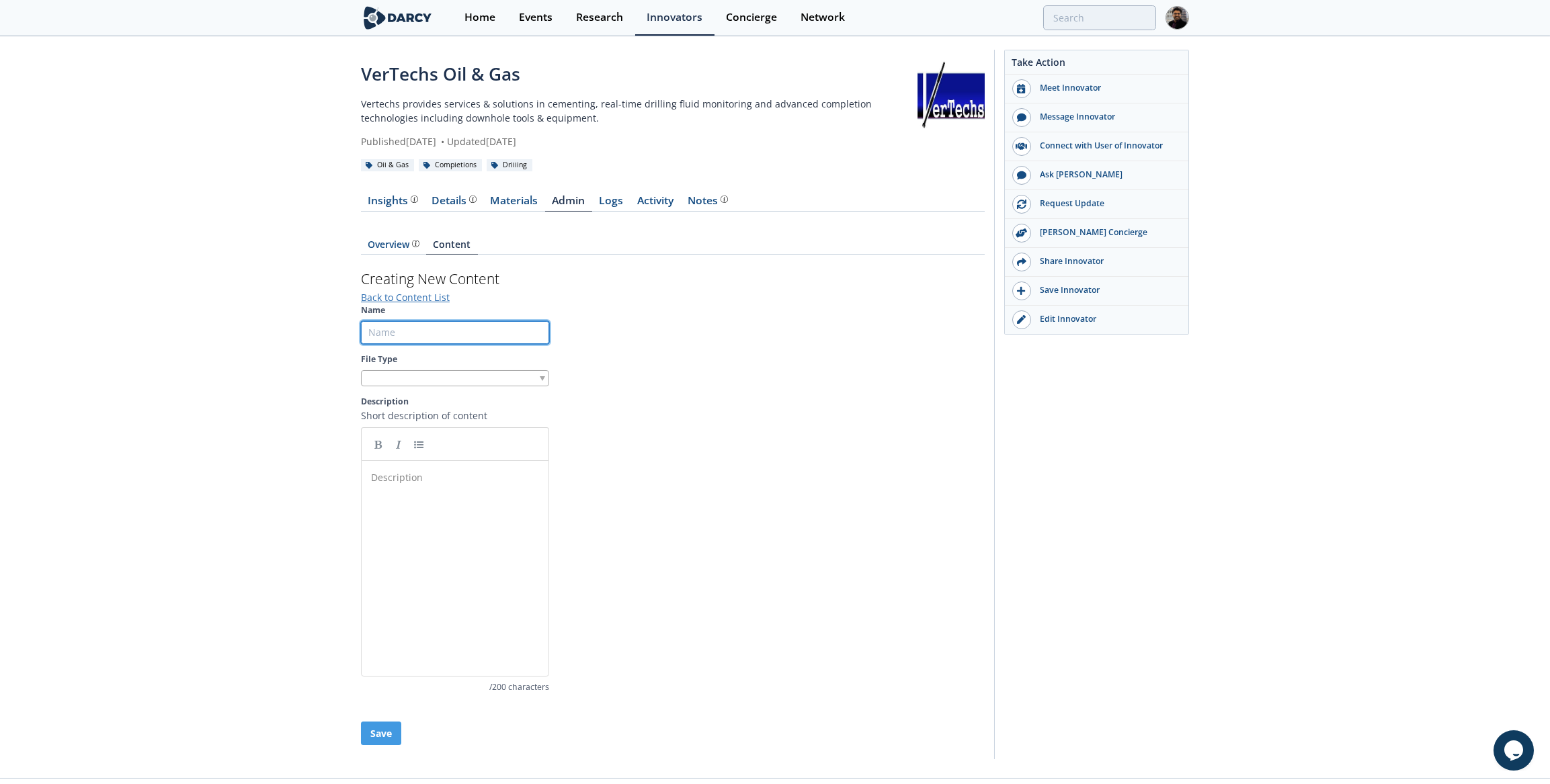
click at [409, 322] on input "Name" at bounding box center [455, 332] width 188 height 23
paste input "Oilfield Technology"
click at [454, 323] on input "Oilfield Technology aRTICLE" at bounding box center [455, 332] width 188 height 23
type input "Oilfield Technology Article"
click at [473, 529] on div "Description ​" at bounding box center [465, 578] width 194 height 222
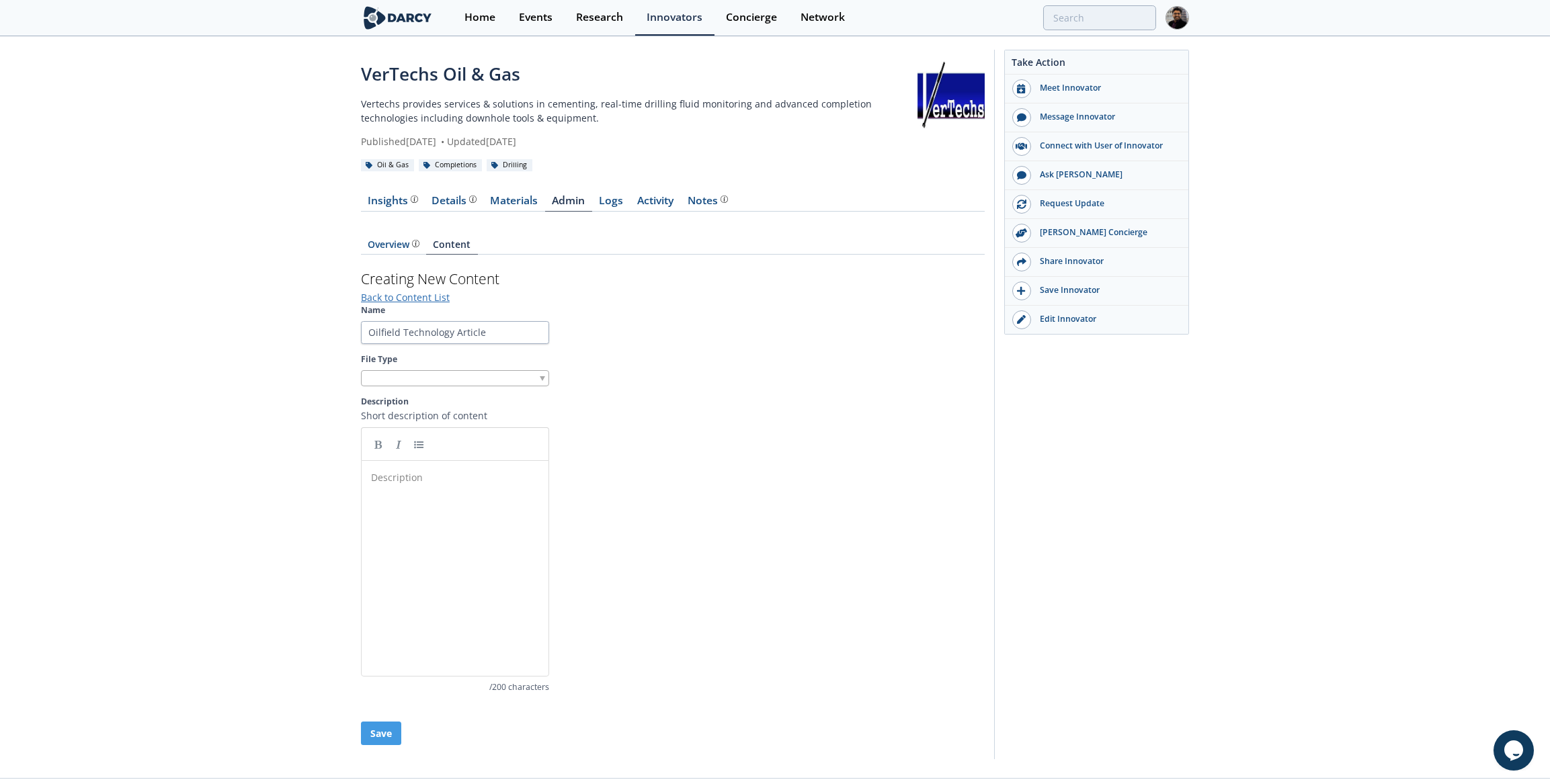
scroll to position [5, 0]
click at [421, 377] on div at bounding box center [455, 378] width 188 height 16
click at [401, 428] on input "PDF" at bounding box center [455, 430] width 188 height 27
type input "C:\fakepath\202406 - Oilfield Technology - Optimising Mud Loss Prevention.pdf"
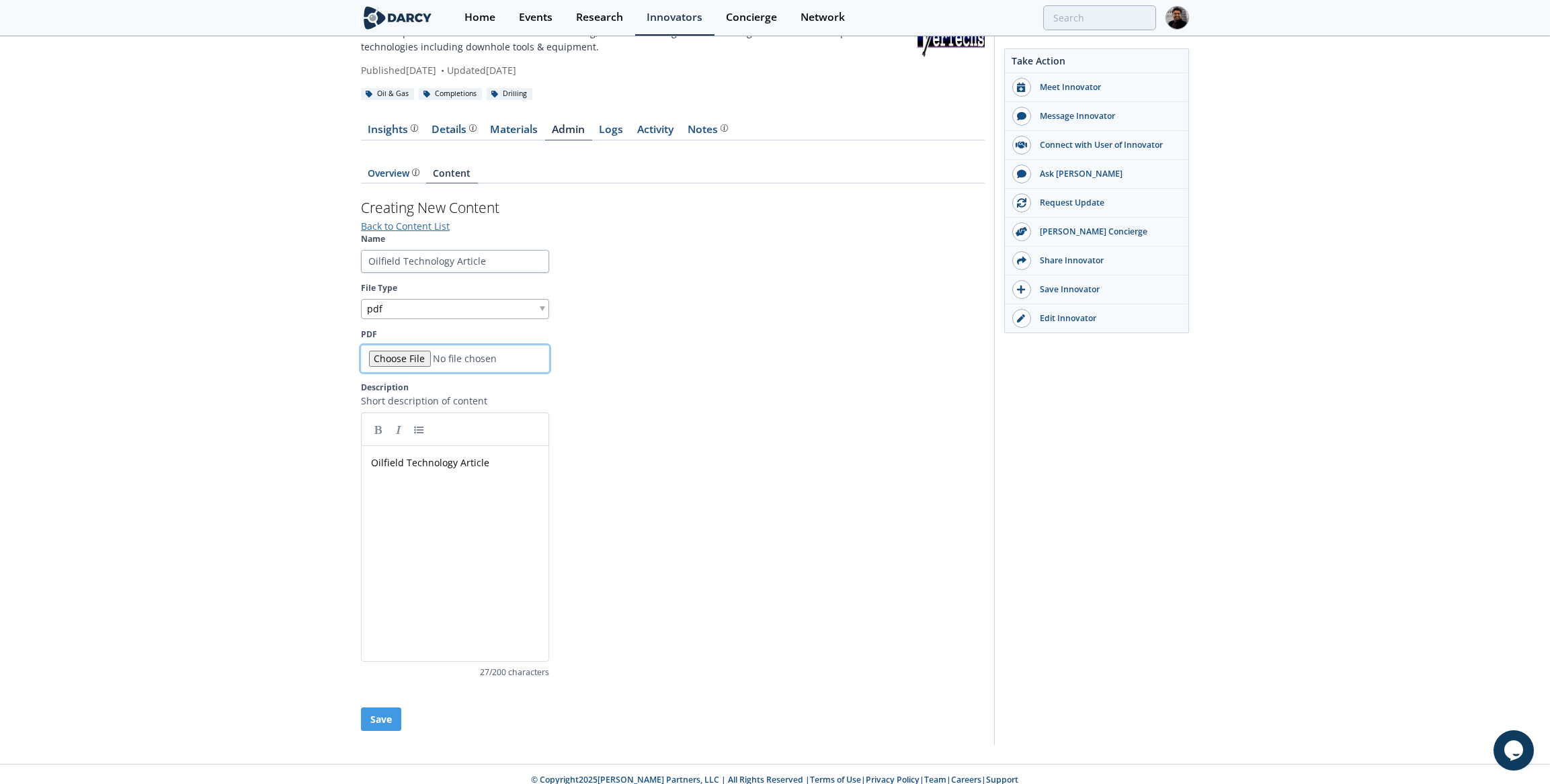
scroll to position [78, 0]
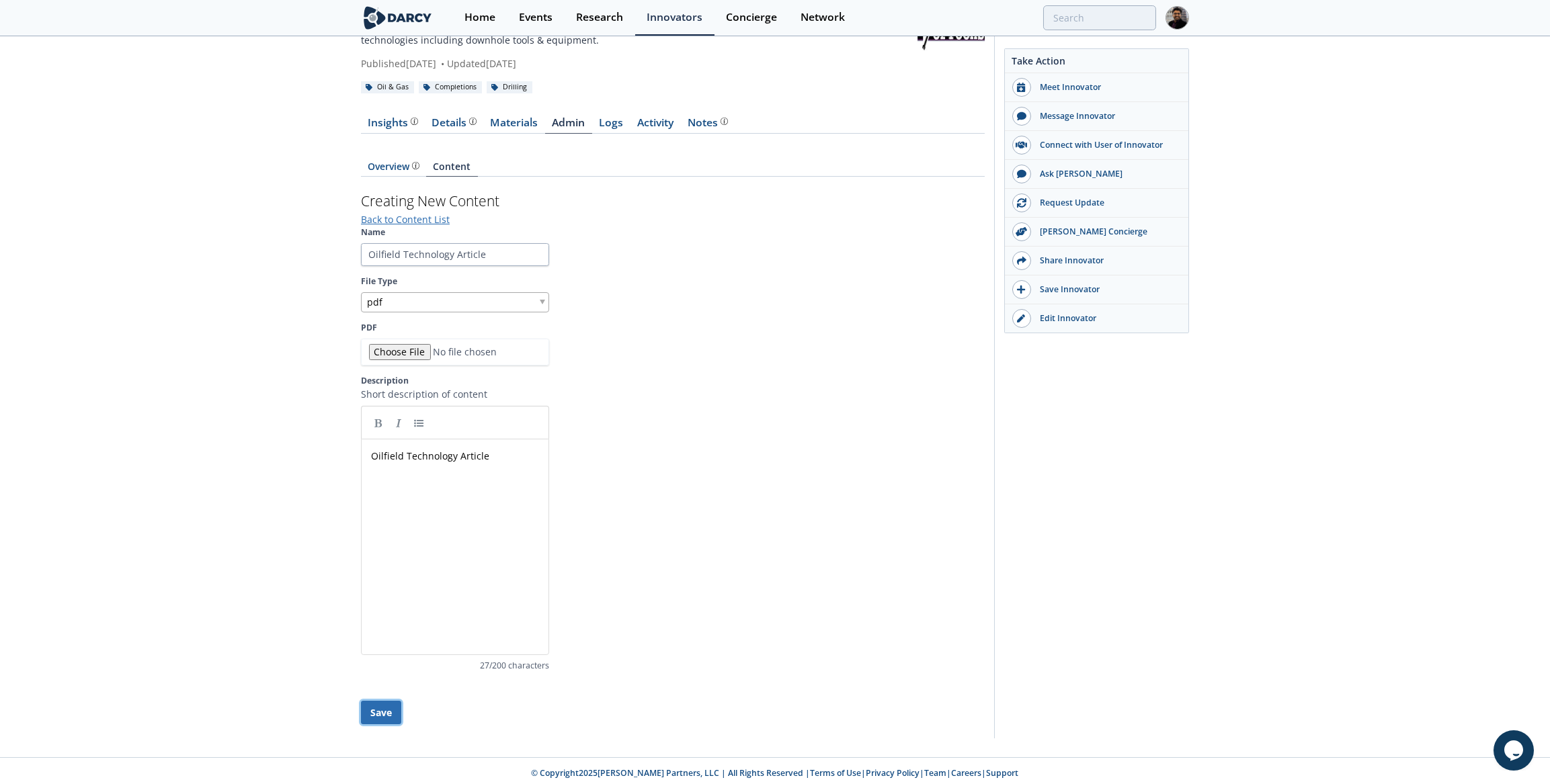
click at [381, 709] on button "Save" at bounding box center [381, 713] width 40 height 24
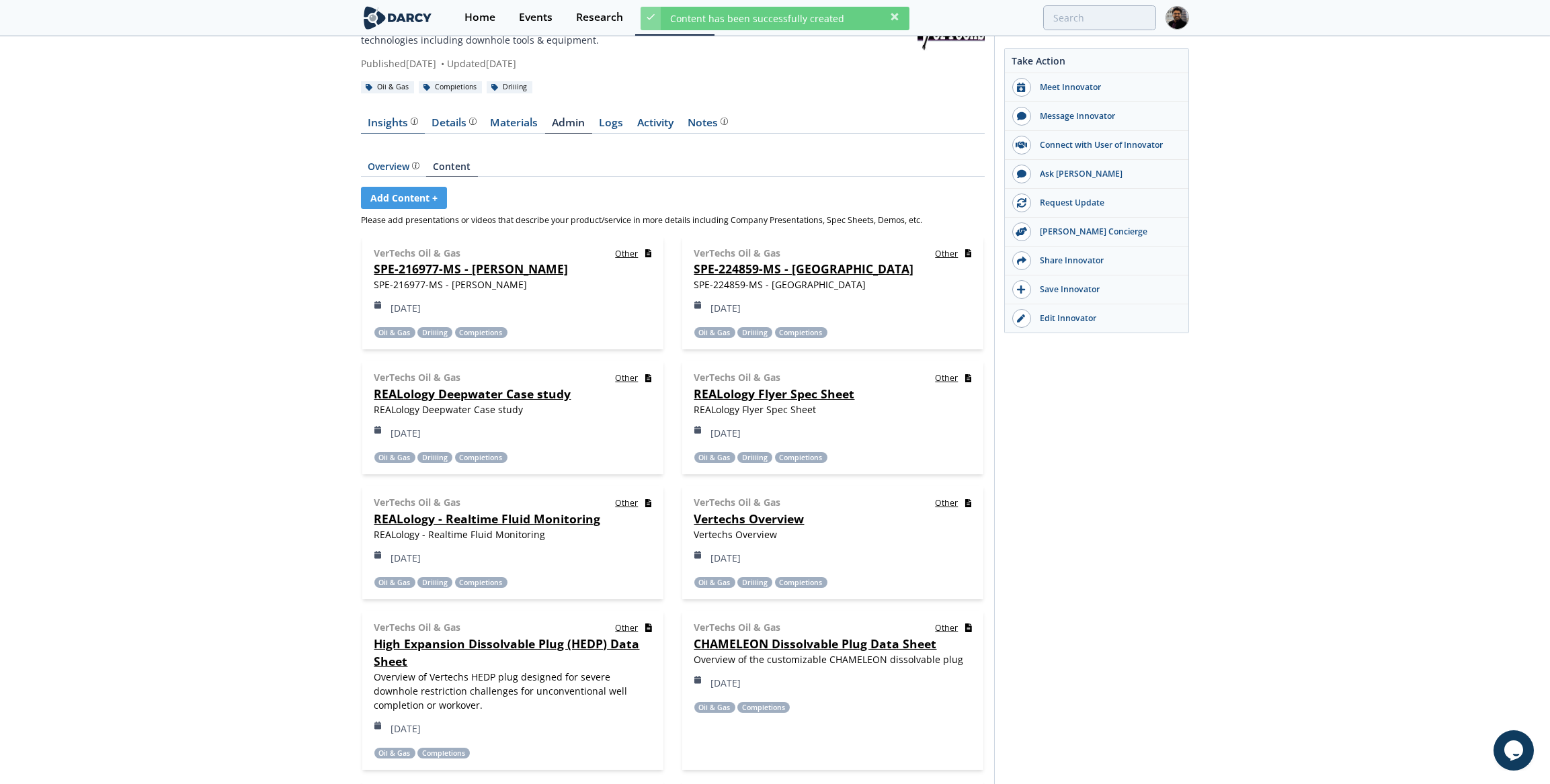
click at [392, 126] on div "Insights The Darcy Research team’s summarized opinion of the innovator, the com…" at bounding box center [392, 123] width 49 height 11
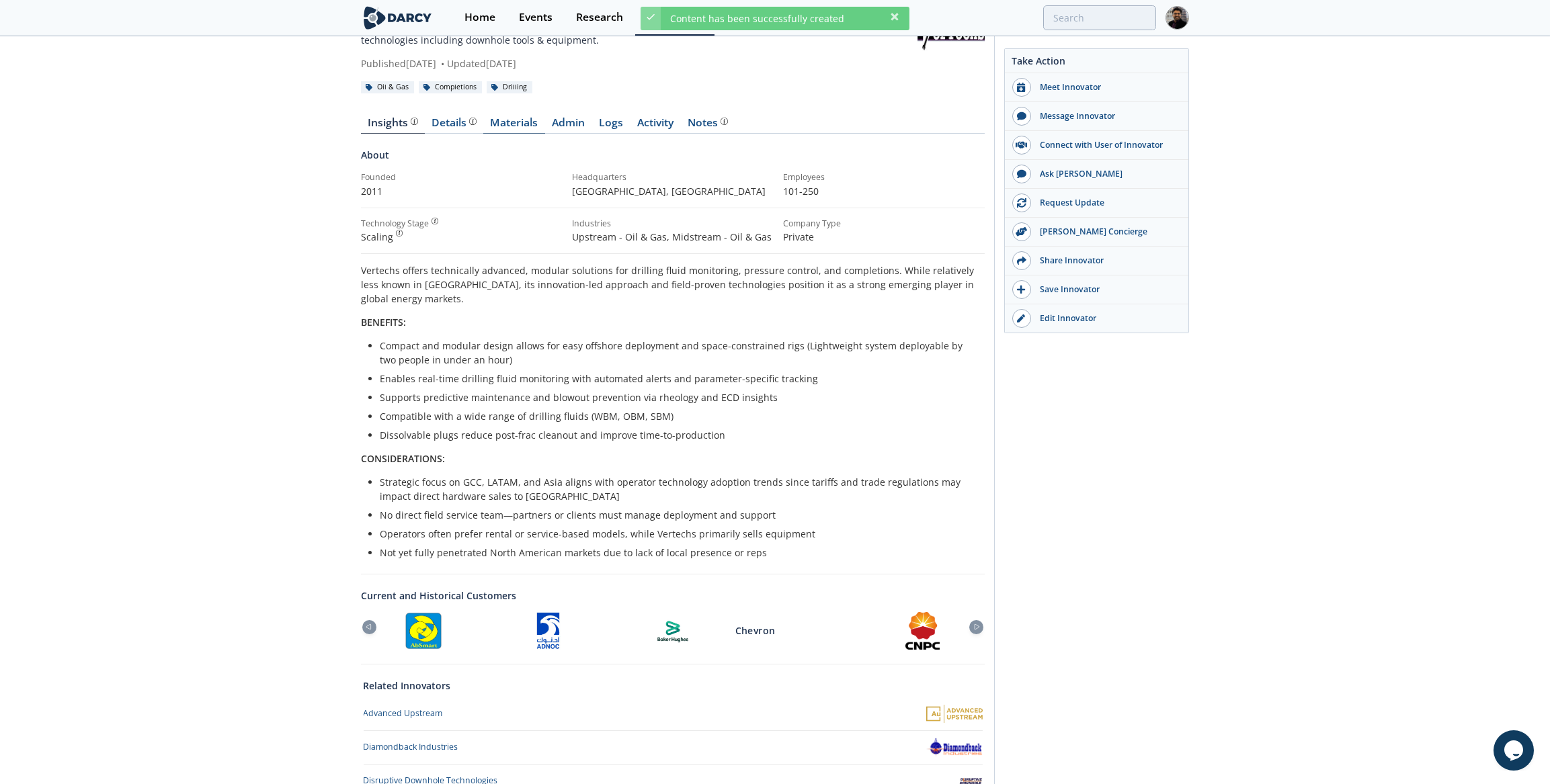
click at [502, 126] on link "Materials" at bounding box center [514, 126] width 62 height 16
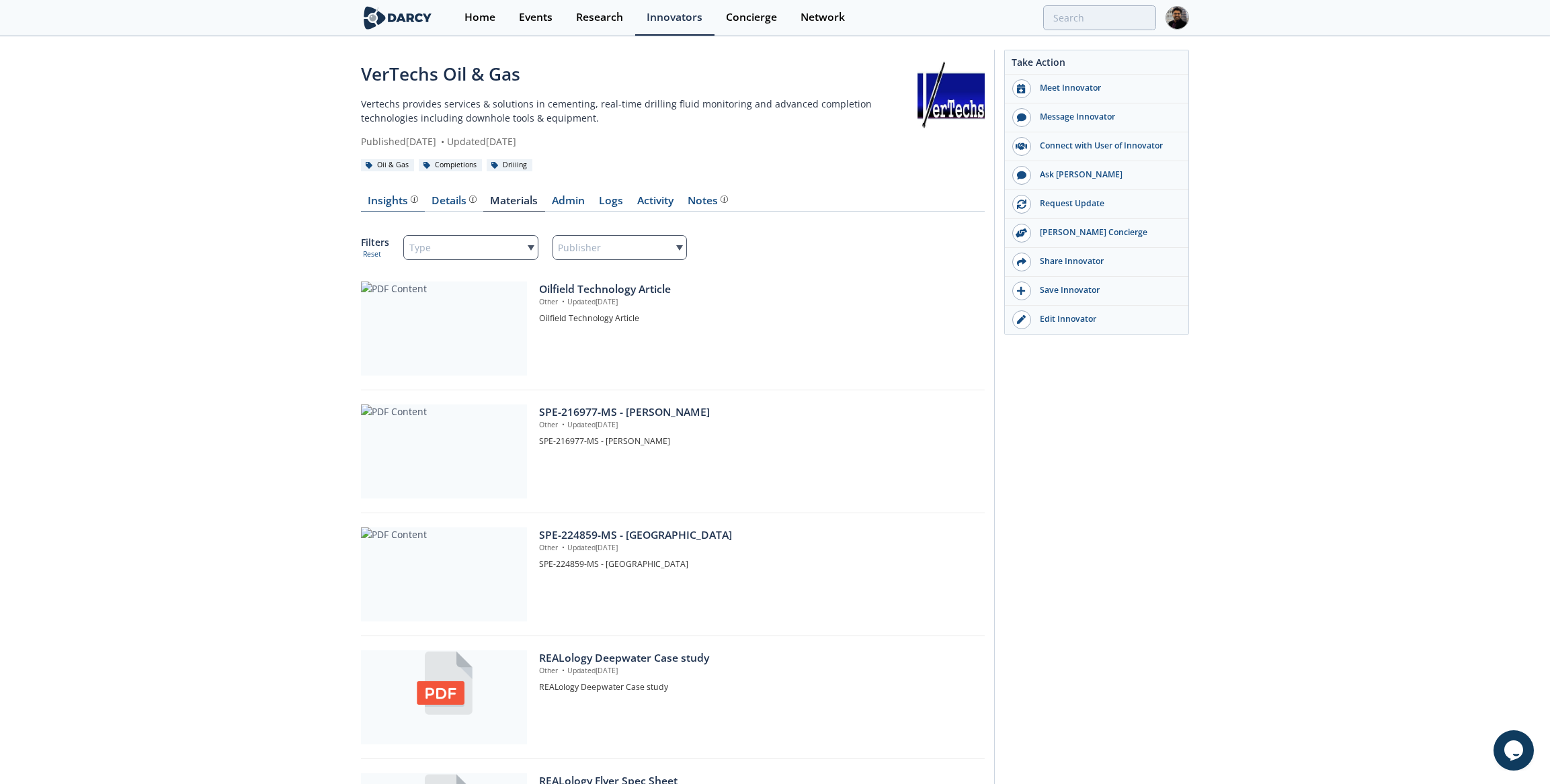
click at [402, 202] on div "Insights The Darcy Research team’s summarized opinion of the innovator, the com…" at bounding box center [392, 201] width 49 height 11
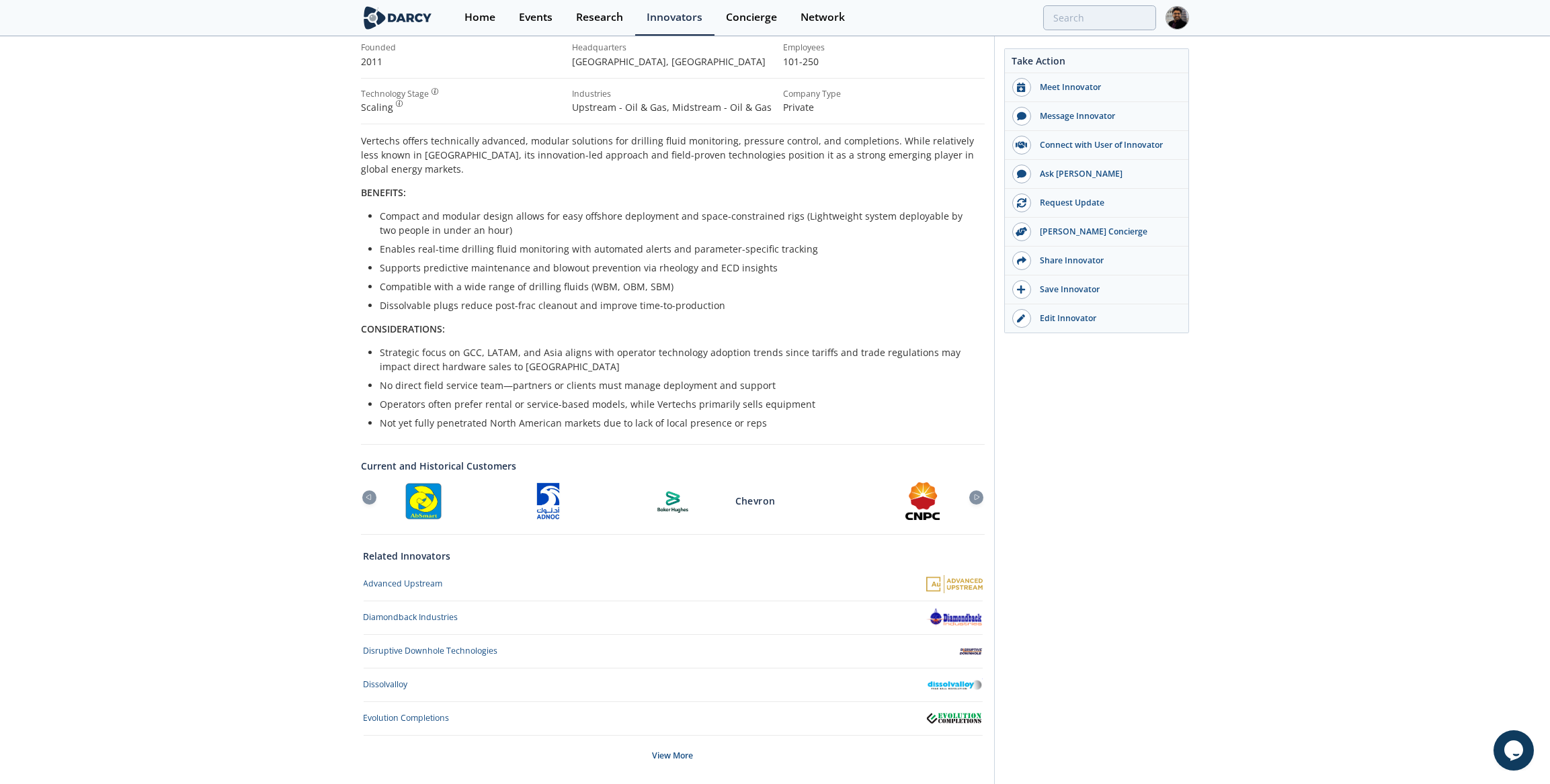
scroll to position [244, 0]
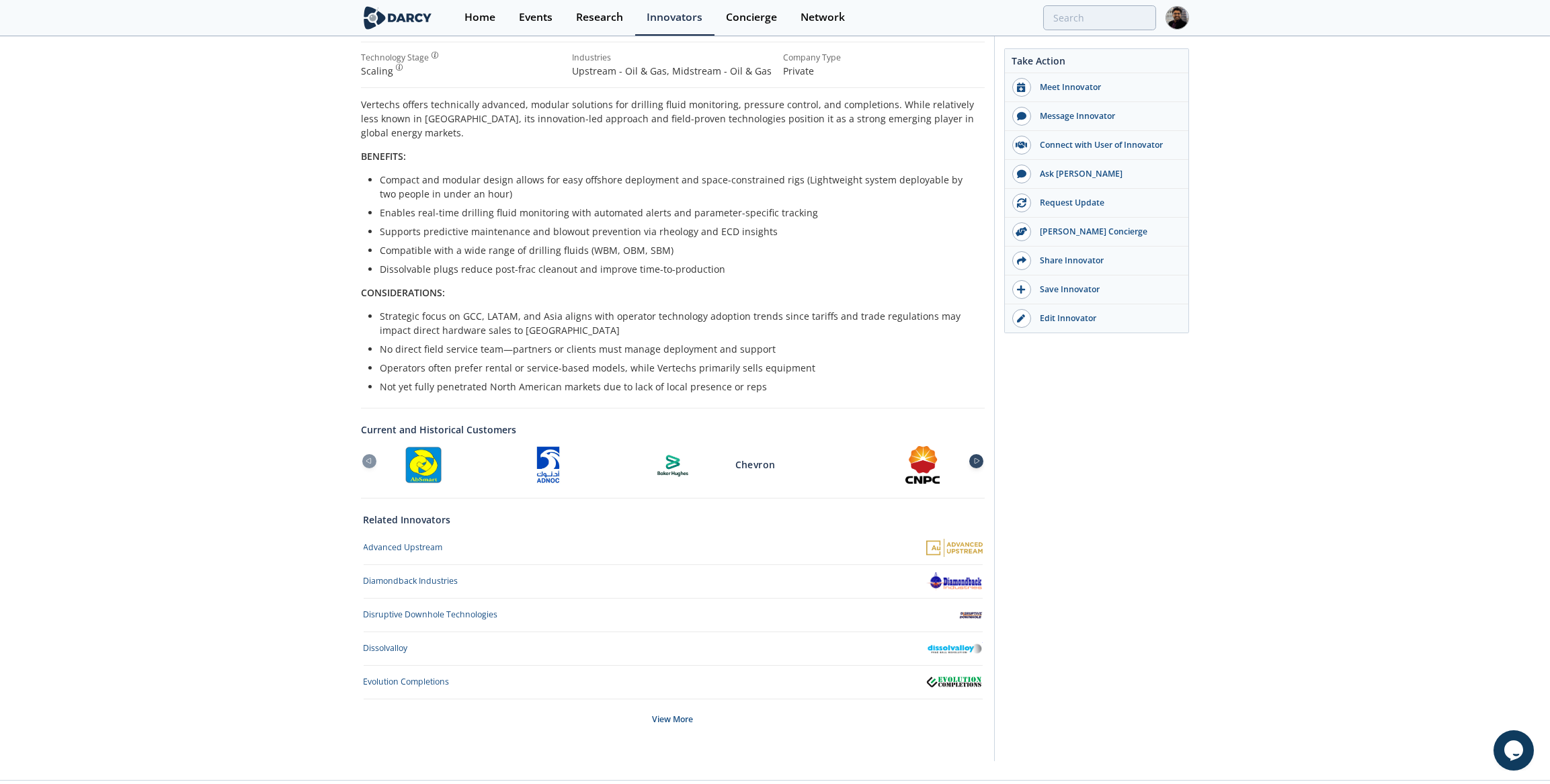
click at [975, 460] on icon at bounding box center [976, 461] width 16 height 6
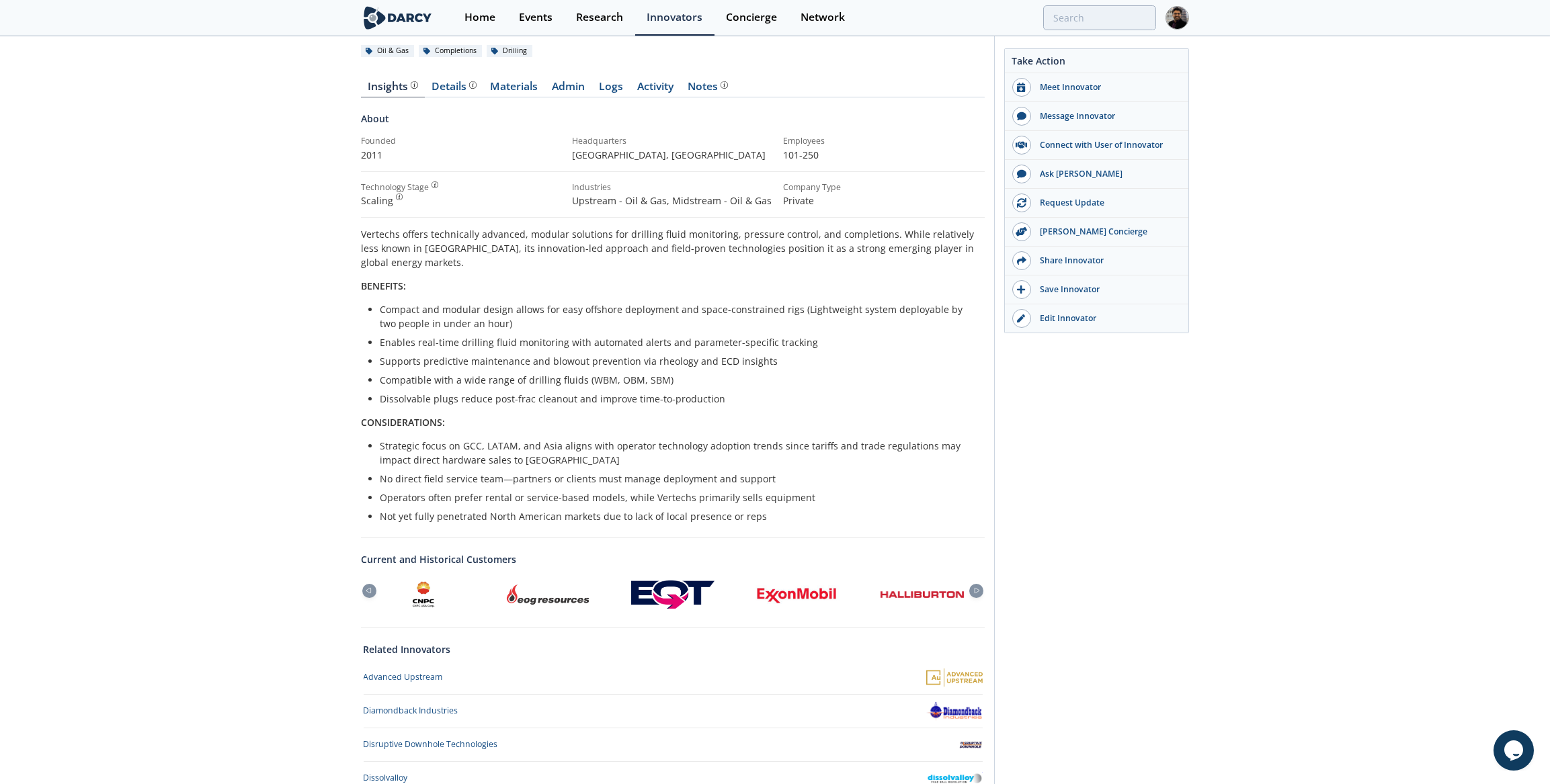
scroll to position [0, 0]
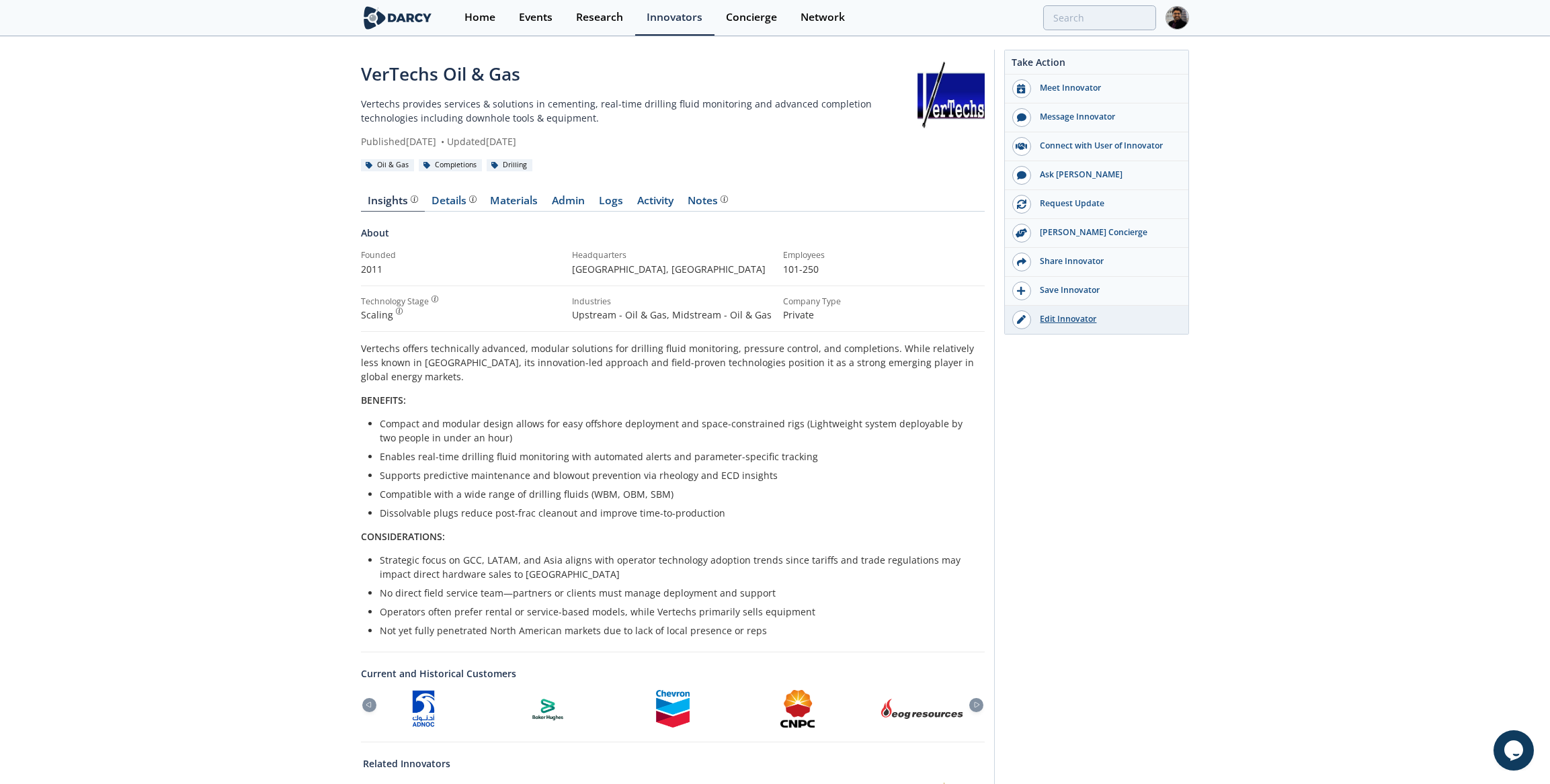
click at [1078, 313] on div "Edit Innovator" at bounding box center [1107, 319] width 151 height 12
click at [436, 203] on div "Details" at bounding box center [454, 201] width 45 height 11
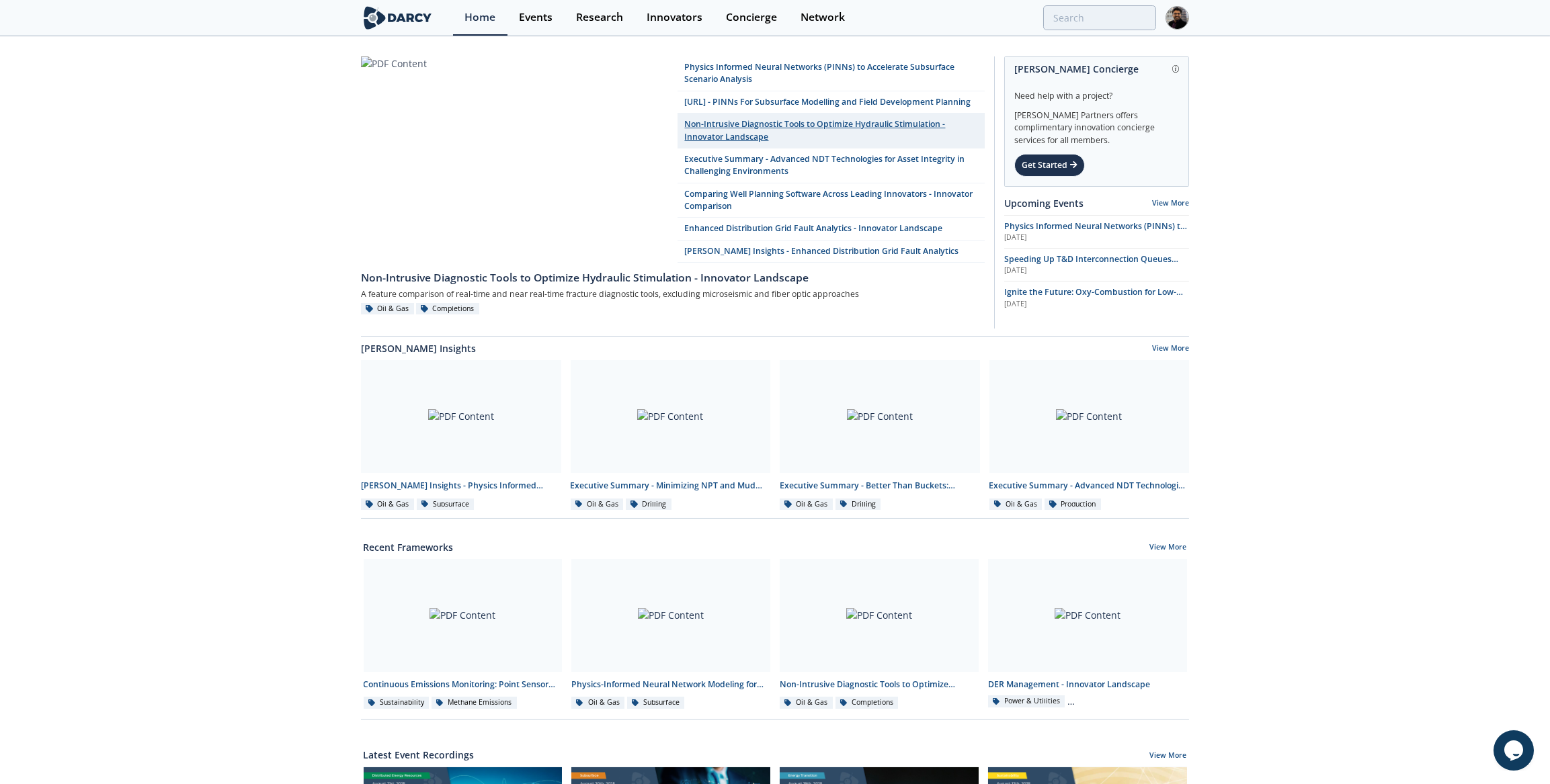
click at [771, 133] on link "Non-Intrusive Diagnostic Tools to Optimize Hydraulic Stimulation - Innovator La…" at bounding box center [830, 131] width 307 height 35
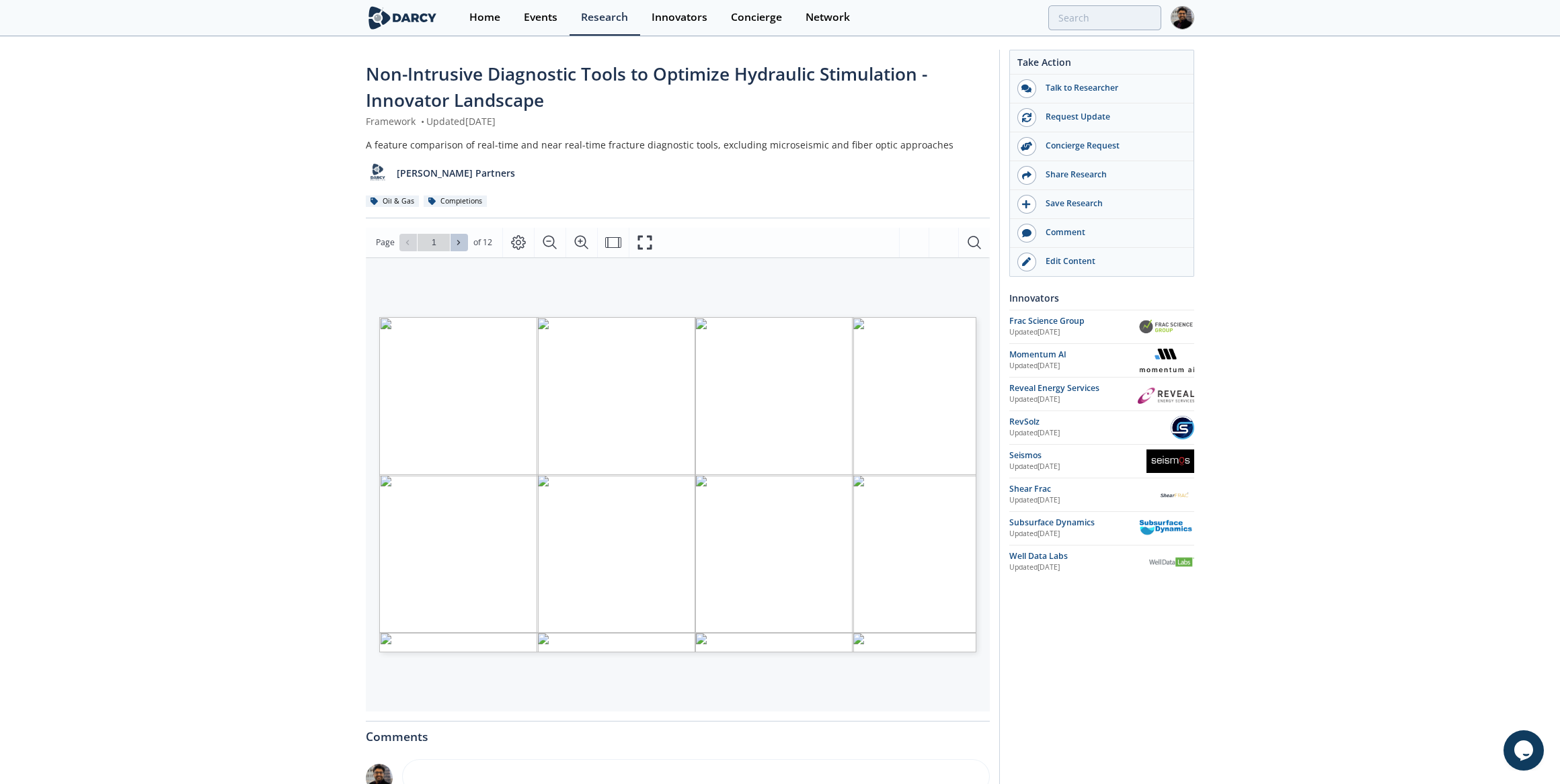
click at [459, 244] on icon at bounding box center [459, 242] width 8 height 8
type input "2"
click at [459, 244] on icon at bounding box center [459, 242] width 8 height 8
type input "3"
drag, startPoint x: 459, startPoint y: 244, endPoint x: 462, endPoint y: 234, distance: 10.4
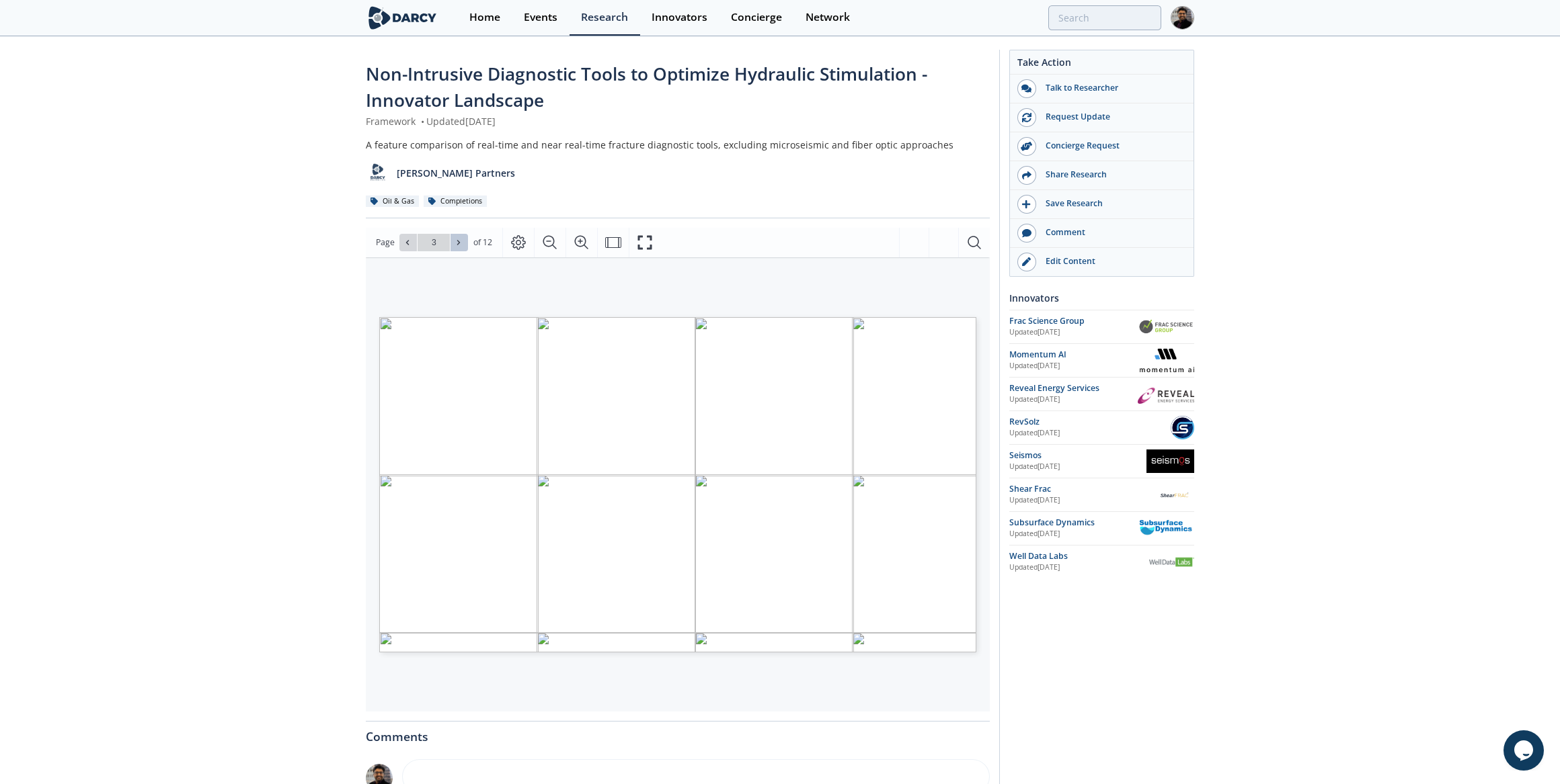
click at [459, 243] on icon at bounding box center [459, 242] width 8 height 8
type input "4"
click at [460, 241] on icon at bounding box center [459, 242] width 8 height 8
type input "5"
click at [460, 241] on icon at bounding box center [459, 242] width 8 height 8
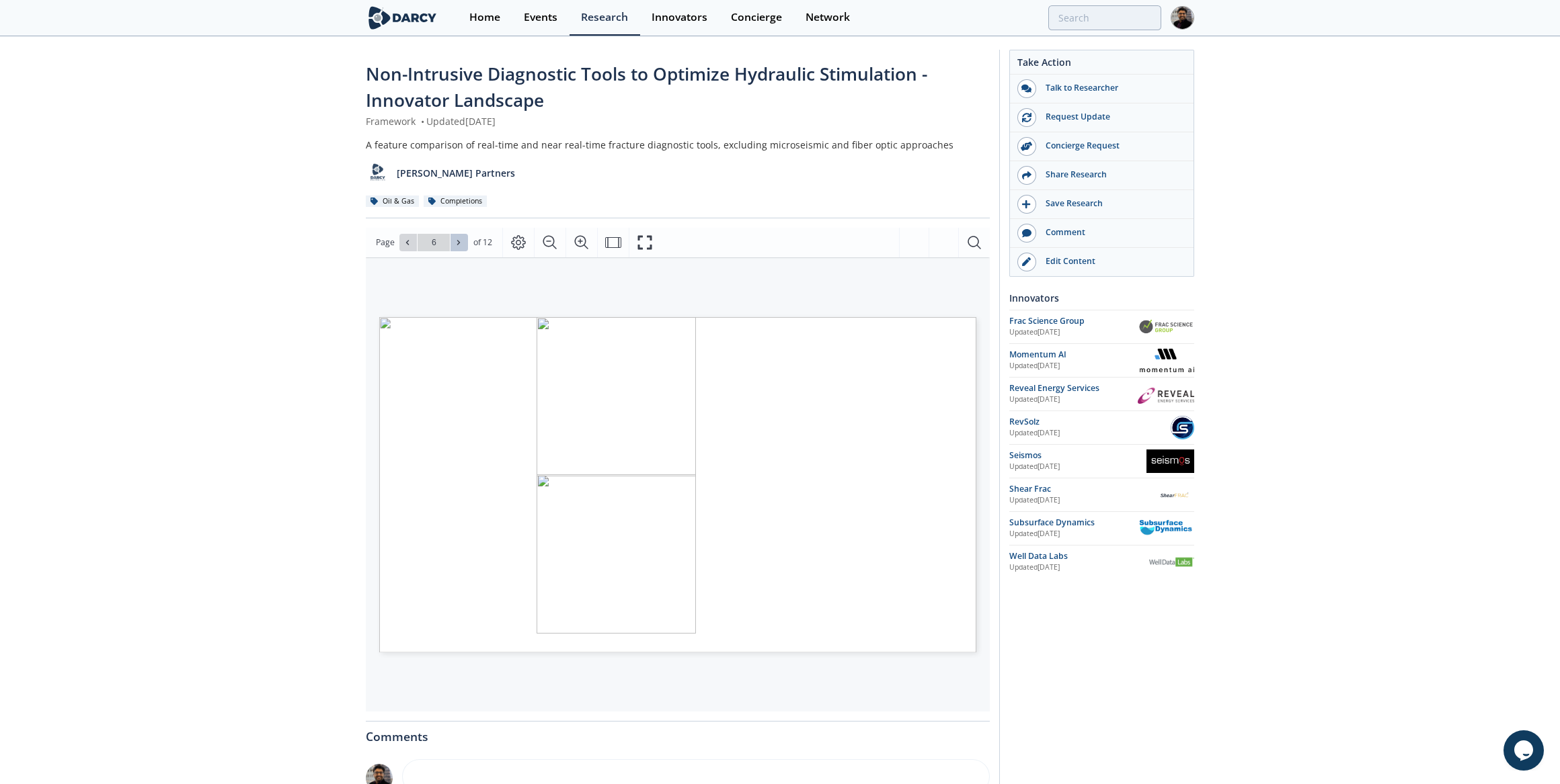
type input "7"
click at [460, 241] on icon at bounding box center [459, 242] width 8 height 8
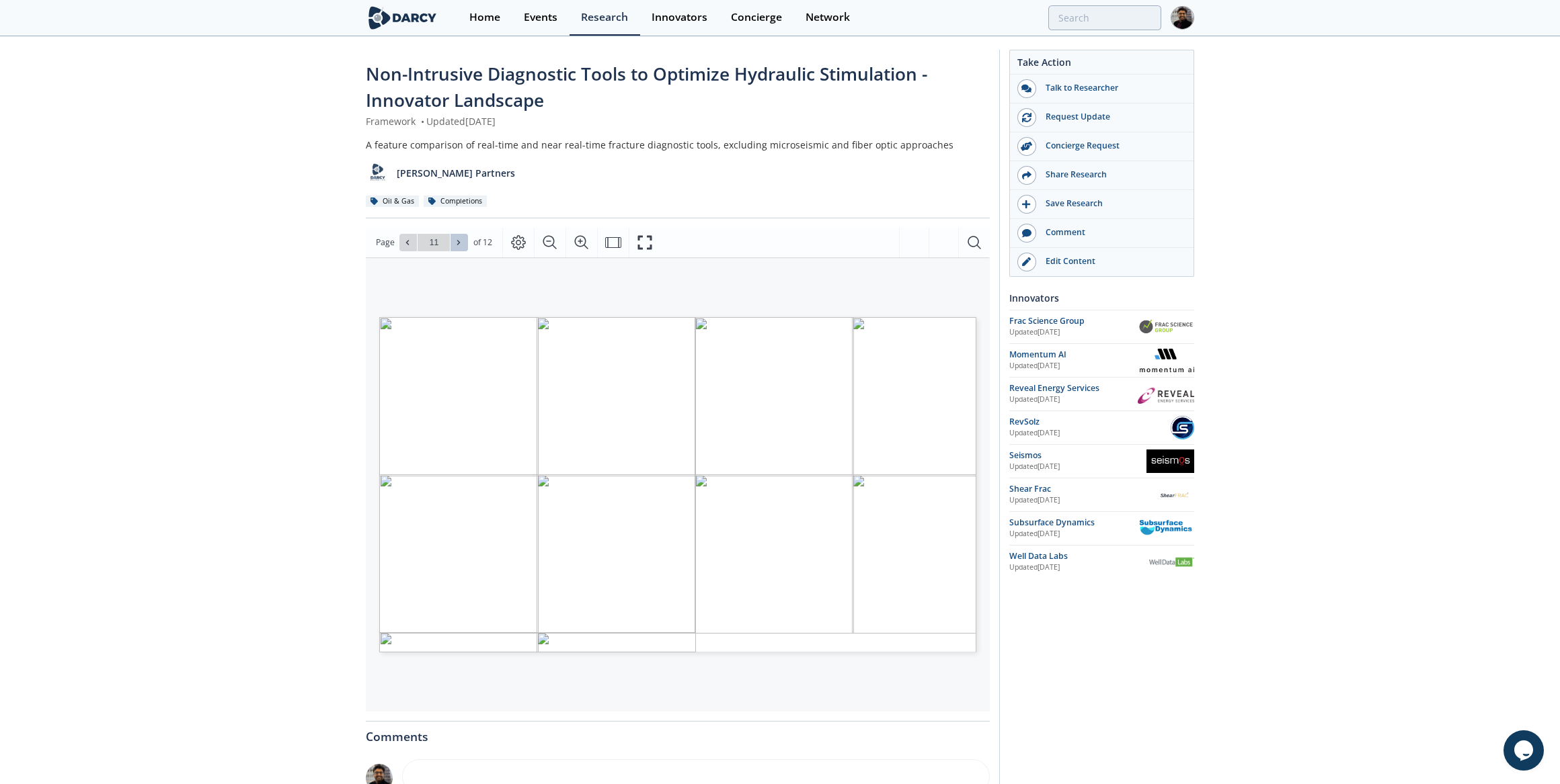
click at [460, 241] on icon at bounding box center [459, 242] width 8 height 8
type input "12"
click at [460, 241] on div "Go to Page 12" at bounding box center [433, 242] width 68 height 17
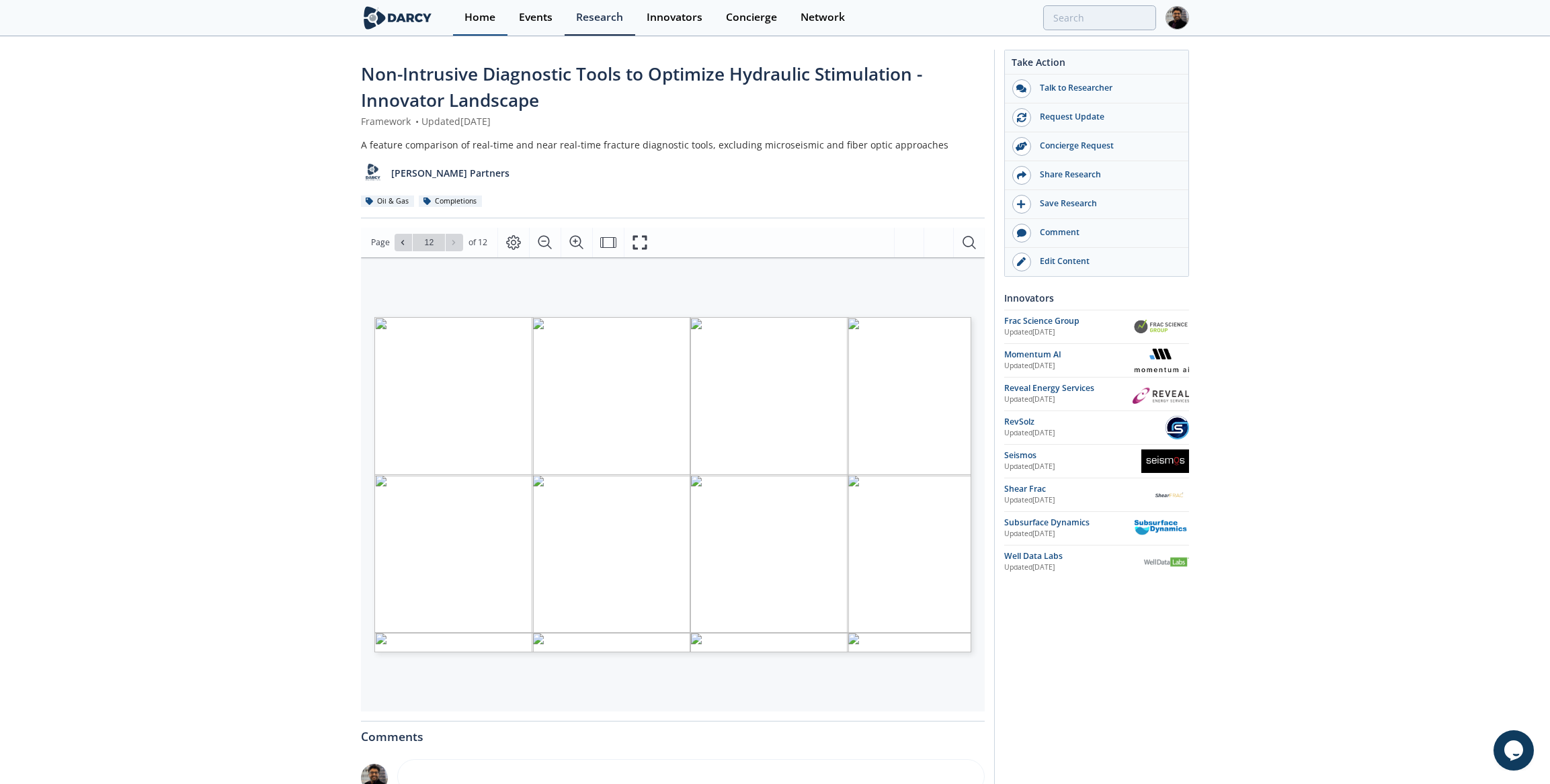
click at [480, 15] on div "Home" at bounding box center [480, 17] width 31 height 11
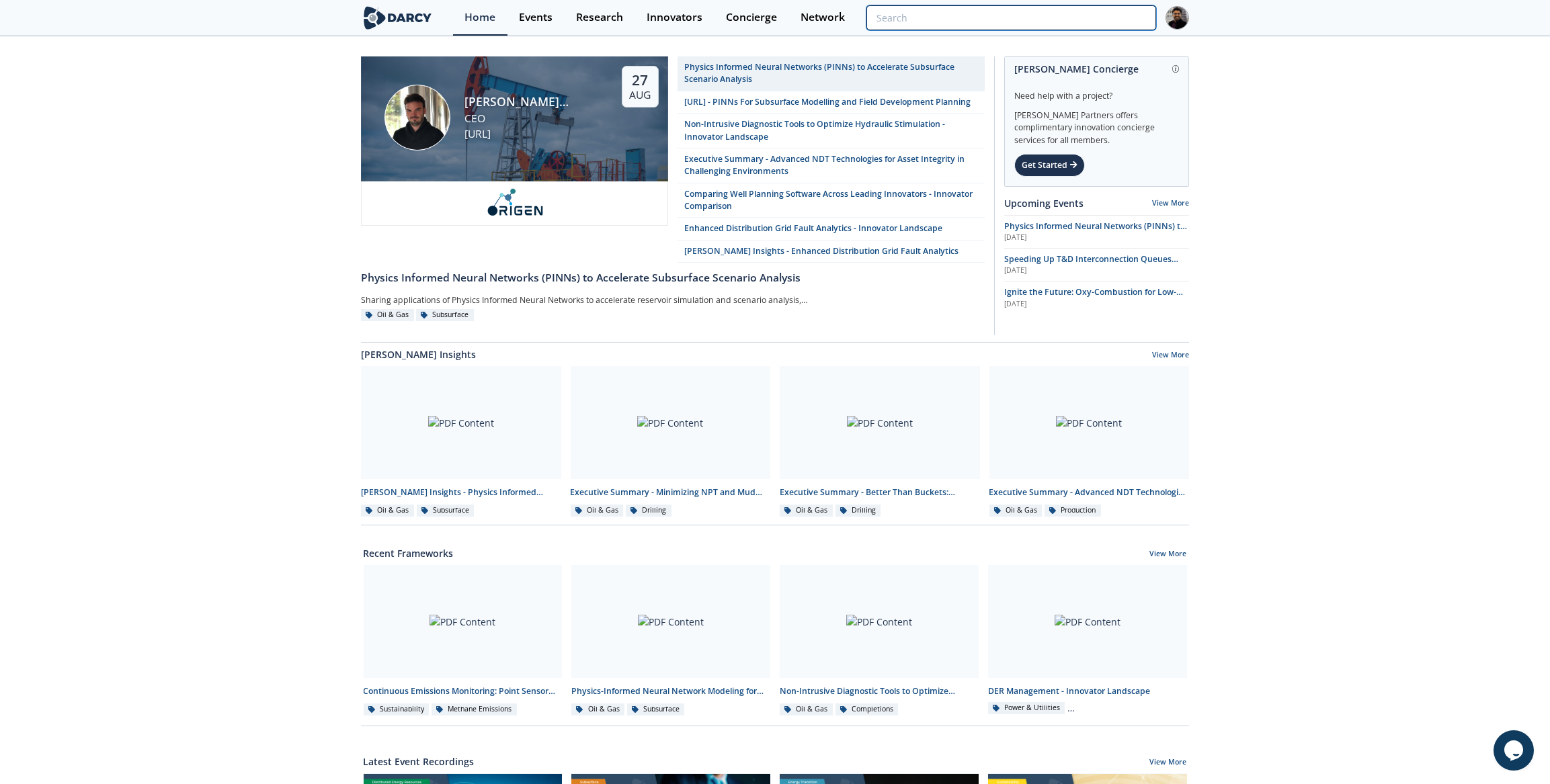
click at [1080, 18] on input "search" at bounding box center [1011, 18] width 290 height 25
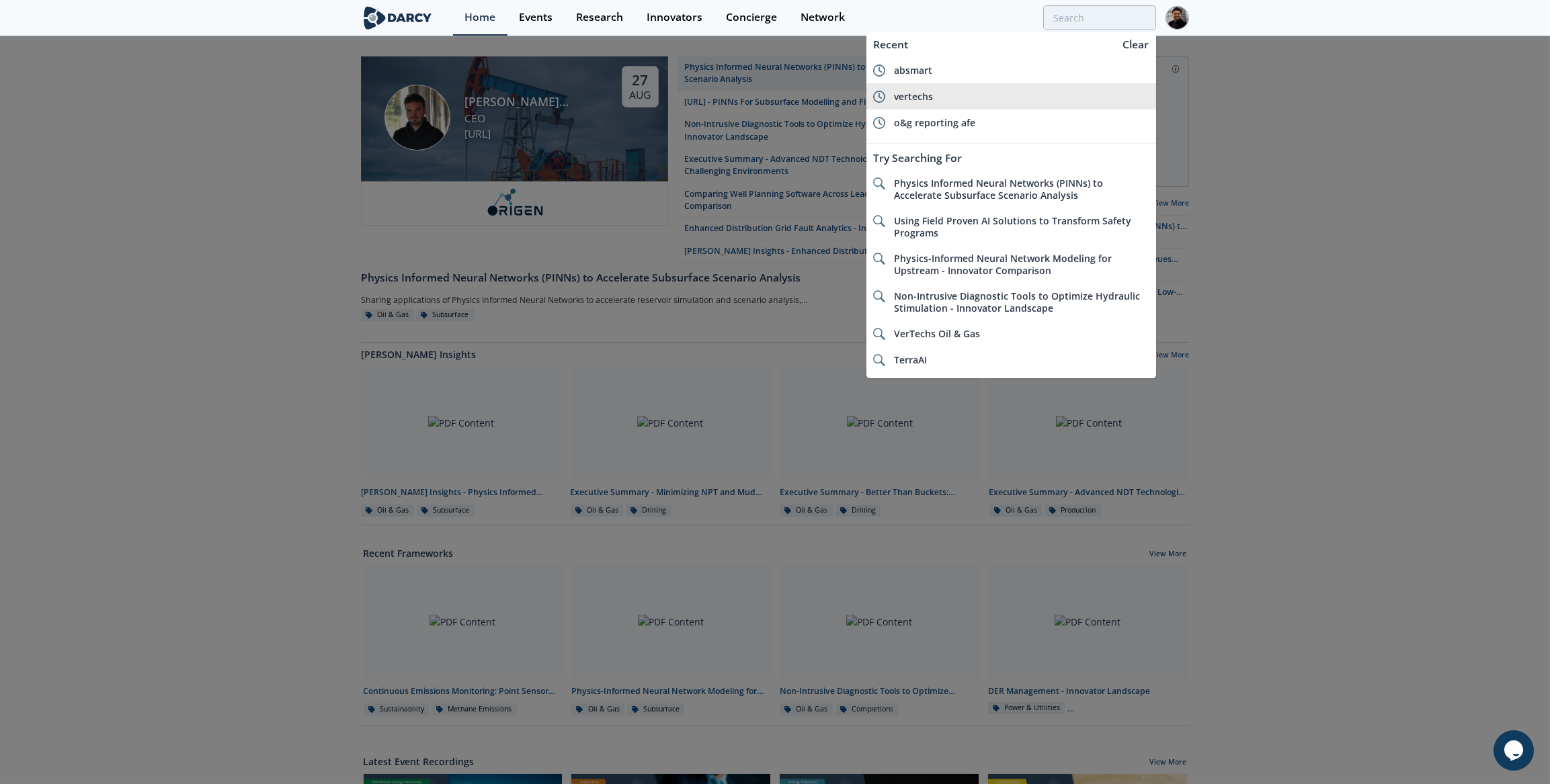
click at [908, 93] on span "vertechs" at bounding box center [914, 97] width 39 height 13
type input "vertechs"
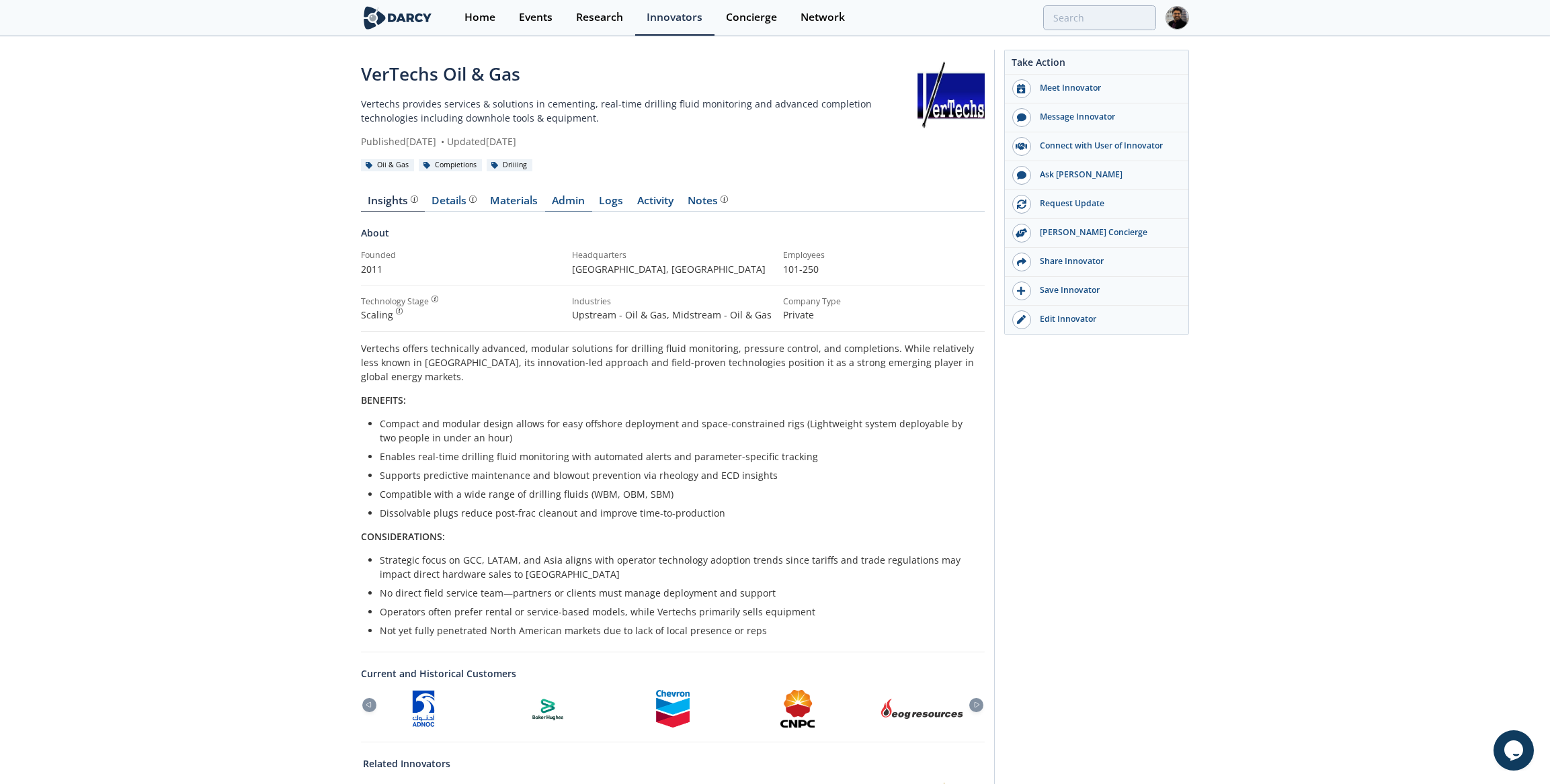
click at [559, 203] on link "Admin" at bounding box center [568, 203] width 47 height 16
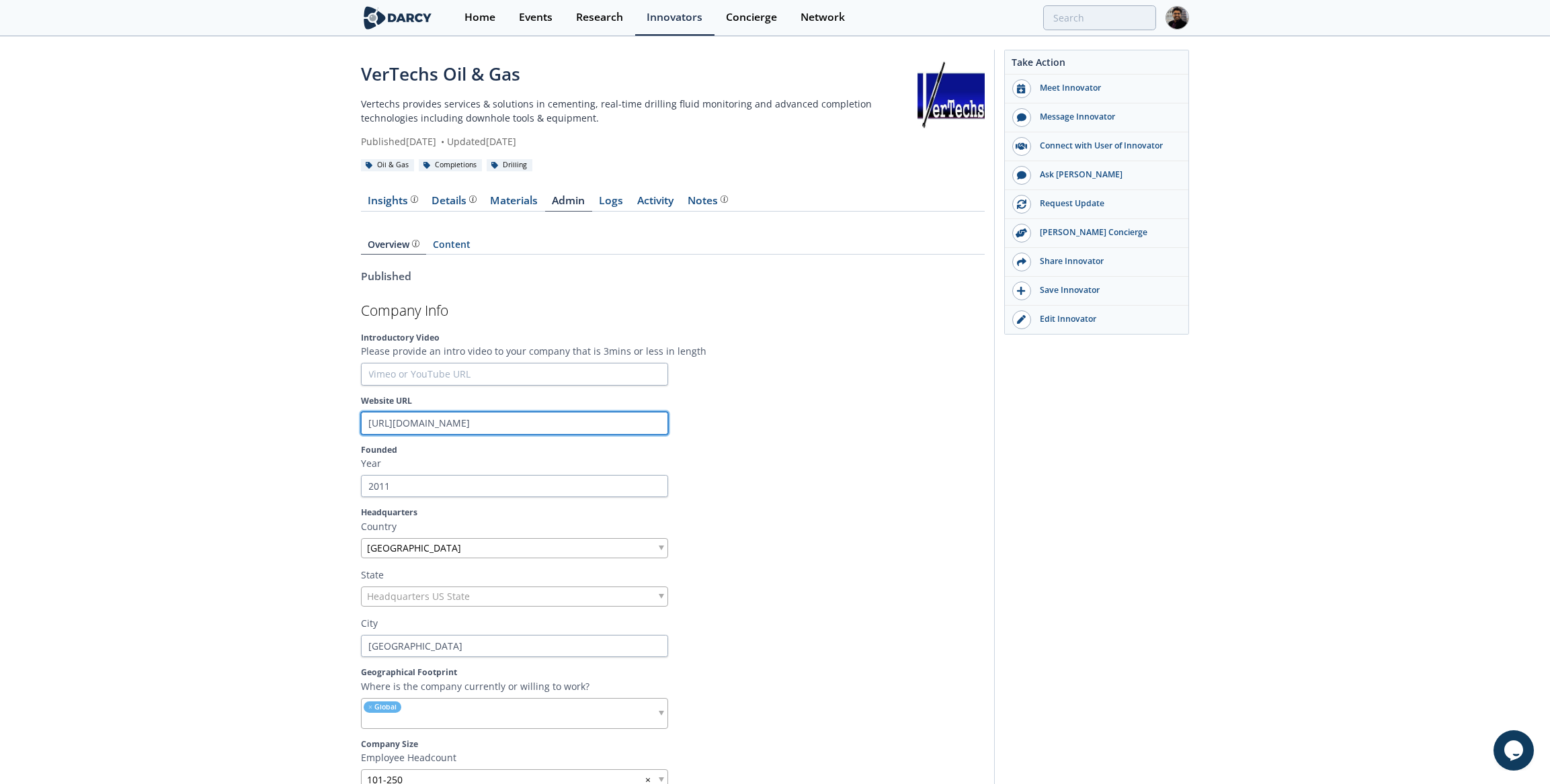
drag, startPoint x: 425, startPoint y: 421, endPoint x: 480, endPoint y: 423, distance: 55.0
click at [480, 423] on input "https://www.vertechs.com/" at bounding box center [514, 423] width 307 height 23
click at [465, 31] on link "Home" at bounding box center [480, 17] width 54 height 35
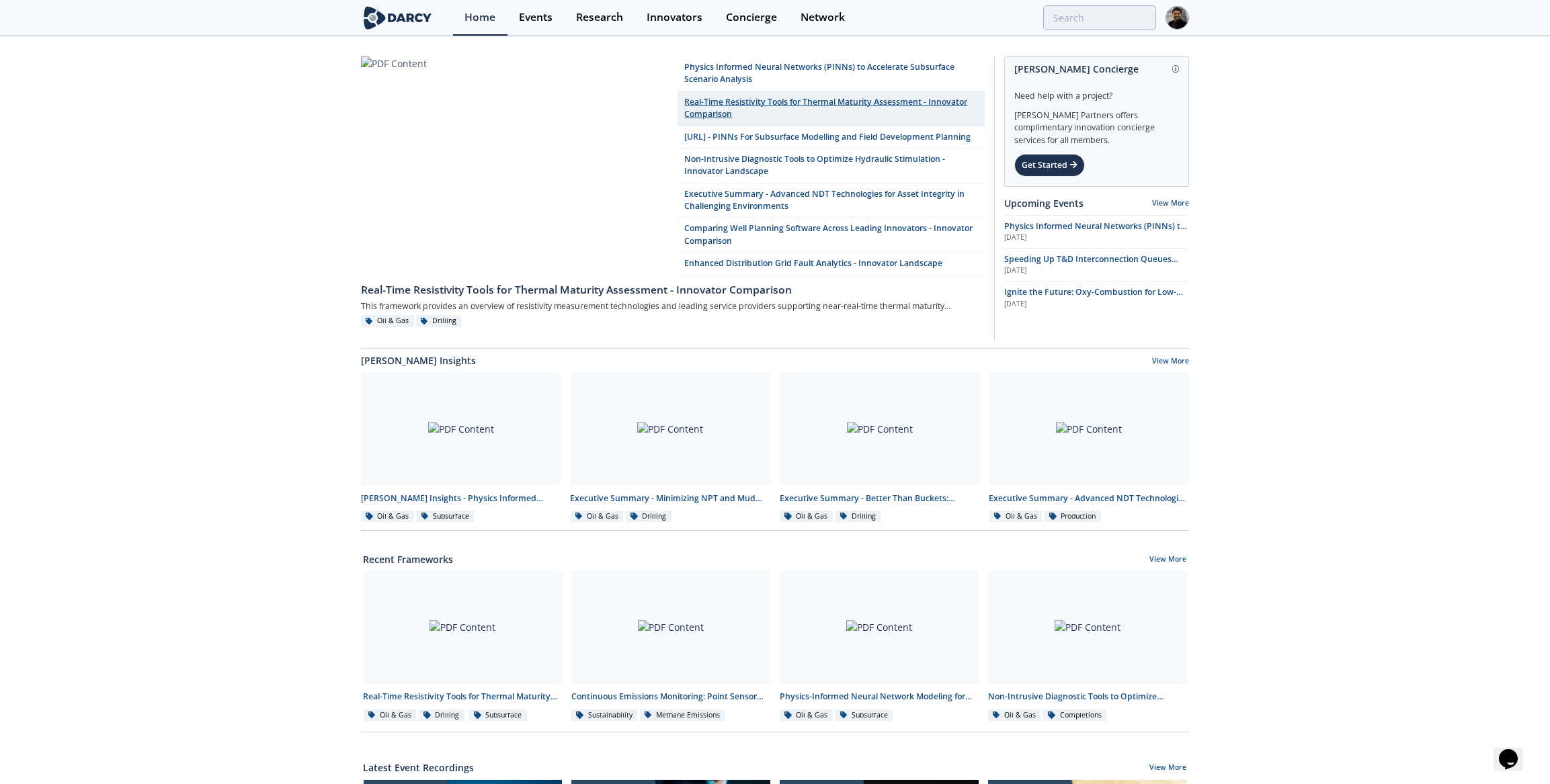
click at [709, 103] on link "Real-Time Resistivity Tools for Thermal Maturity Assessment - Innovator Compari…" at bounding box center [830, 108] width 307 height 35
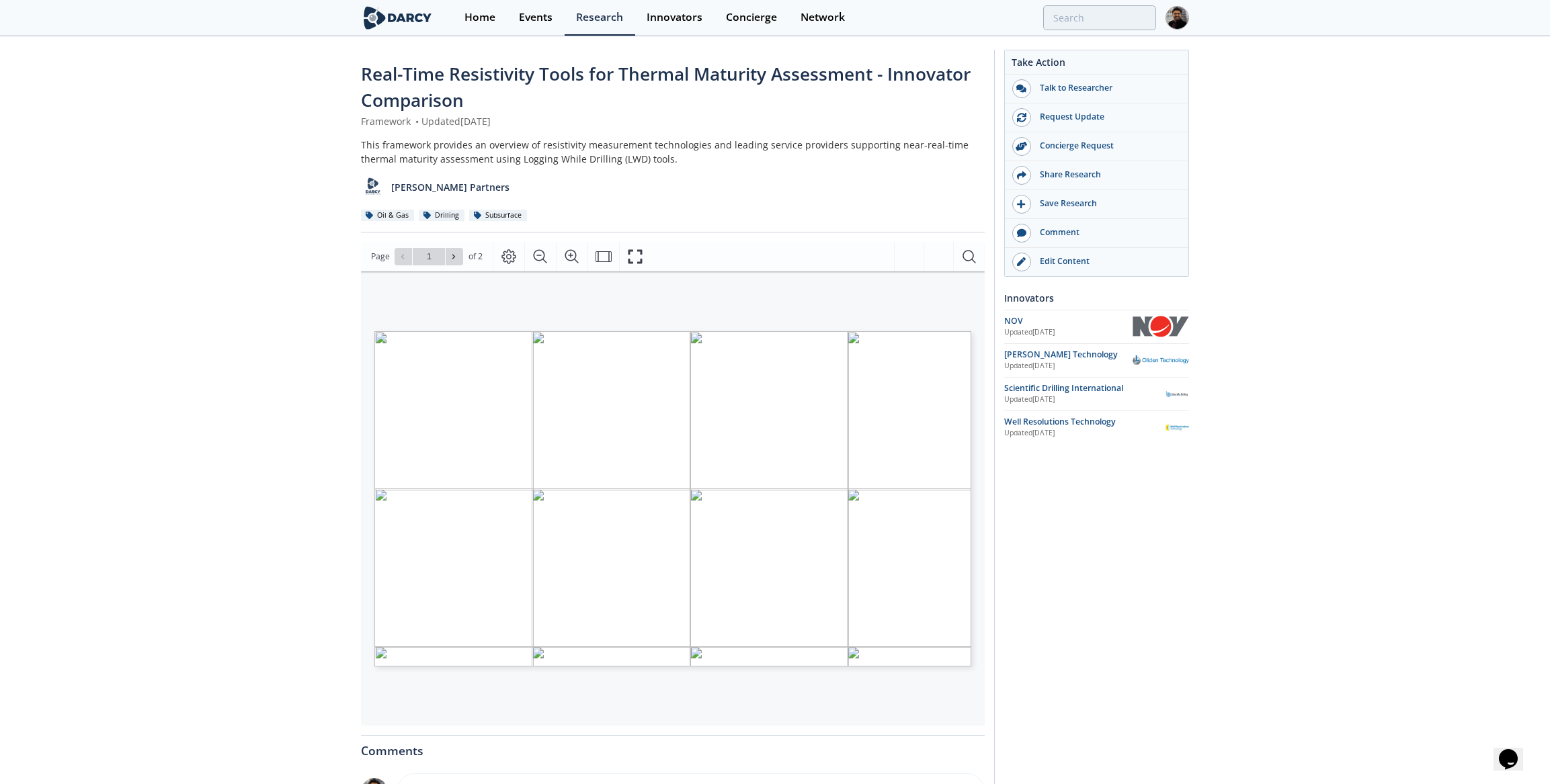
click at [278, 311] on div "Real-Time Resistivity Tools for Thermal Maturity Assessment - Innovator Compari…" at bounding box center [775, 532] width 1550 height 989
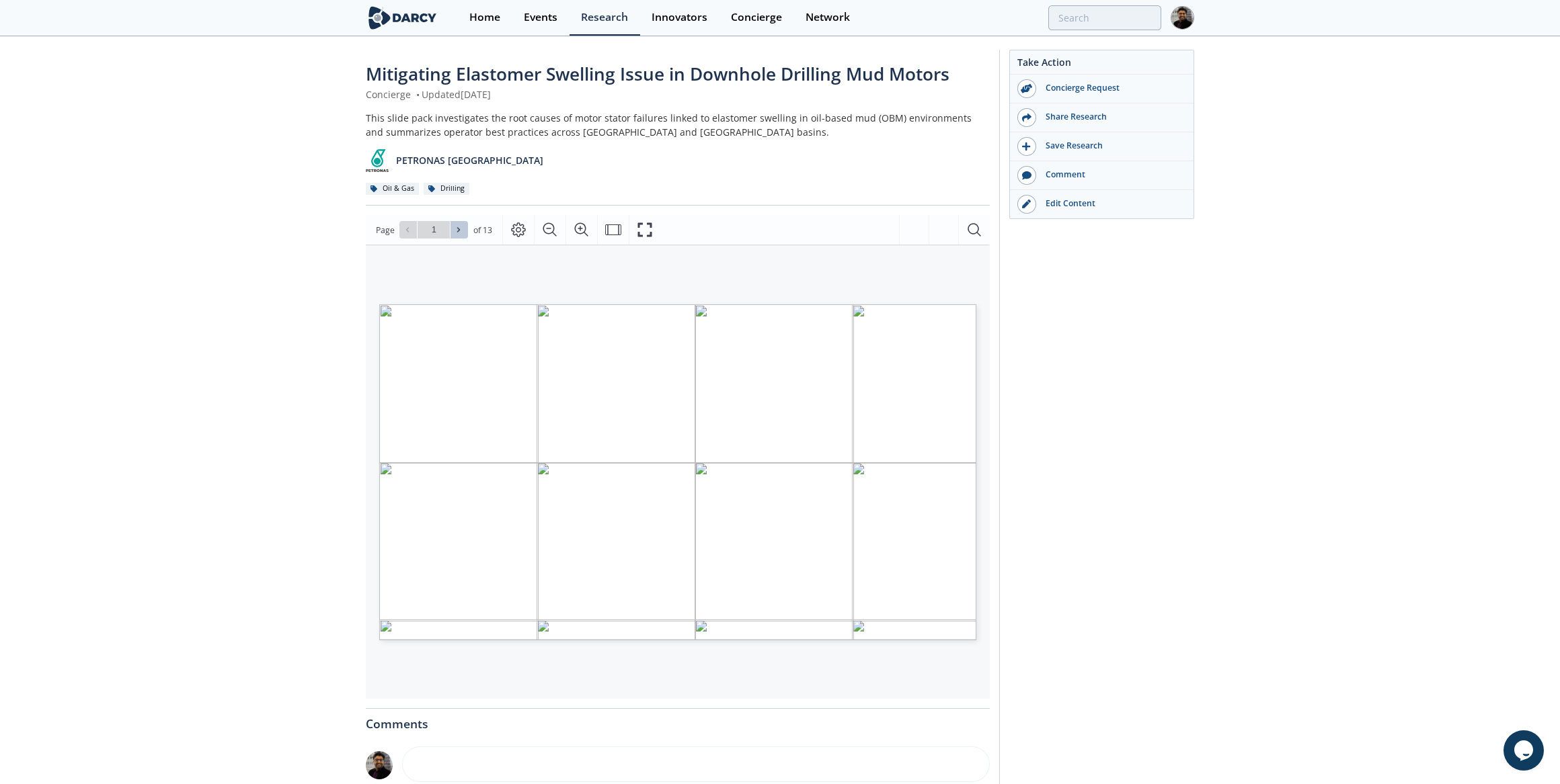
click at [455, 230] on icon at bounding box center [459, 230] width 8 height 8
type input "3"
click at [455, 230] on icon at bounding box center [459, 230] width 8 height 8
type input "4"
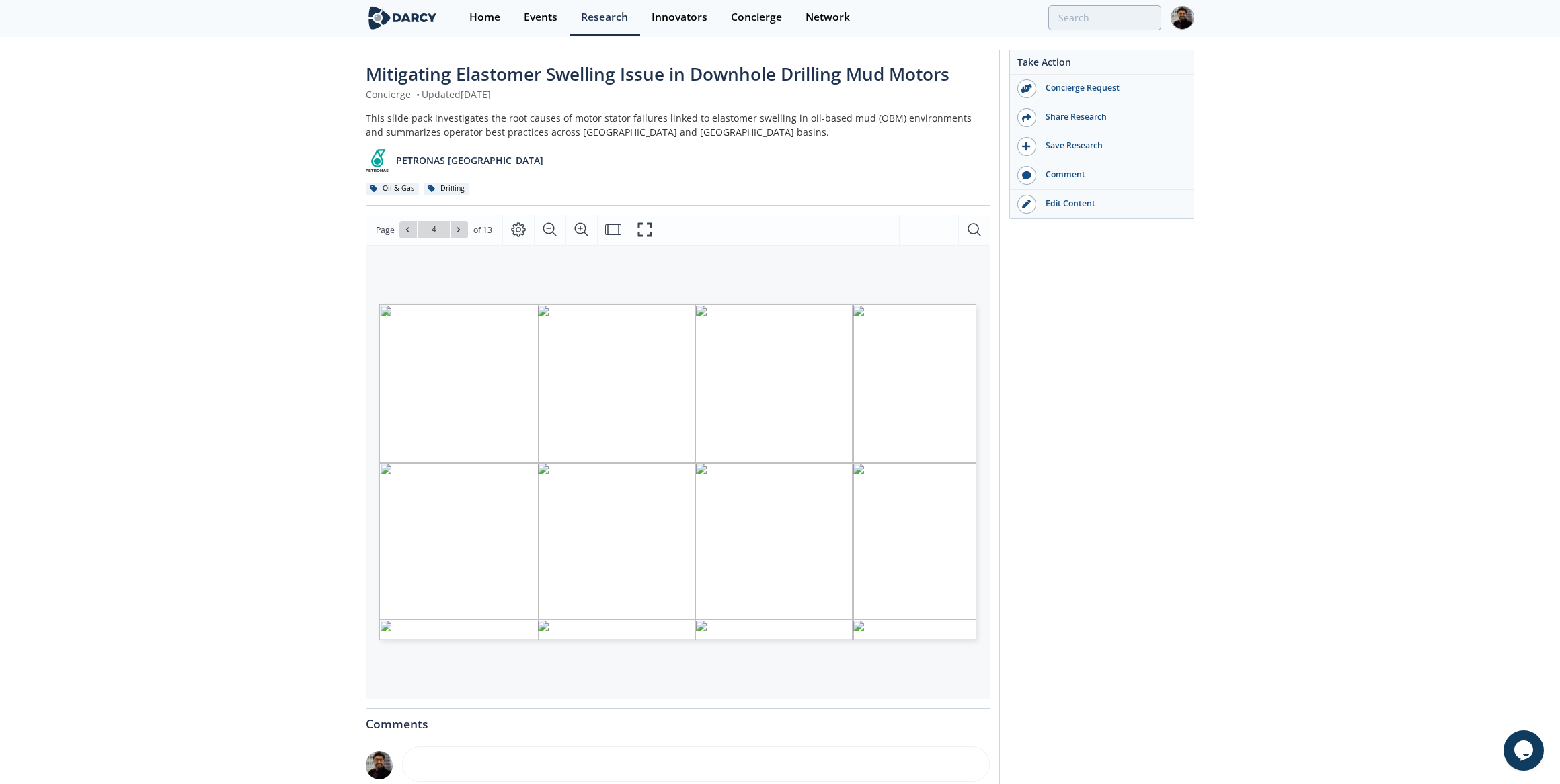
click at [455, 230] on icon at bounding box center [459, 230] width 8 height 8
type input "5"
click at [455, 230] on icon at bounding box center [459, 230] width 8 height 8
type input "6"
click at [455, 230] on icon at bounding box center [459, 230] width 8 height 8
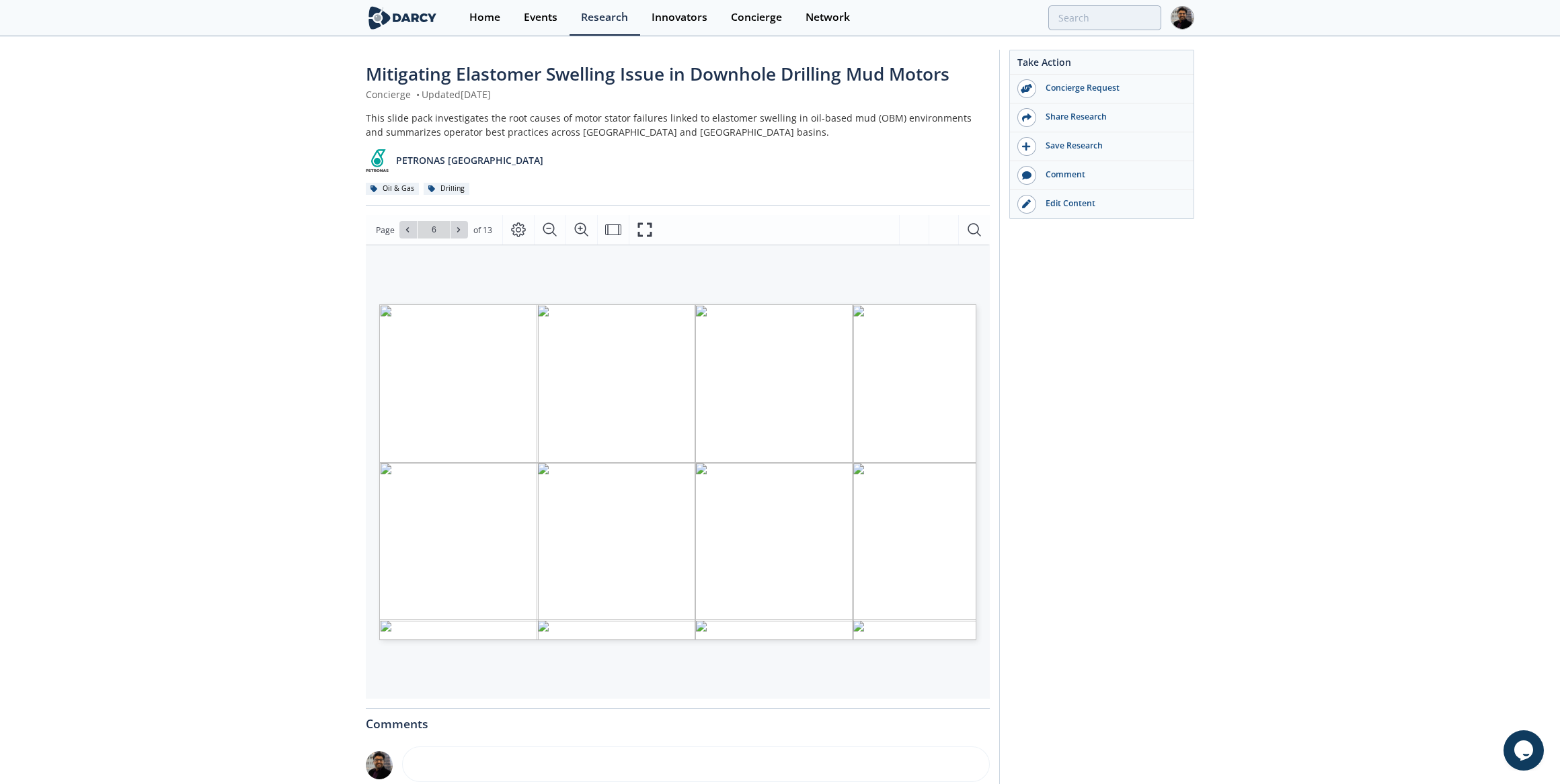
type input "7"
click at [455, 230] on icon at bounding box center [459, 230] width 8 height 8
type input "8"
click at [455, 230] on icon at bounding box center [459, 230] width 8 height 8
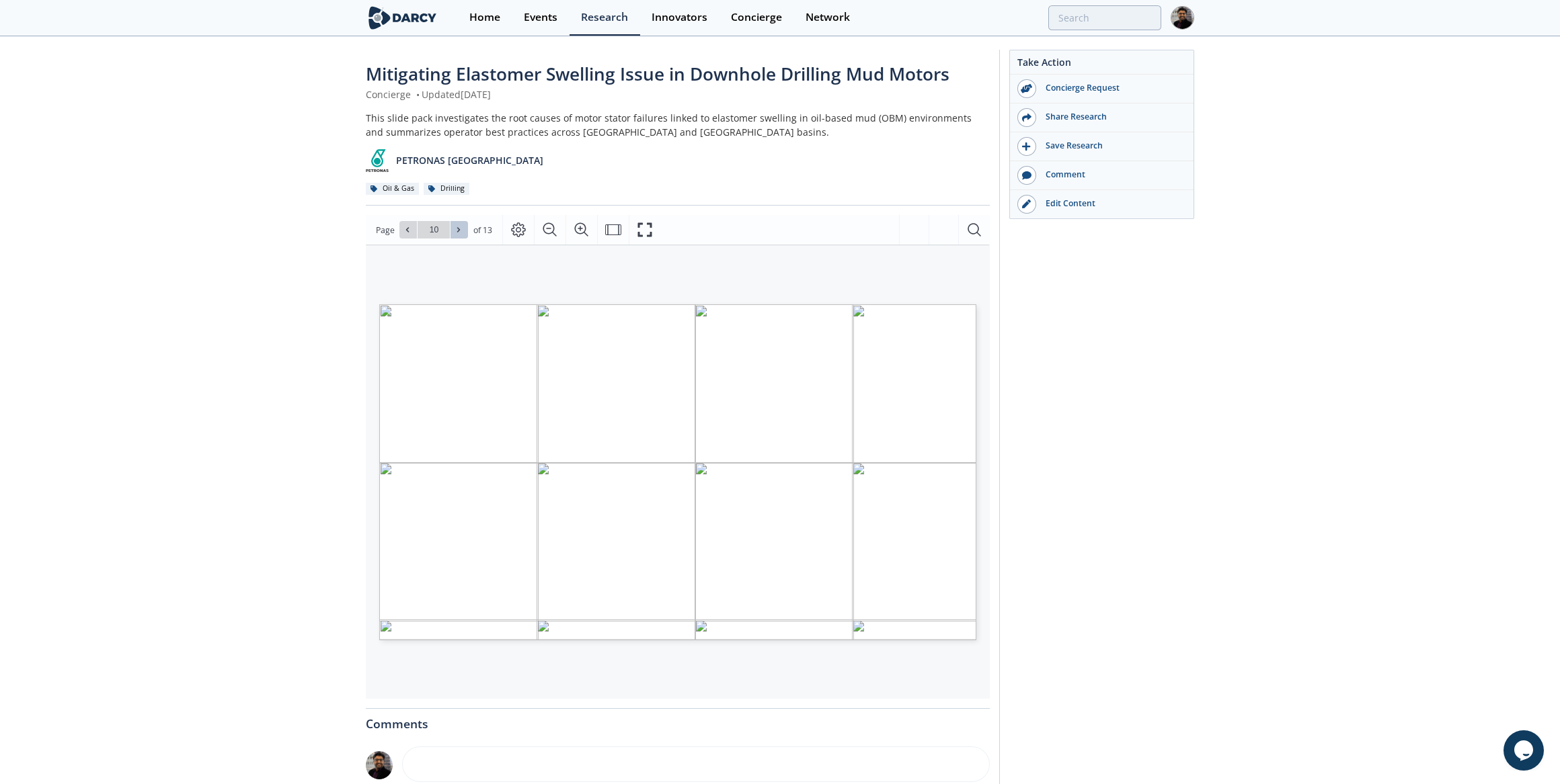
click at [455, 230] on icon at bounding box center [459, 230] width 8 height 8
type input "13"
click at [455, 230] on div "Go to Page 13" at bounding box center [433, 230] width 68 height 17
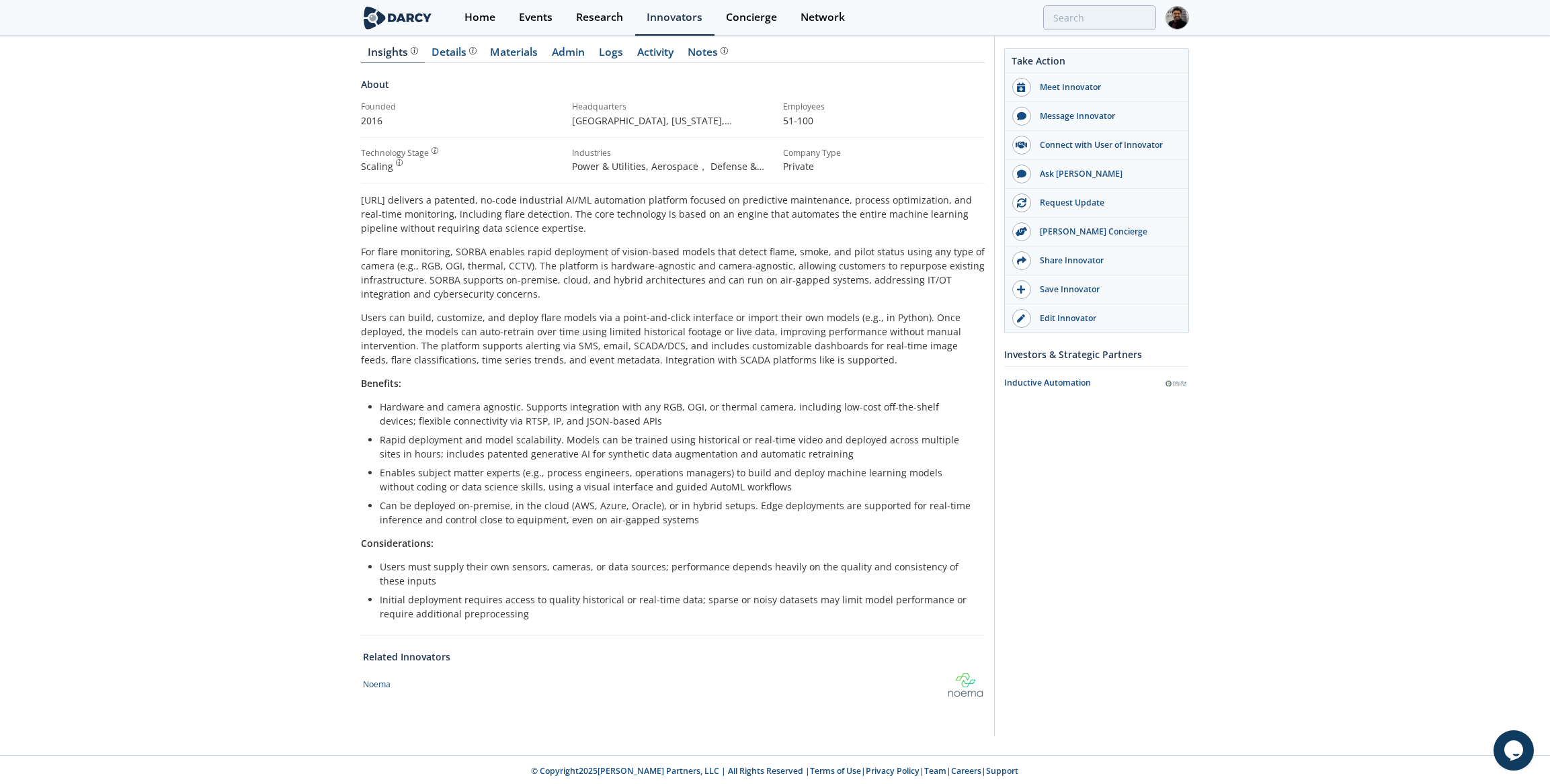
scroll to position [150, 0]
click at [461, 54] on div "Details" at bounding box center [454, 51] width 45 height 11
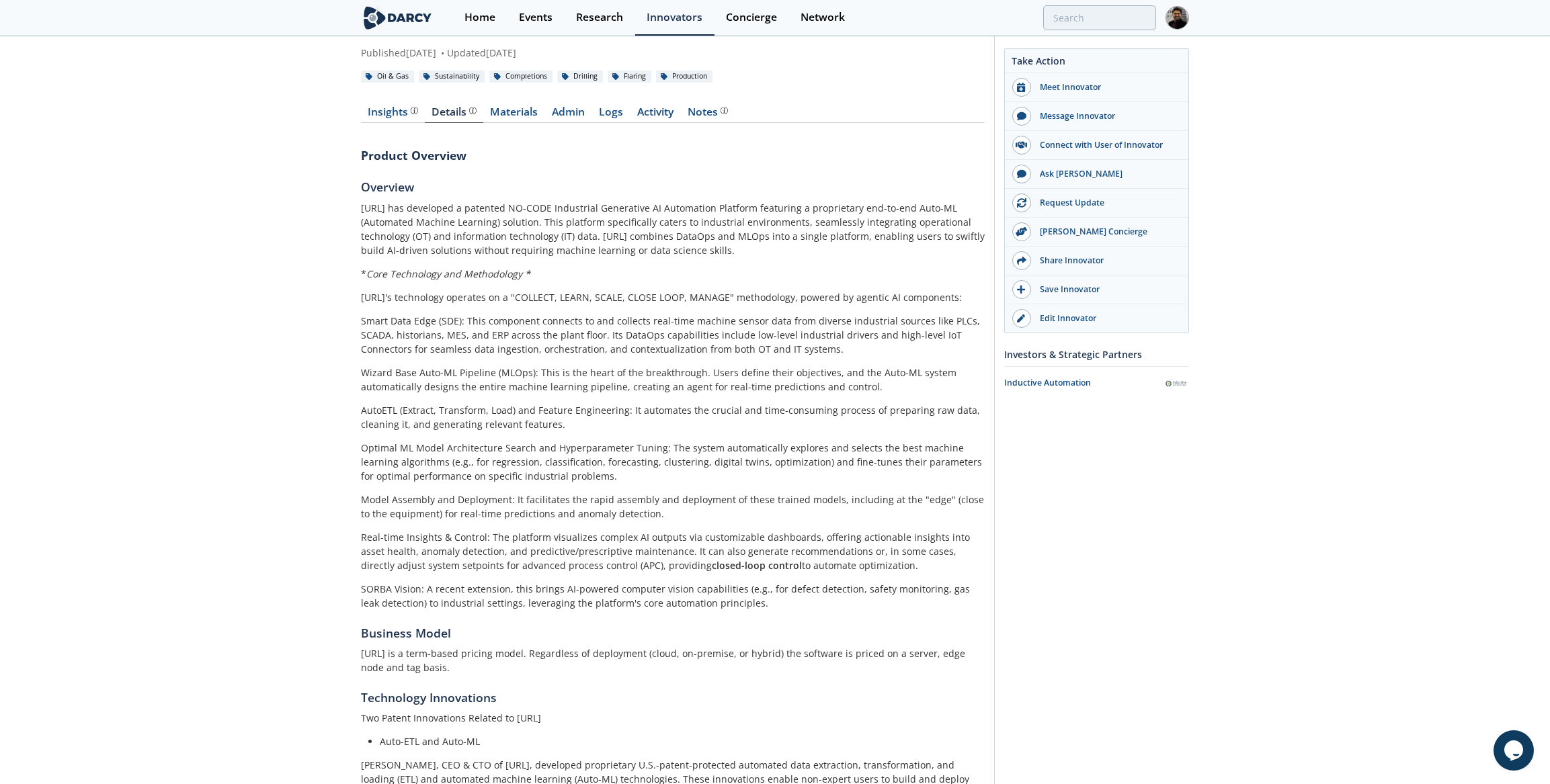
scroll to position [87, 0]
click at [381, 112] on div "Insights" at bounding box center [392, 114] width 49 height 11
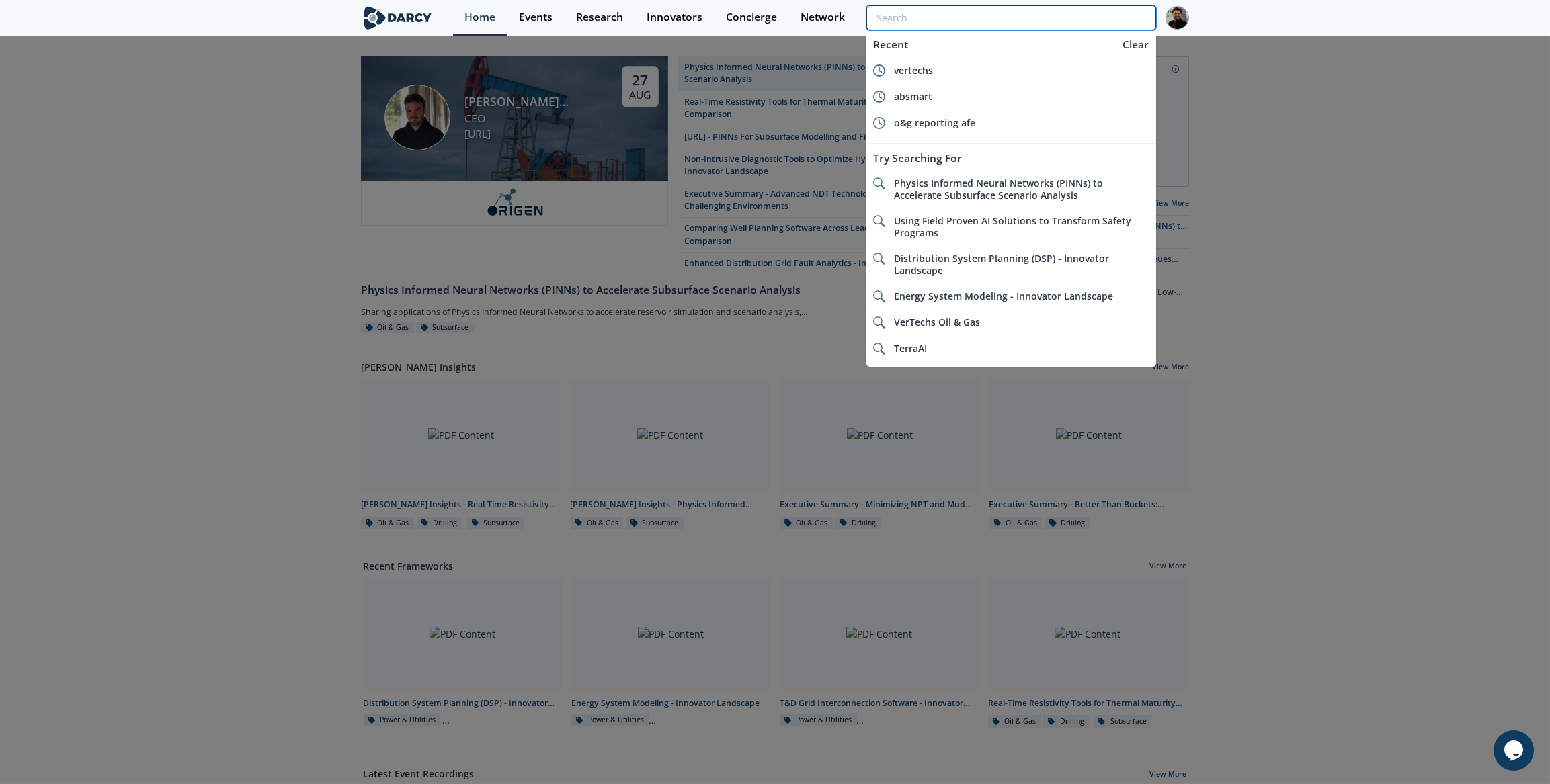
click at [1108, 16] on input "search" at bounding box center [1011, 18] width 290 height 25
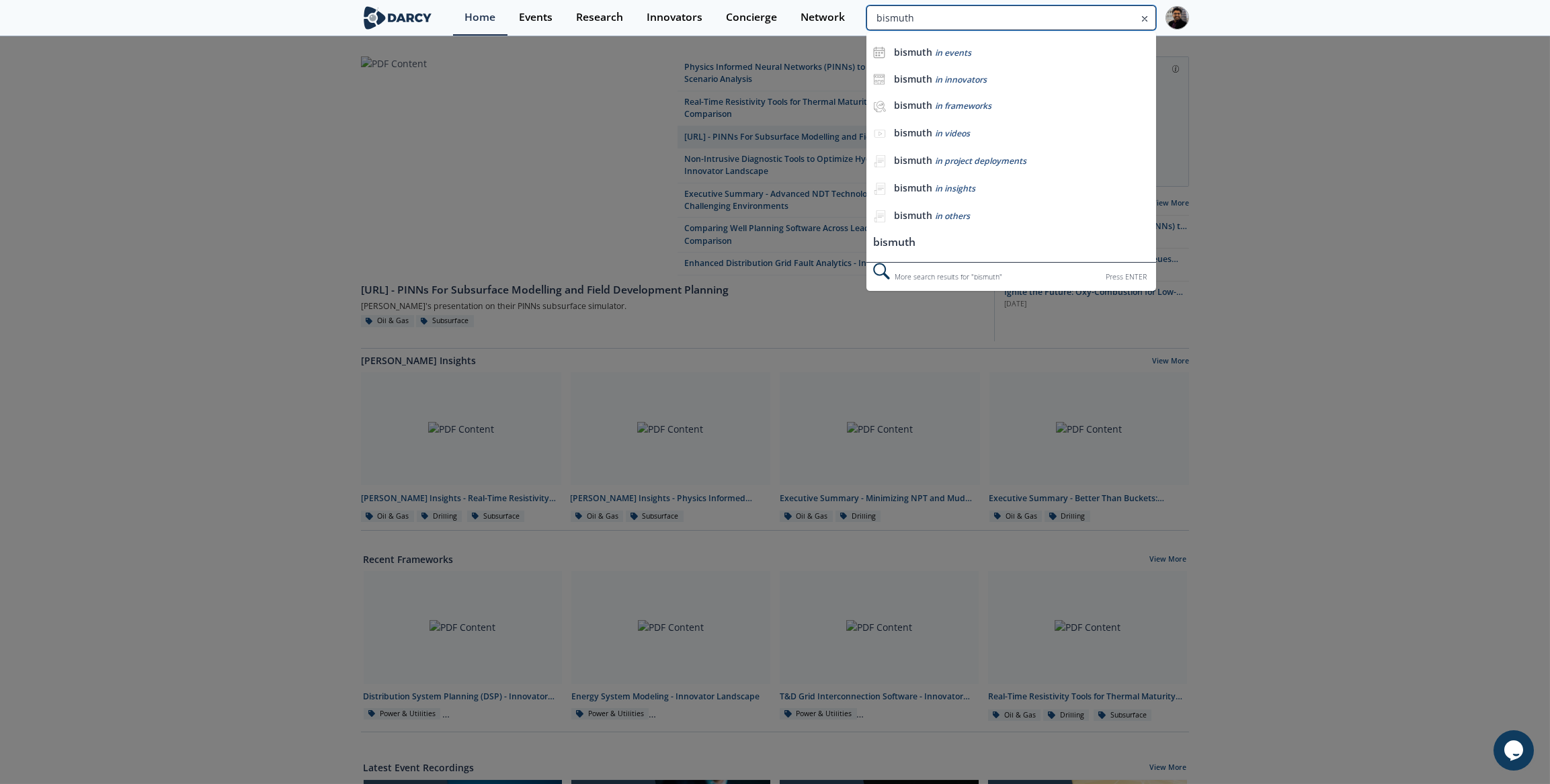
type input "bismuth"
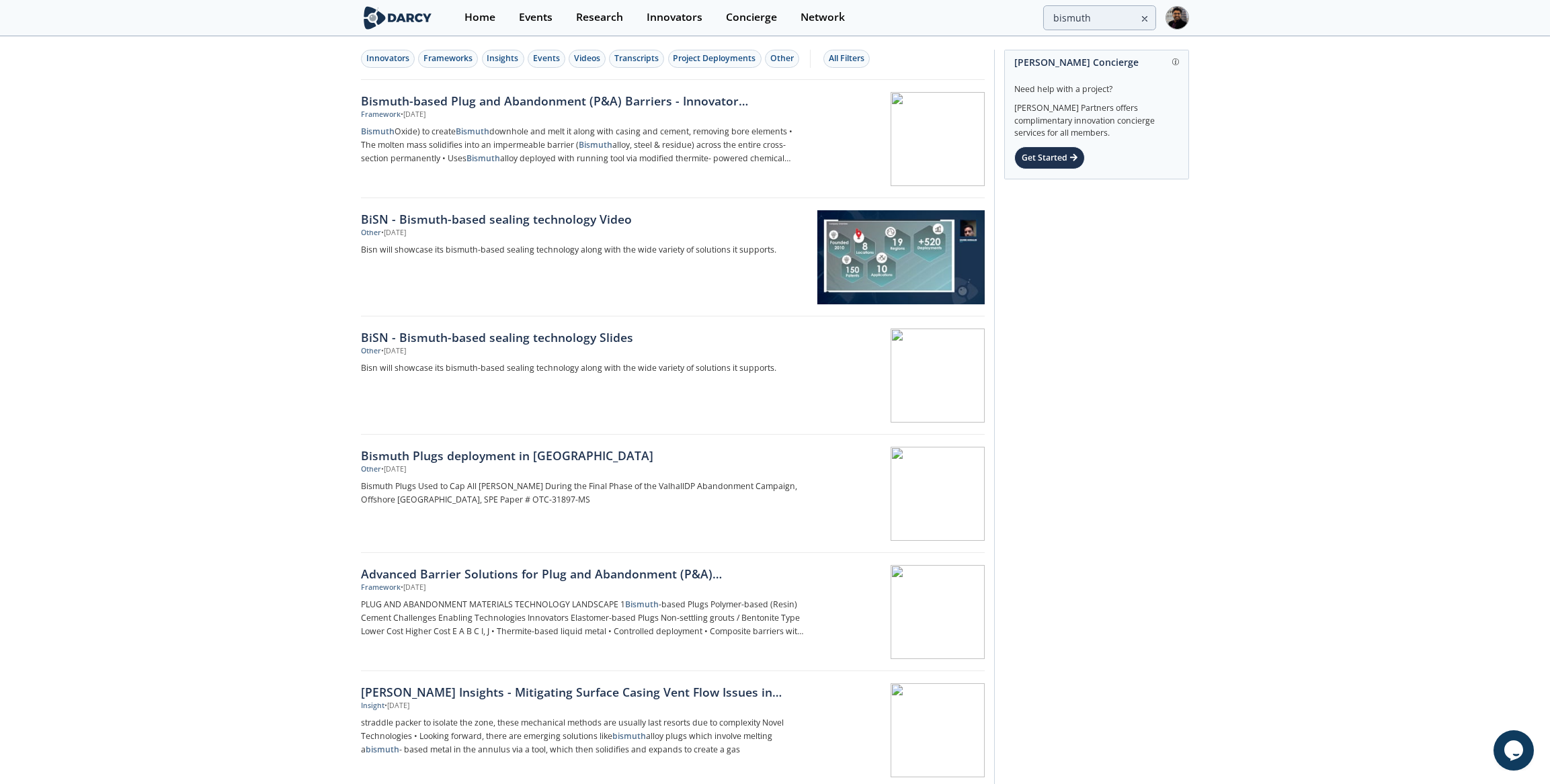
click at [582, 129] on p "Bismuth Oxide) to create Bismuth downhole and melt it along with casing and cem…" at bounding box center [583, 144] width 445 height 40
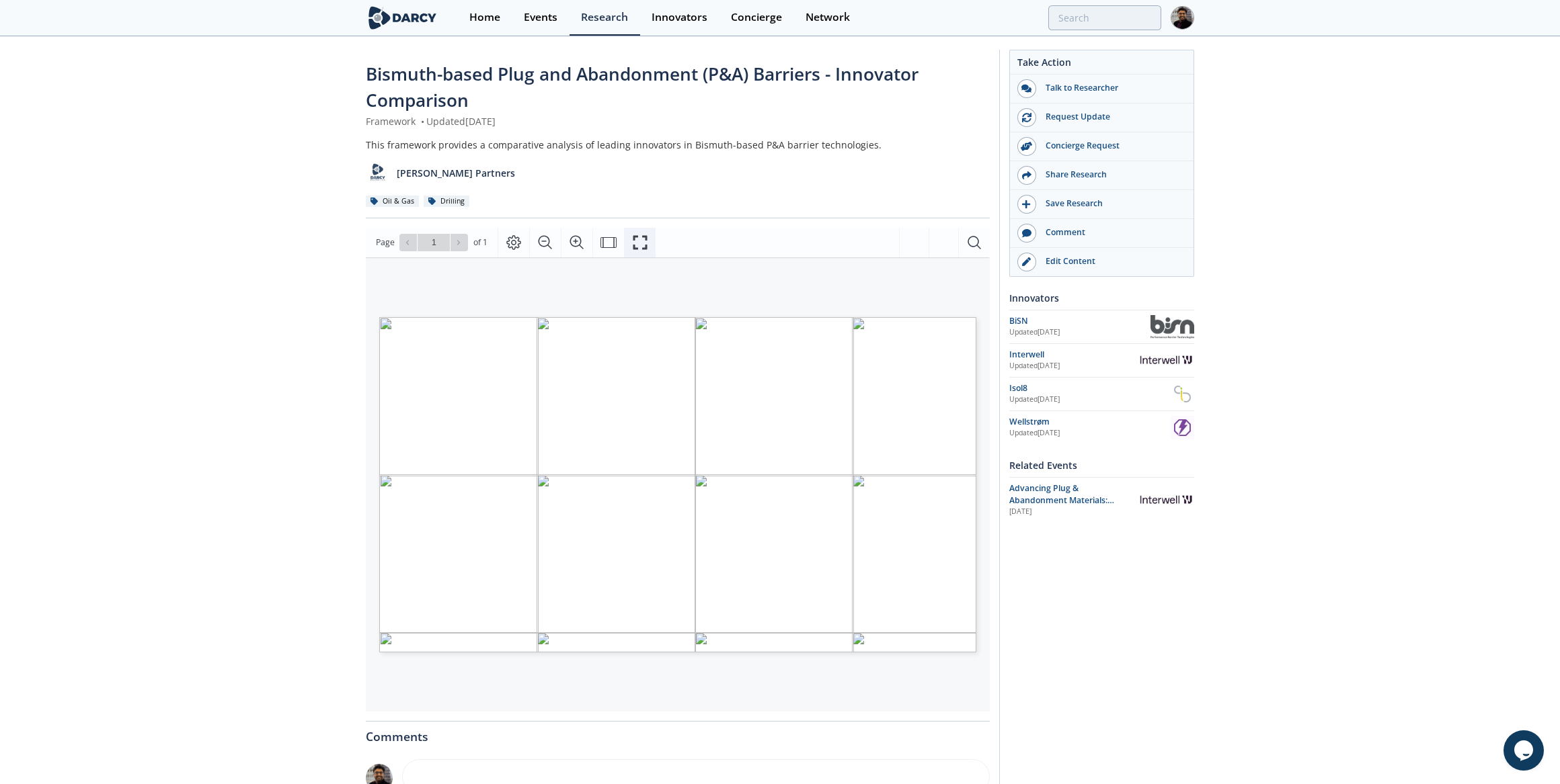
click at [645, 243] on icon "Fullscreen" at bounding box center [640, 242] width 16 height 16
